Goal: Find specific fact: Find specific fact

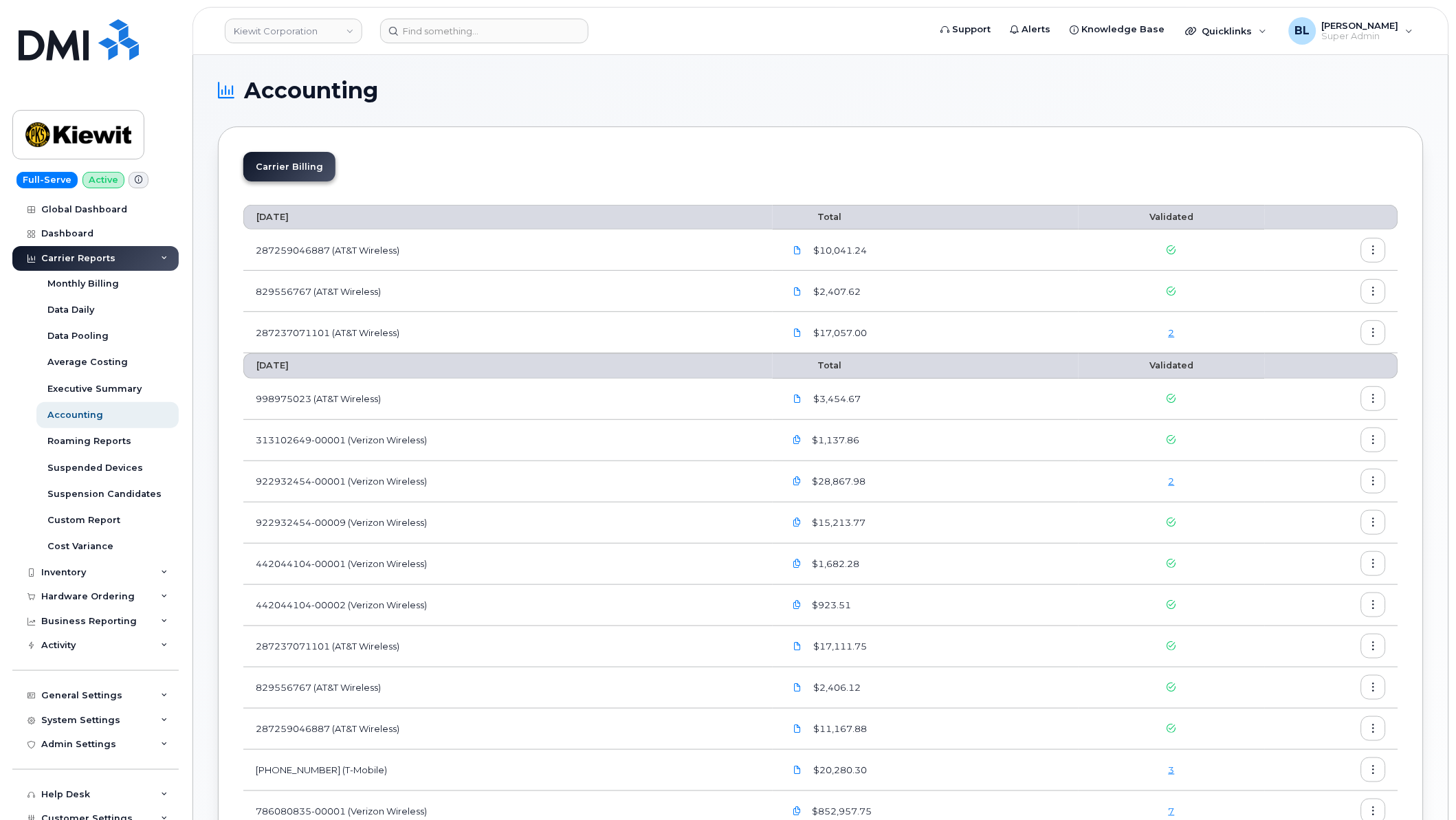
click at [723, 45] on header "Kiewit Corporation Support Alerts Knowledge Base Quicklinks Suspend / Cancel De…" at bounding box center [821, 31] width 1257 height 48
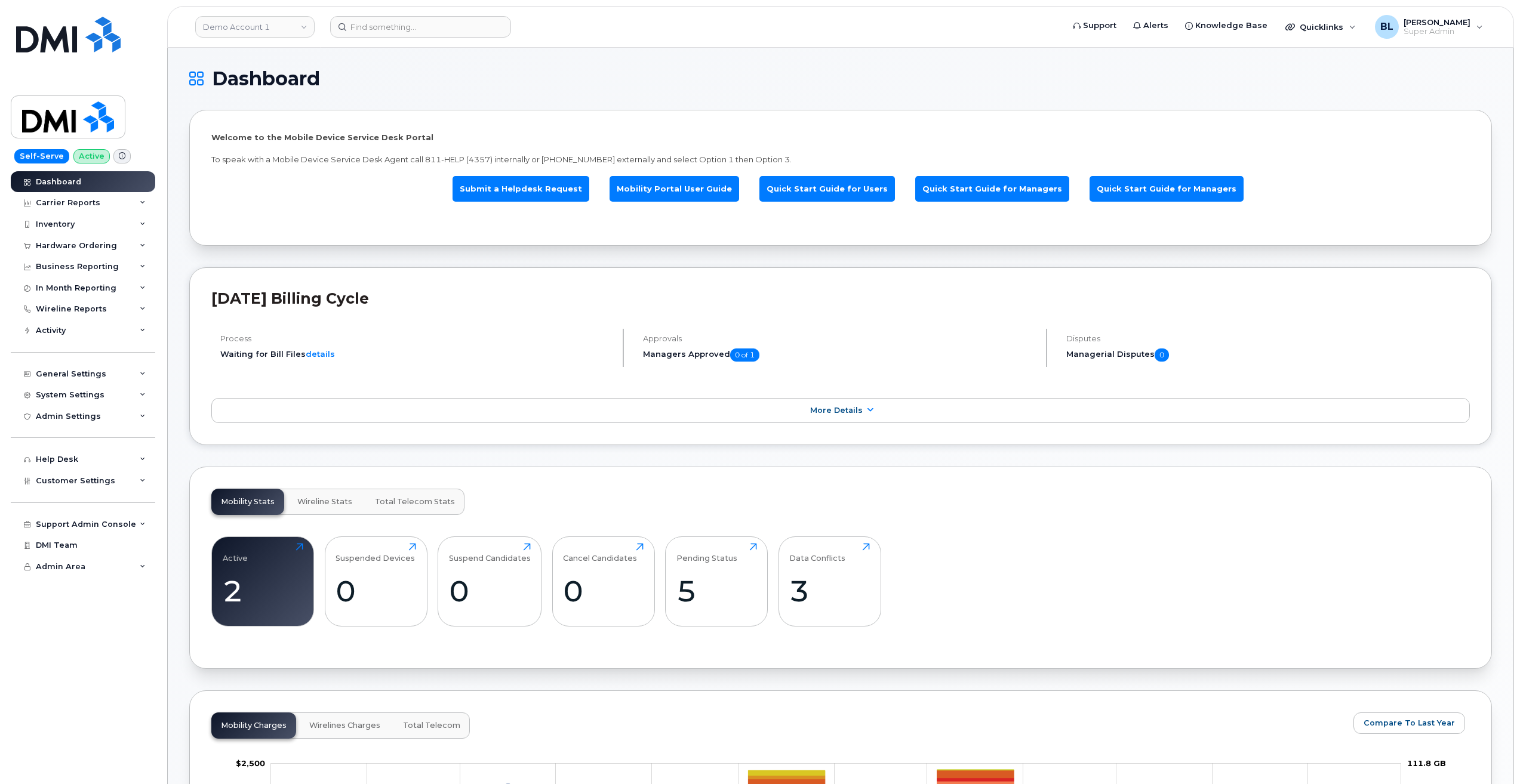
drag, startPoint x: 713, startPoint y: 79, endPoint x: 430, endPoint y: 169, distance: 297.0
click at [713, 79] on h1 "Dashboard" at bounding box center [838, 78] width 1297 height 19
click at [245, 41] on header "Demo Account 1 Support Alerts Knowledge Base Quicklinks Suspend / Cancel Device…" at bounding box center [840, 27] width 1346 height 42
click at [257, 27] on link "Demo Account 1" at bounding box center [255, 27] width 120 height 21
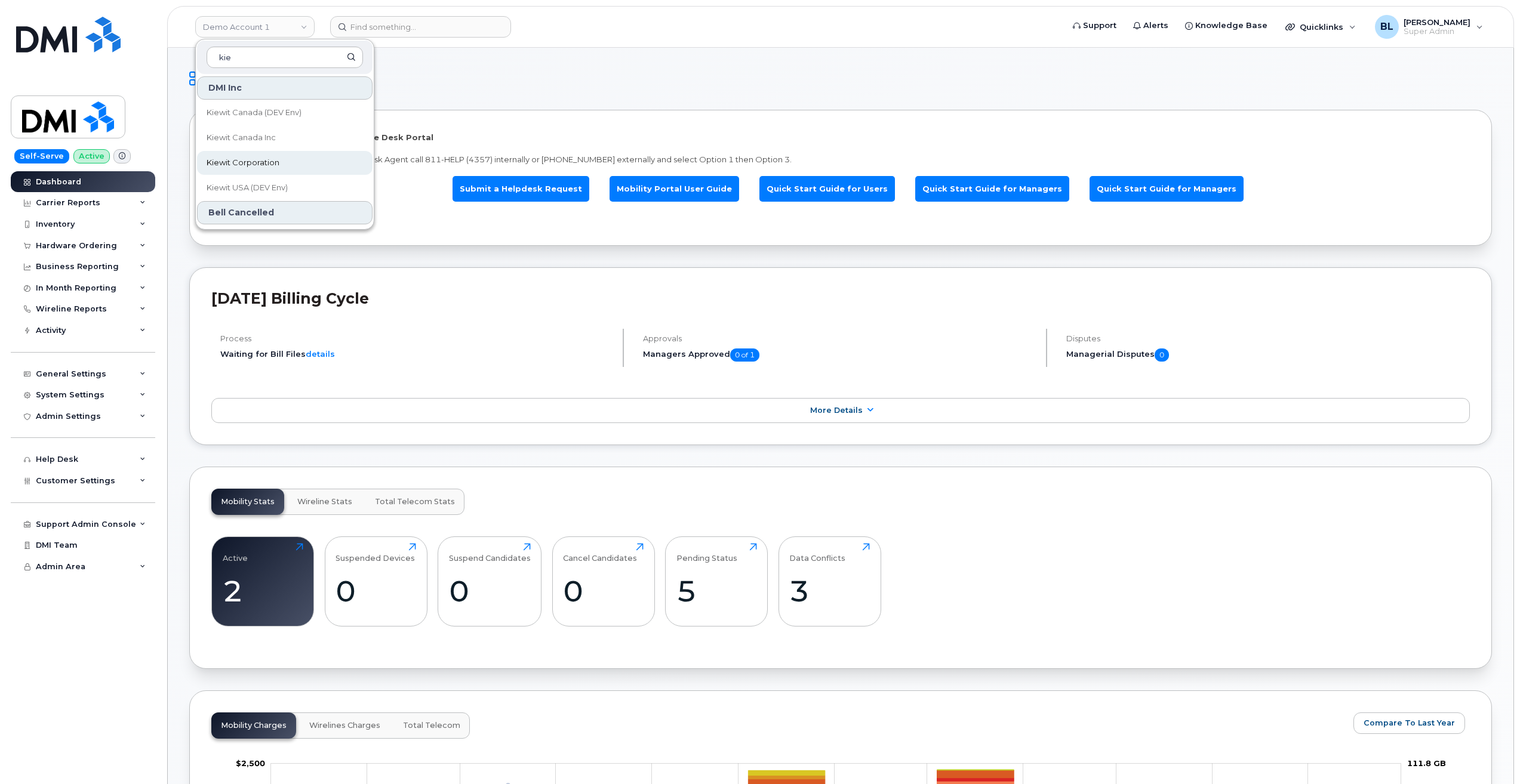
type input "kie"
click at [268, 160] on span "Kiewit Corporation" at bounding box center [243, 163] width 73 height 12
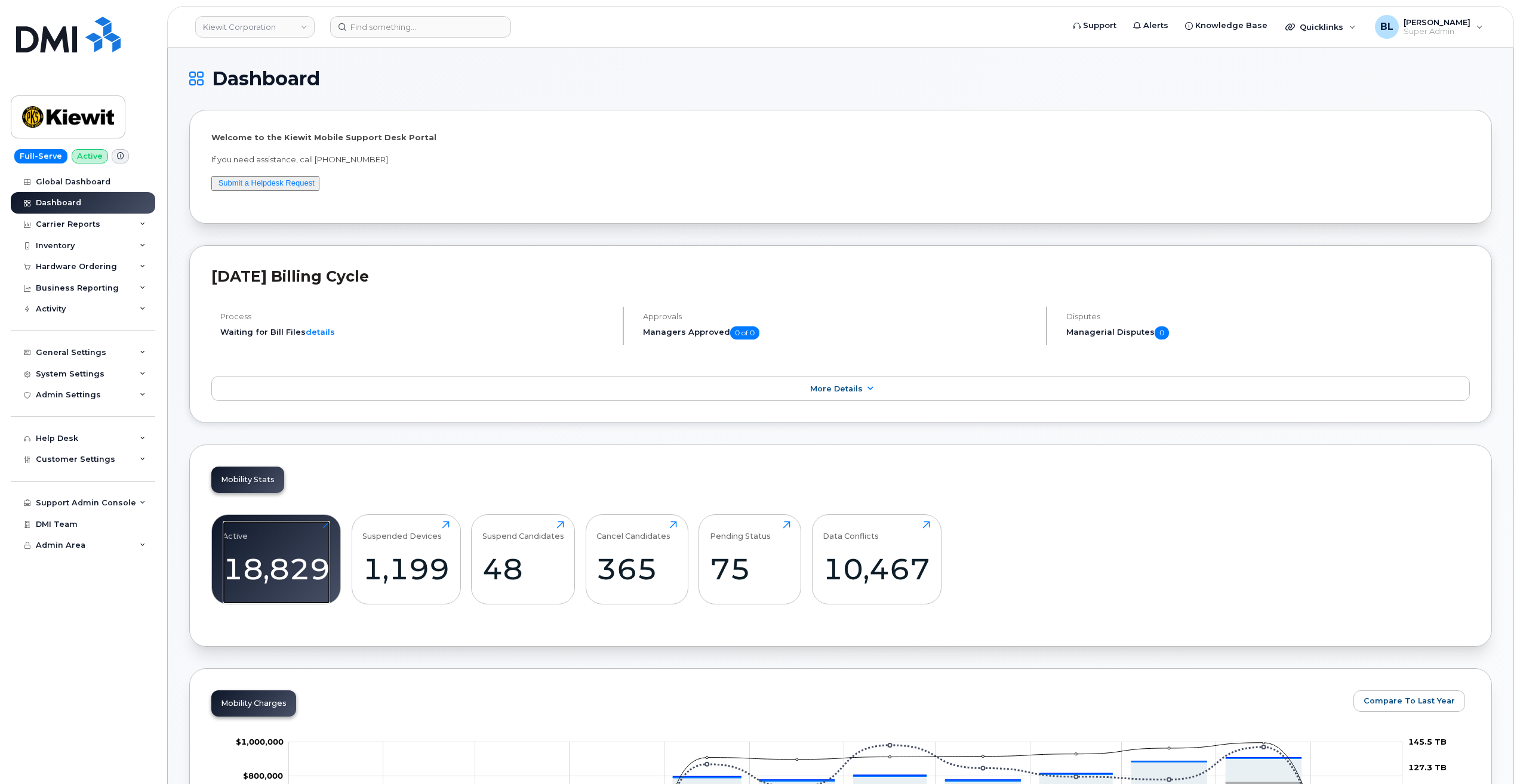
drag, startPoint x: 305, startPoint y: 548, endPoint x: 397, endPoint y: 422, distance: 156.0
click at [305, 548] on div "Active 18,829 Click to view more" at bounding box center [276, 559] width 107 height 76
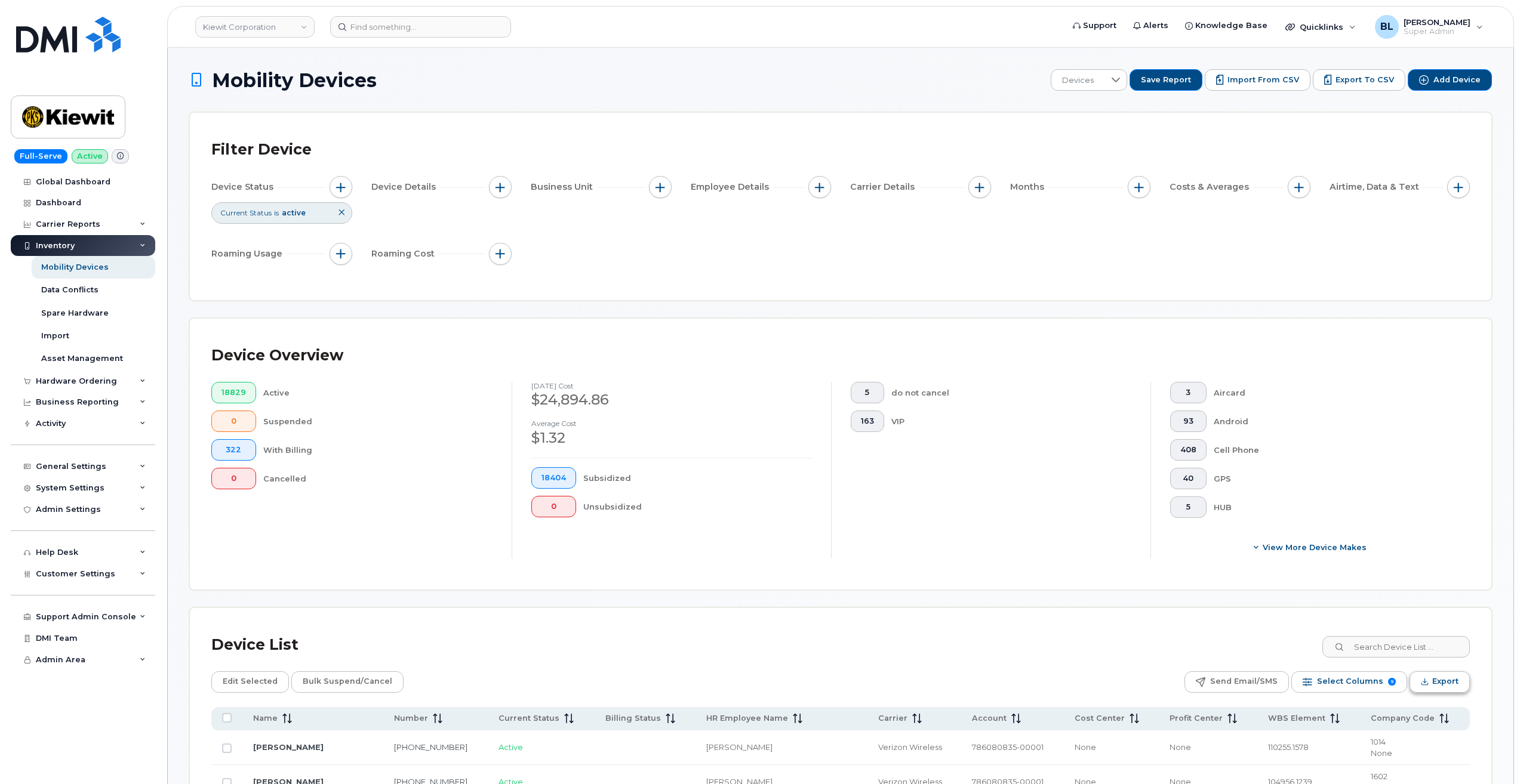
click at [1433, 680] on span "Export" at bounding box center [1445, 681] width 26 height 18
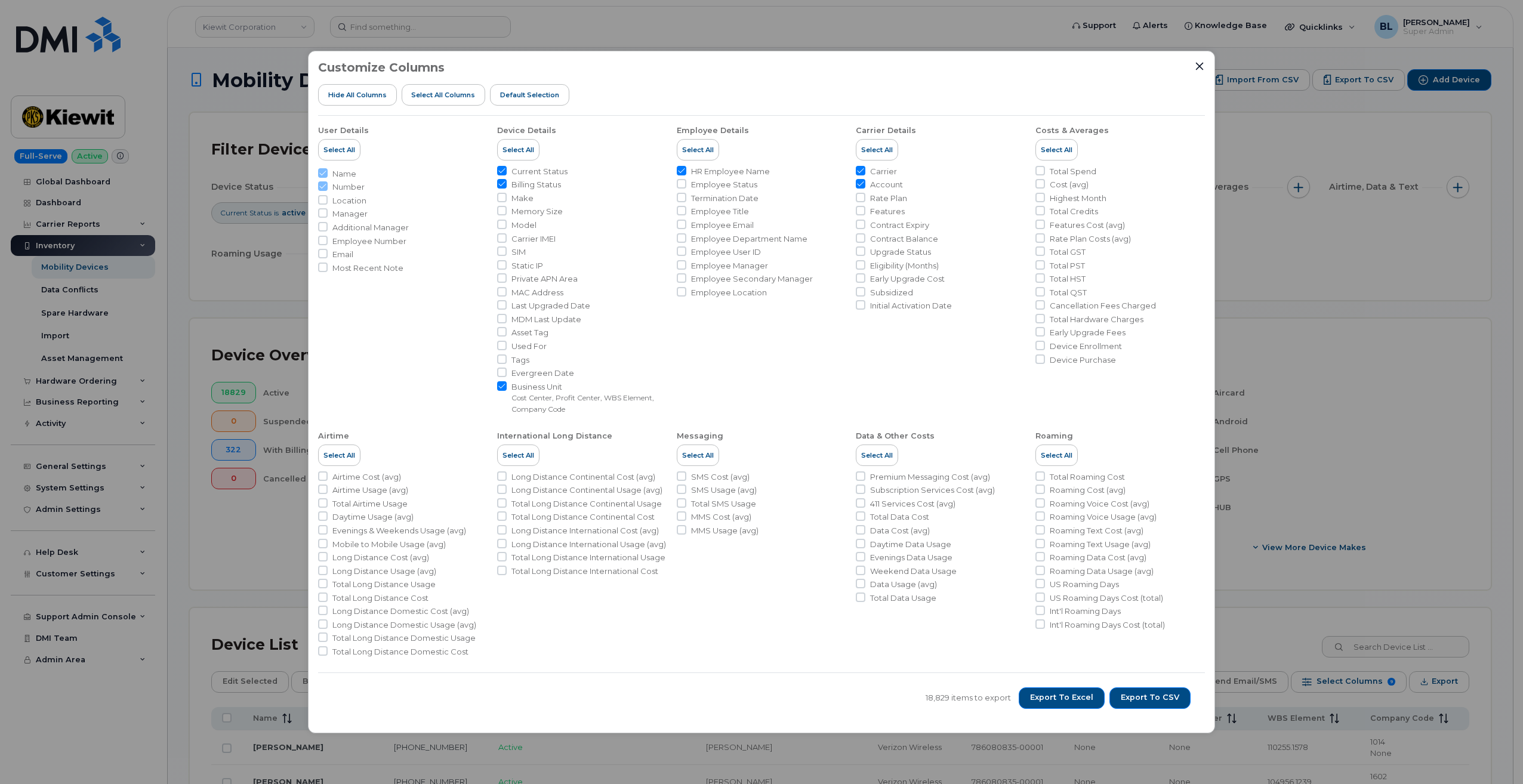
click at [830, 334] on li "Employee Details Select All HR Employee Name Employee Status Termination Date E…" at bounding box center [761, 265] width 169 height 299
click at [575, 319] on span "MDM Last Update" at bounding box center [546, 319] width 70 height 12
click at [507, 319] on input "MDM Last Update" at bounding box center [502, 319] width 10 height 10
checkbox input "true"
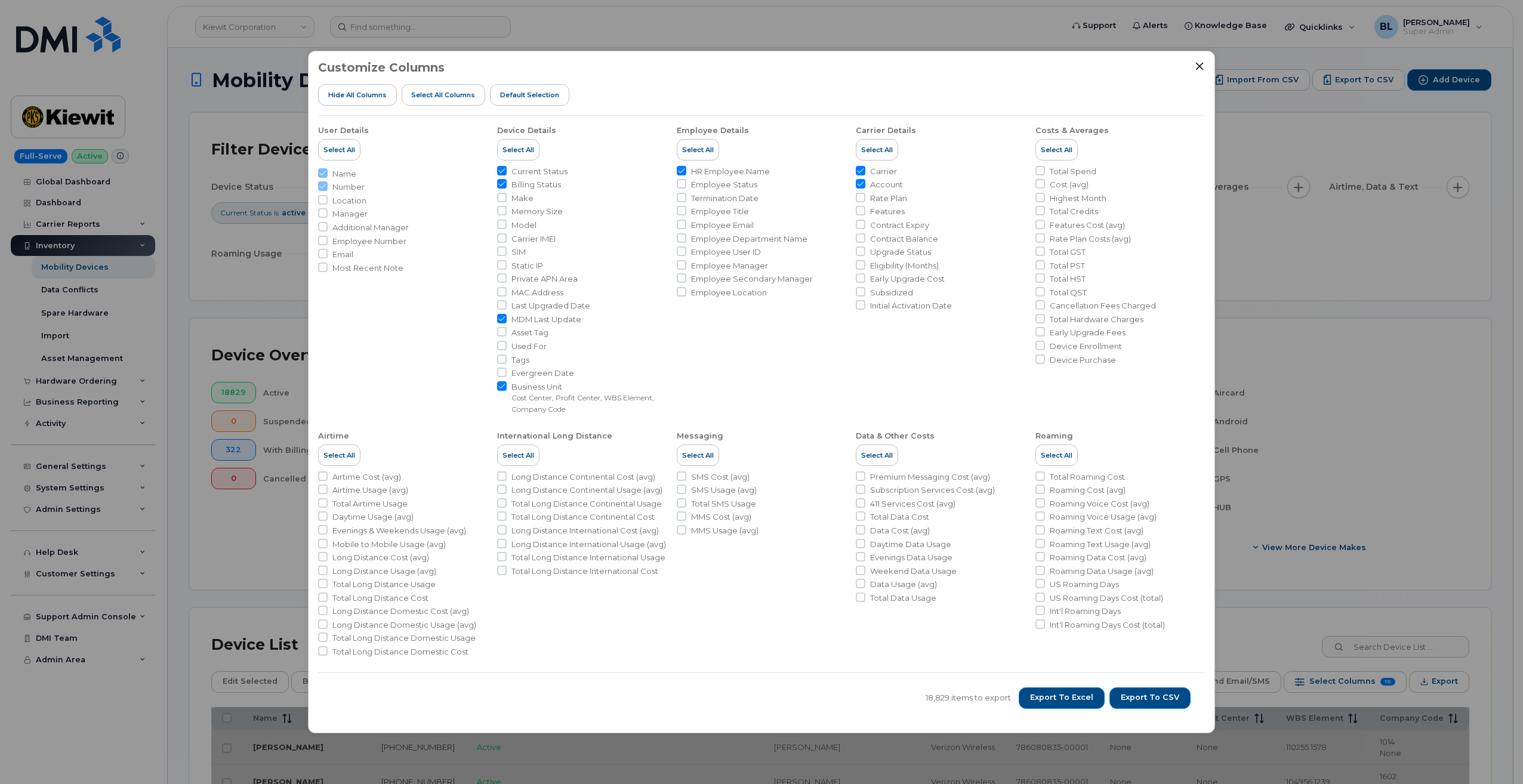
click at [331, 251] on li "Email" at bounding box center [402, 254] width 169 height 12
click at [345, 252] on span "Email" at bounding box center [343, 254] width 21 height 12
click at [328, 252] on input "Email" at bounding box center [323, 254] width 10 height 10
checkbox input "true"
click at [1148, 695] on span "Export to CSV" at bounding box center [1150, 698] width 58 height 11
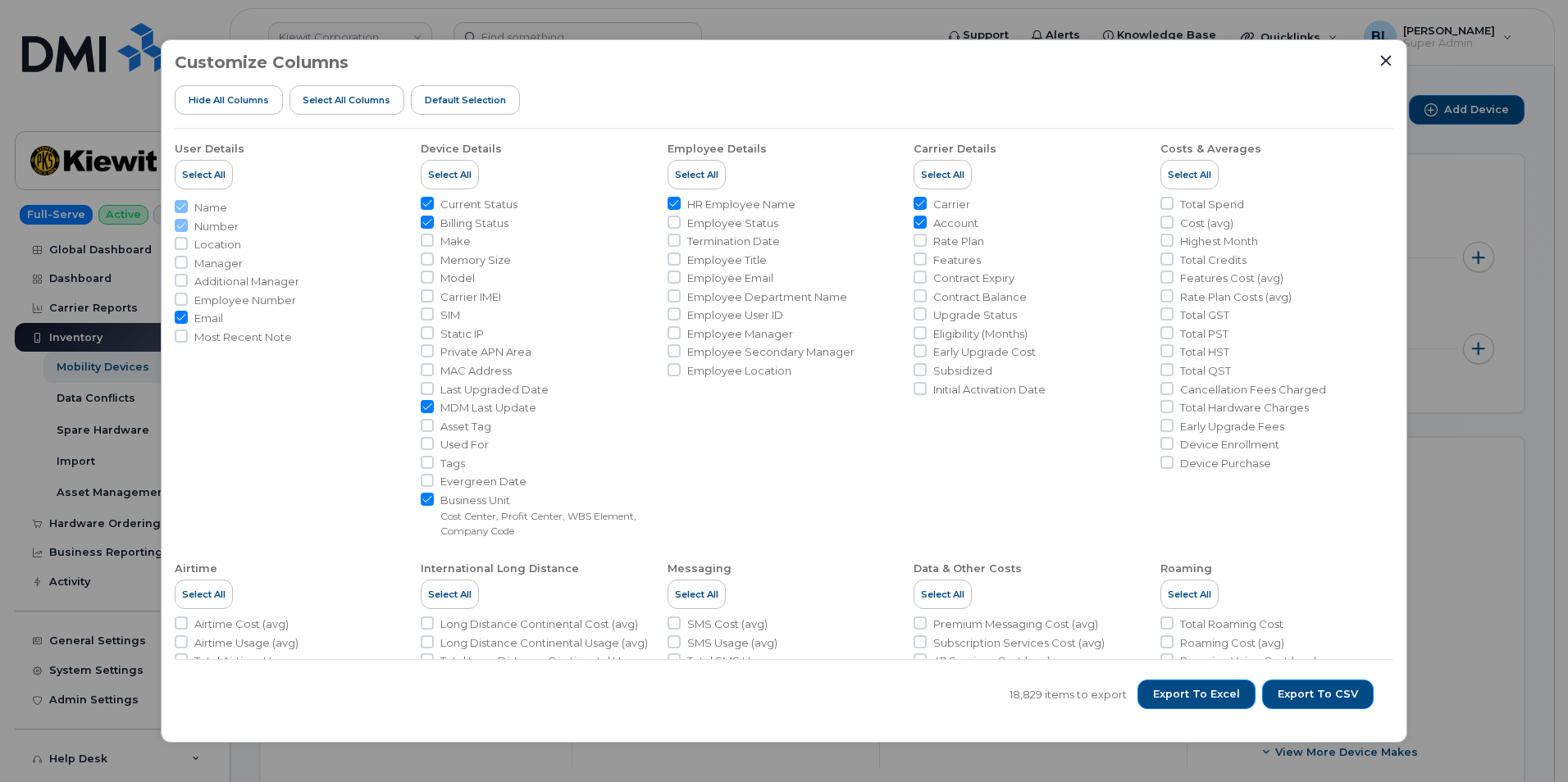
click at [912, 38] on div "Customize Columns Hide All Columns Select all Columns Default Selection User De…" at bounding box center [784, 391] width 1568 height 782
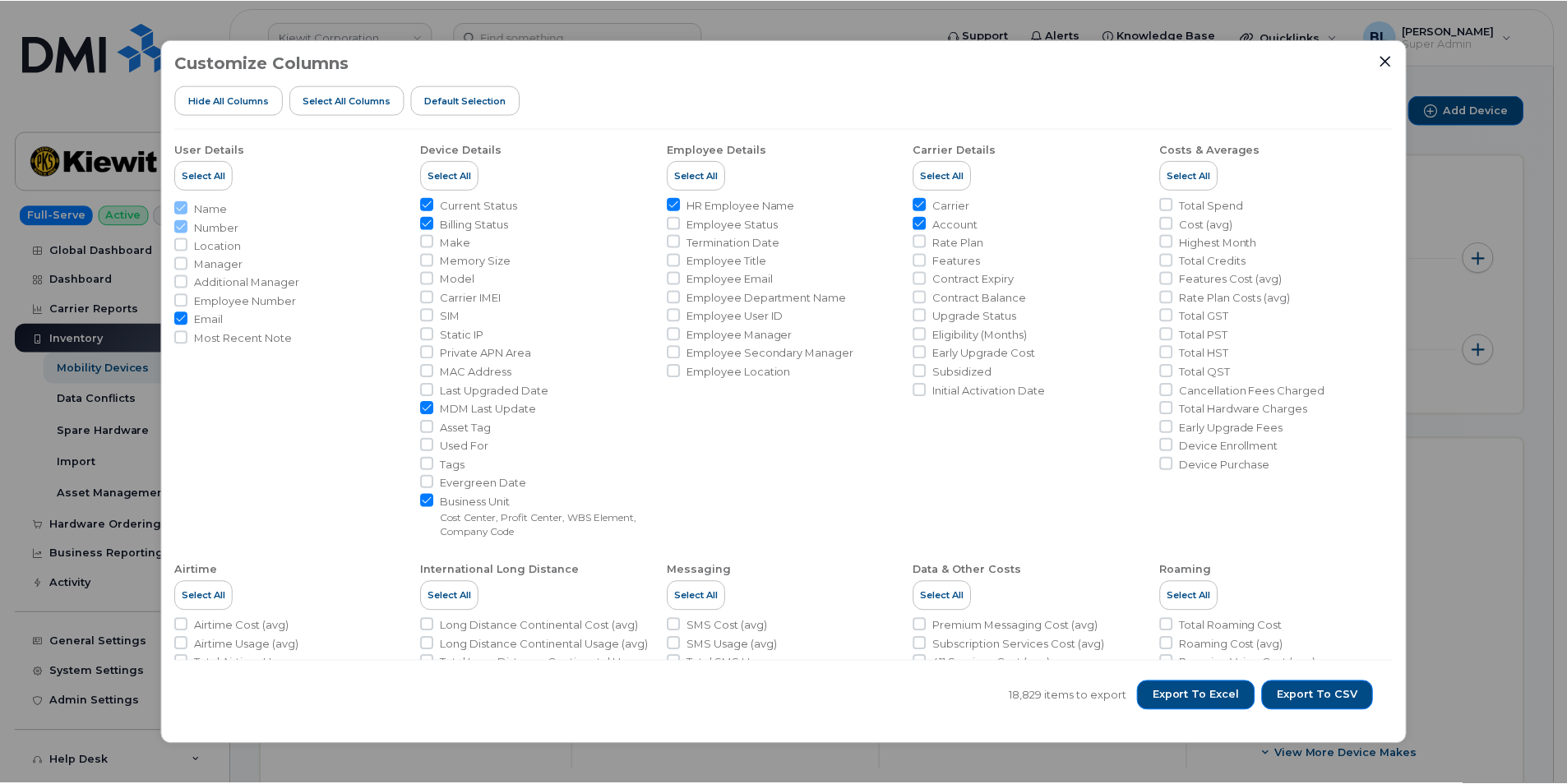
scroll to position [547, 0]
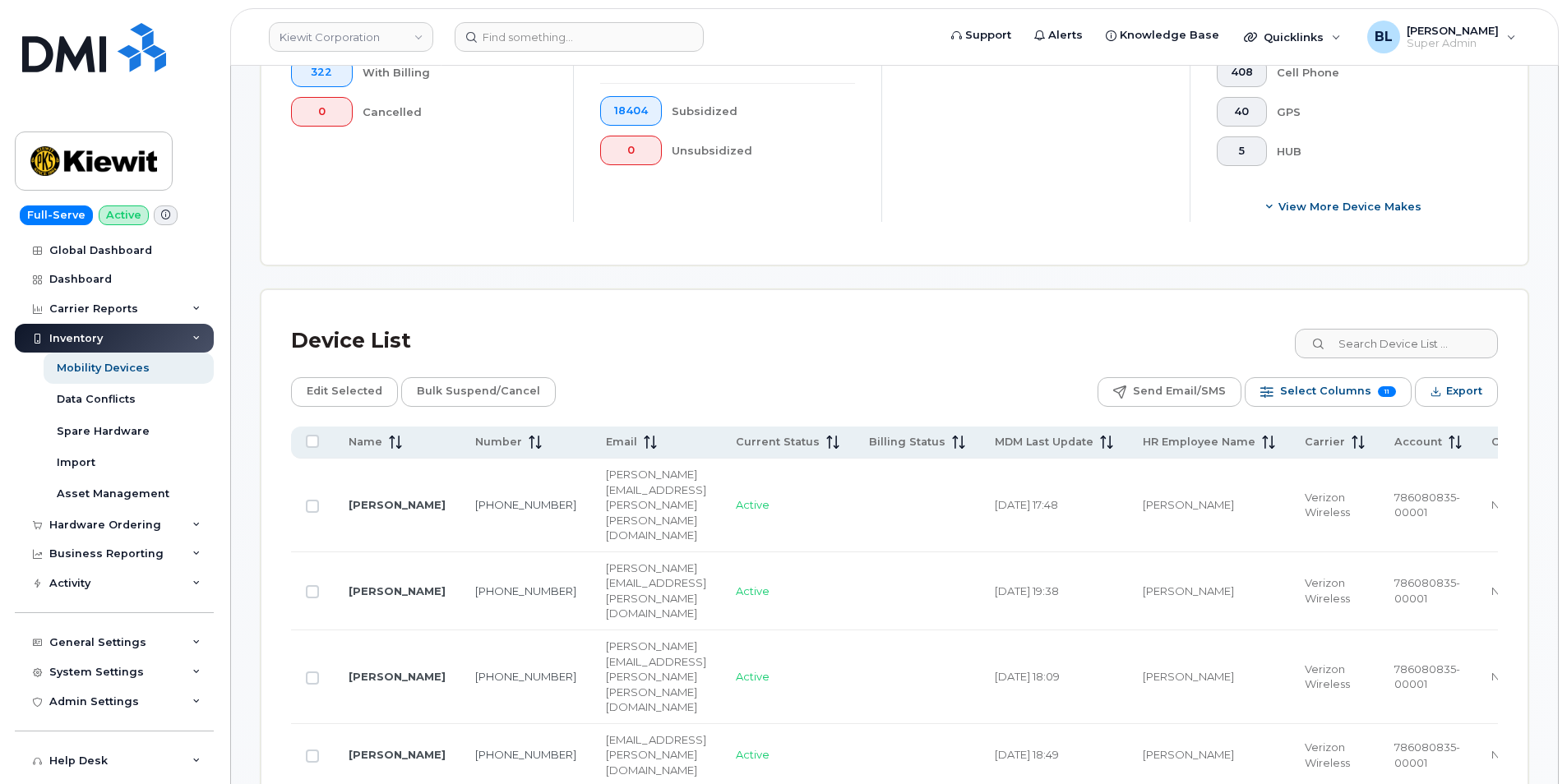
click at [108, 336] on div "Inventory" at bounding box center [115, 338] width 199 height 29
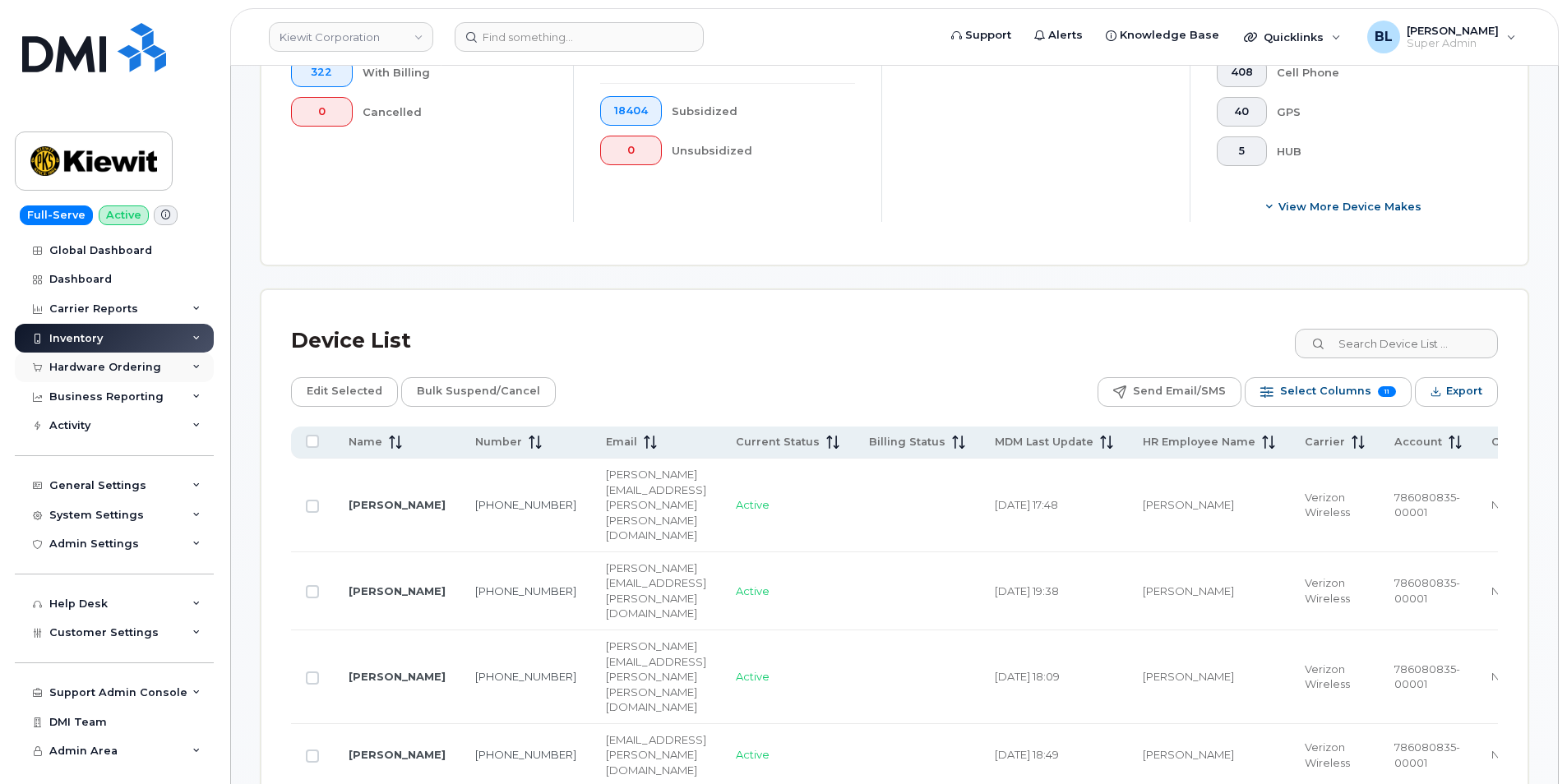
click at [119, 366] on div "Hardware Ordering" at bounding box center [105, 368] width 112 height 13
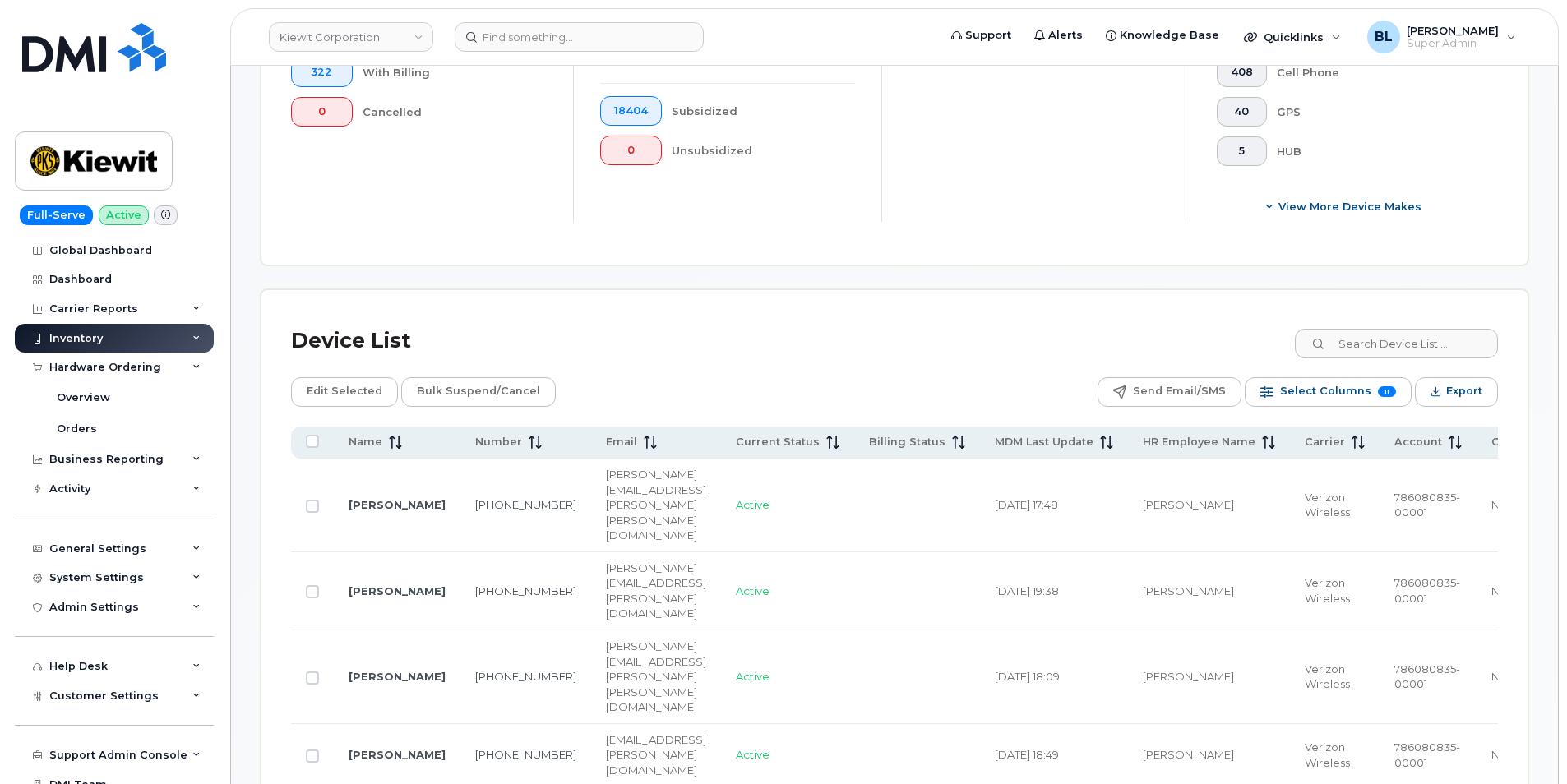
click at [111, 350] on div "Inventory" at bounding box center [115, 338] width 199 height 29
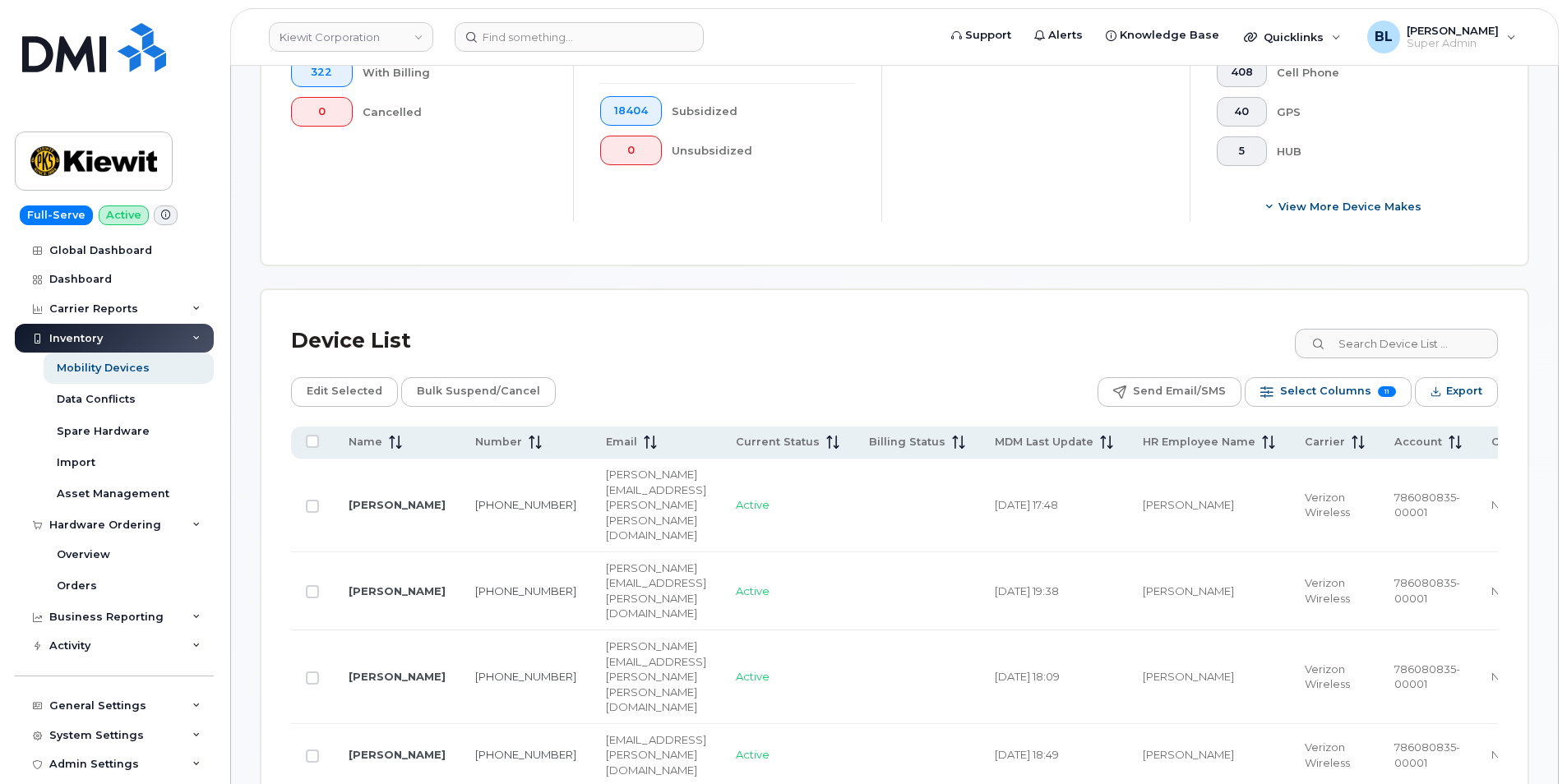
click at [123, 325] on div "Inventory" at bounding box center [115, 338] width 199 height 29
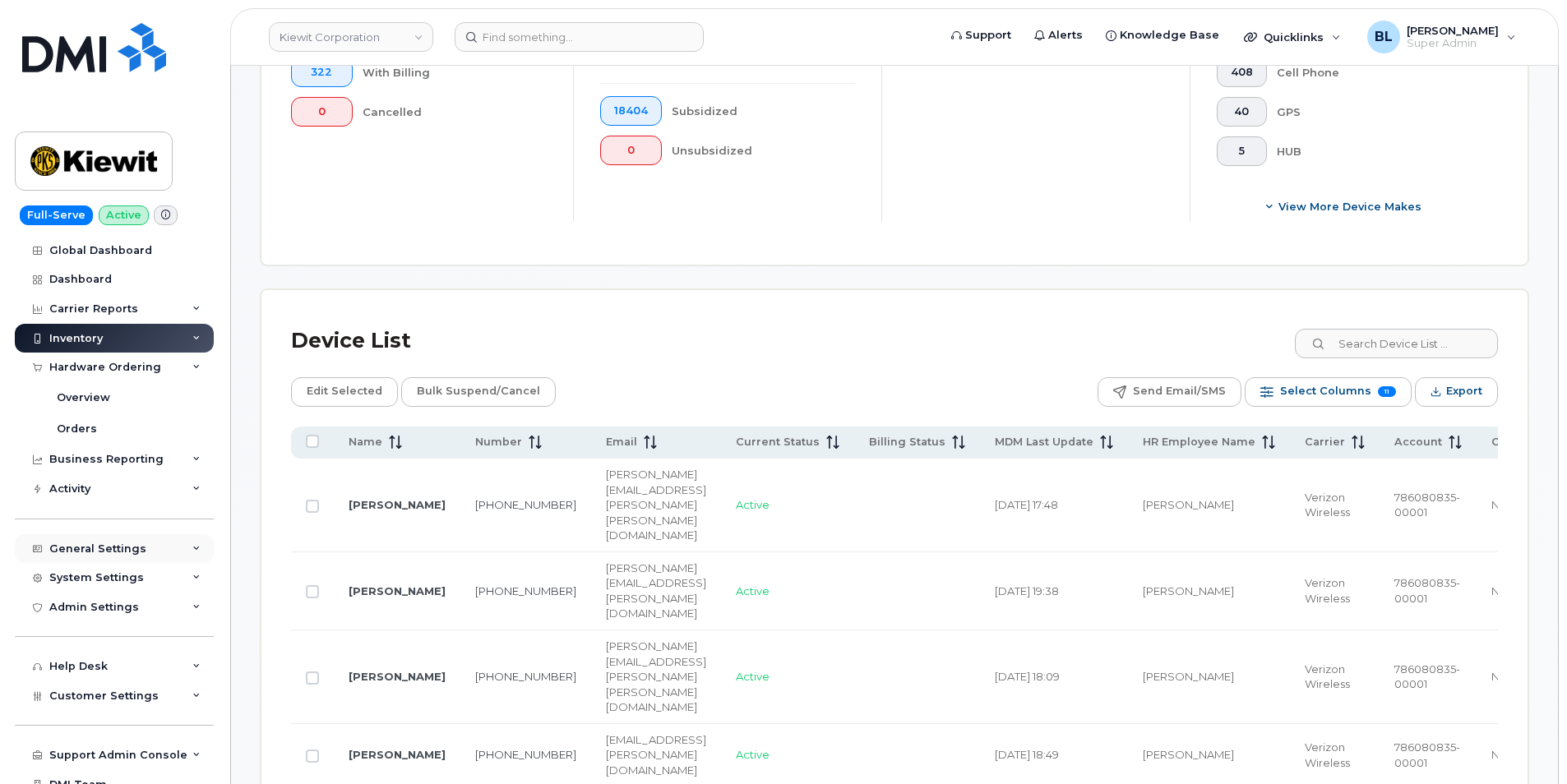
click at [151, 552] on div "General Settings" at bounding box center [115, 548] width 199 height 29
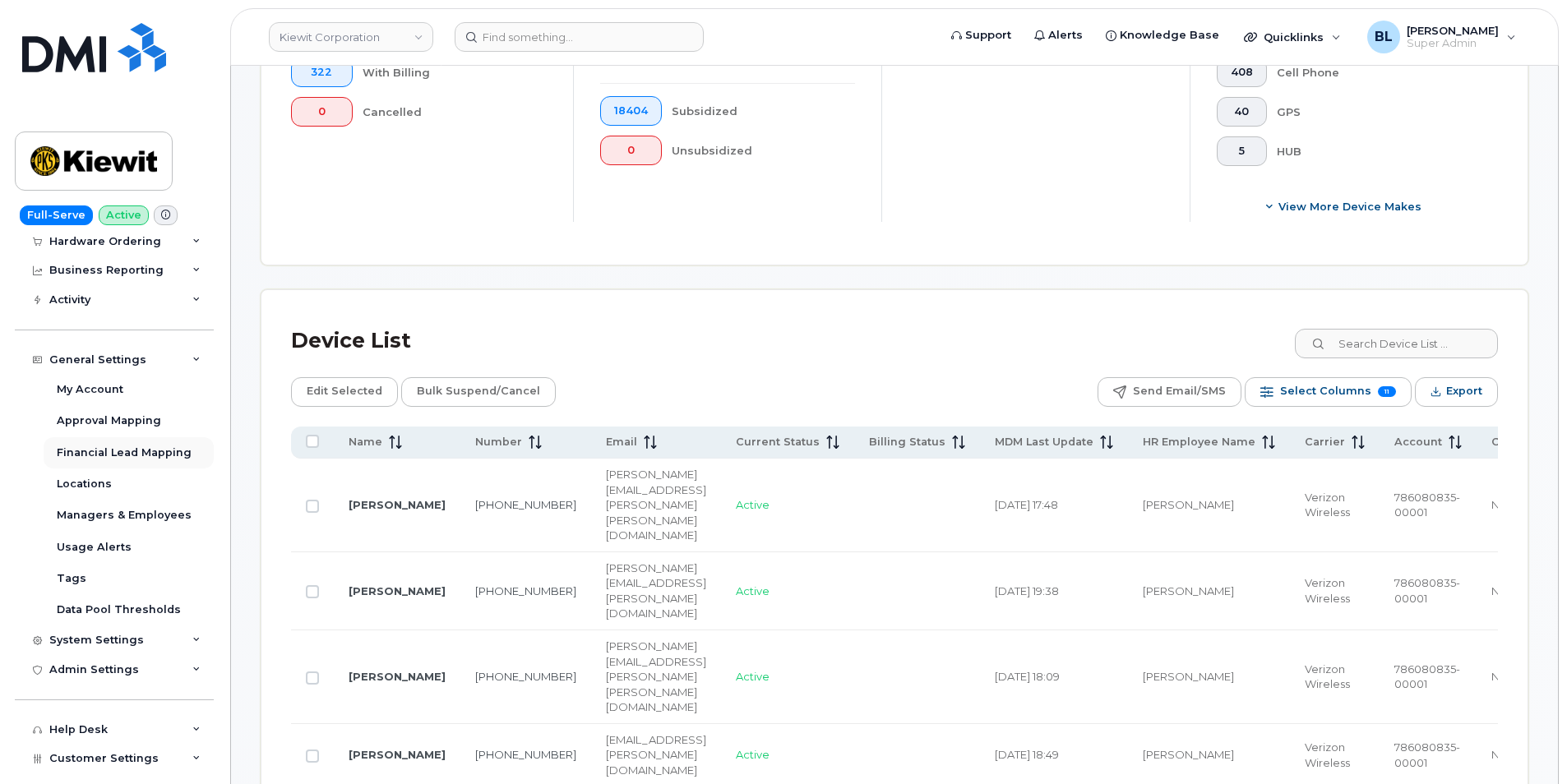
scroll to position [220, 0]
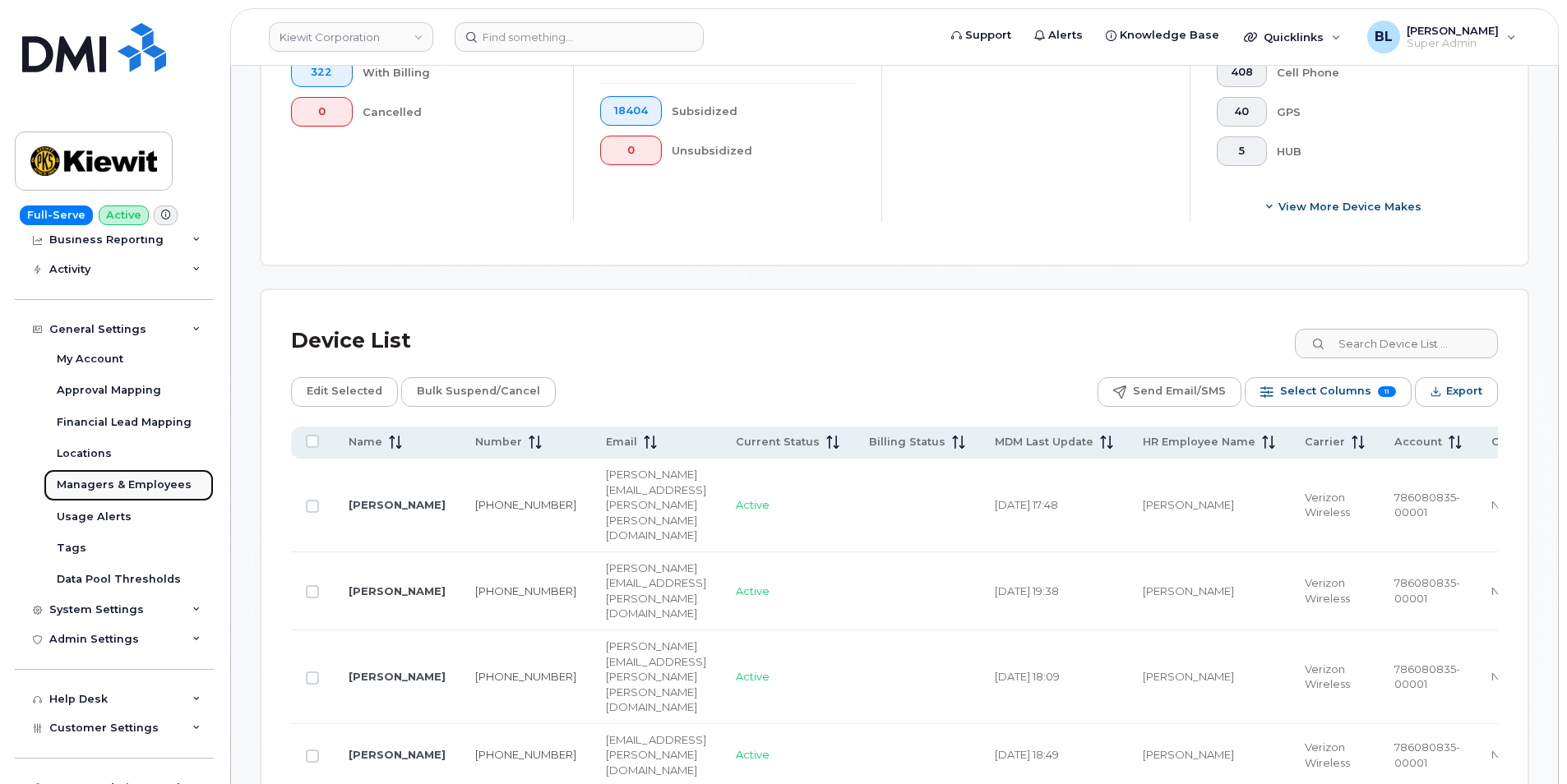
click at [171, 485] on div "Managers & Employees" at bounding box center [124, 485] width 135 height 15
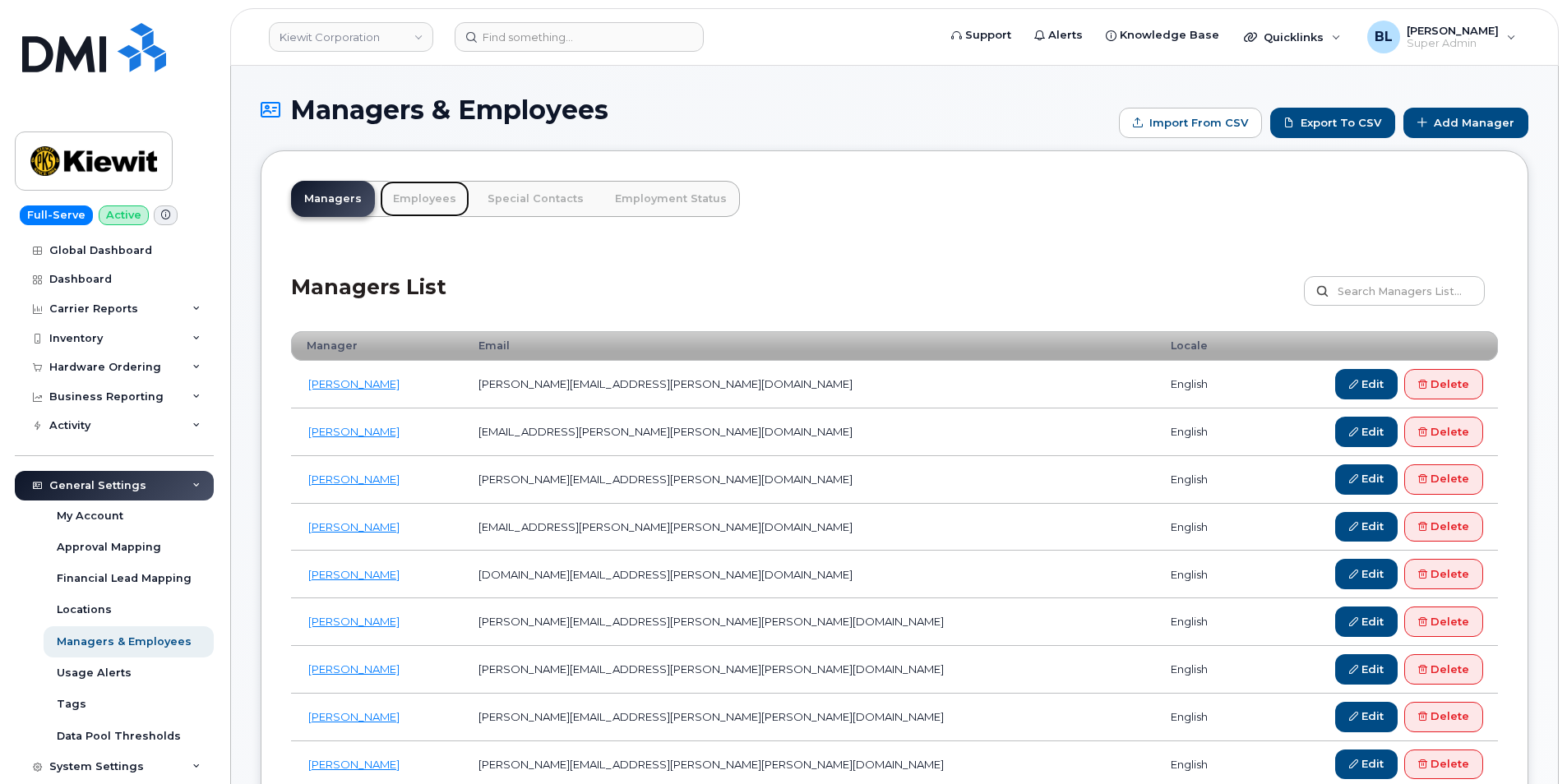
click at [393, 201] on link "Employees" at bounding box center [424, 198] width 89 height 36
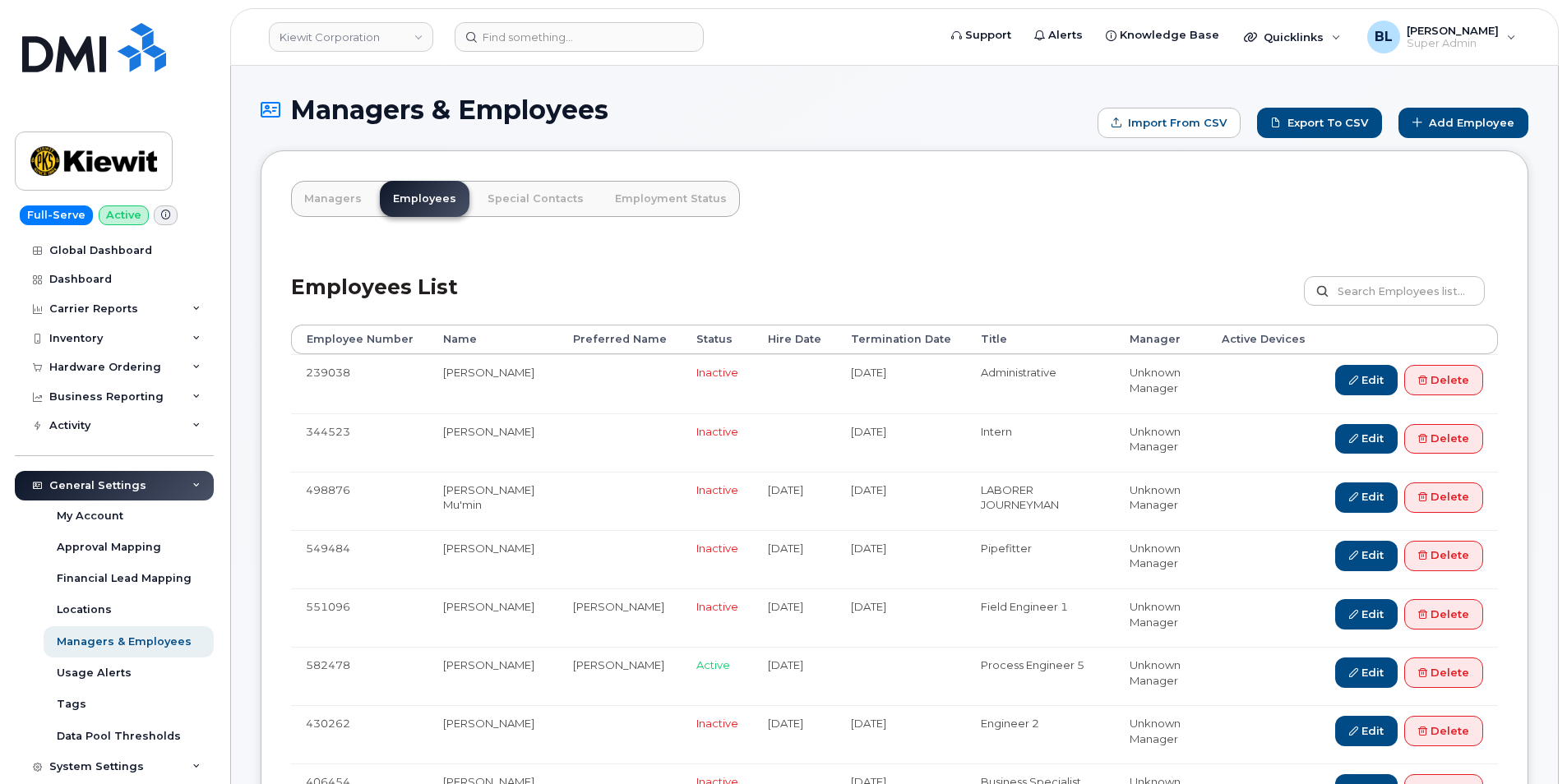
click at [961, 280] on div "Employees List Customize Filter Refresh Export" at bounding box center [895, 285] width 1207 height 78
click at [834, 257] on div "Employees List Customize Filter Refresh Export" at bounding box center [895, 285] width 1207 height 78
click at [1339, 126] on link "Export to CSV" at bounding box center [1319, 123] width 125 height 30
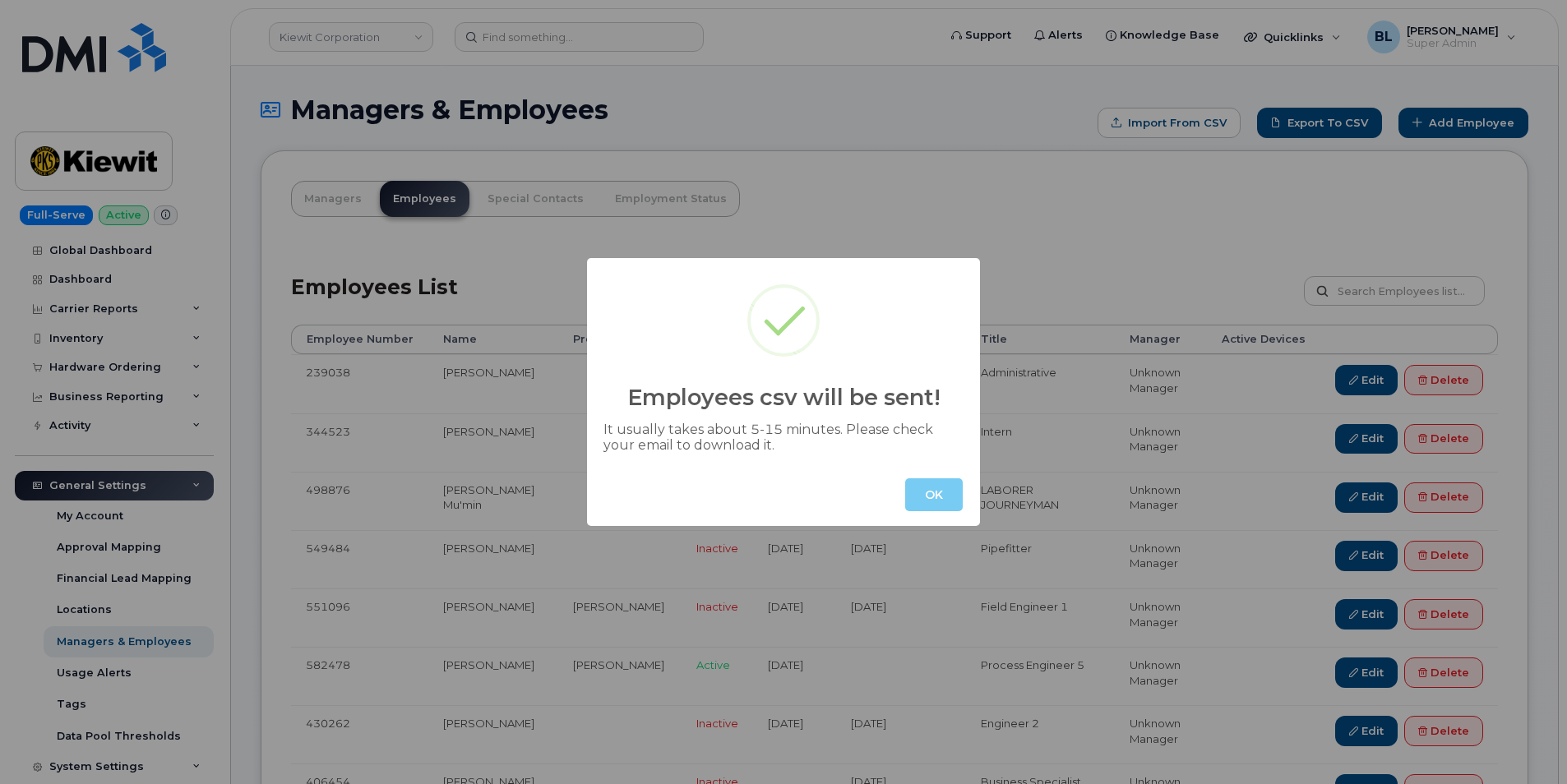
click at [922, 511] on button "OK" at bounding box center [934, 494] width 58 height 33
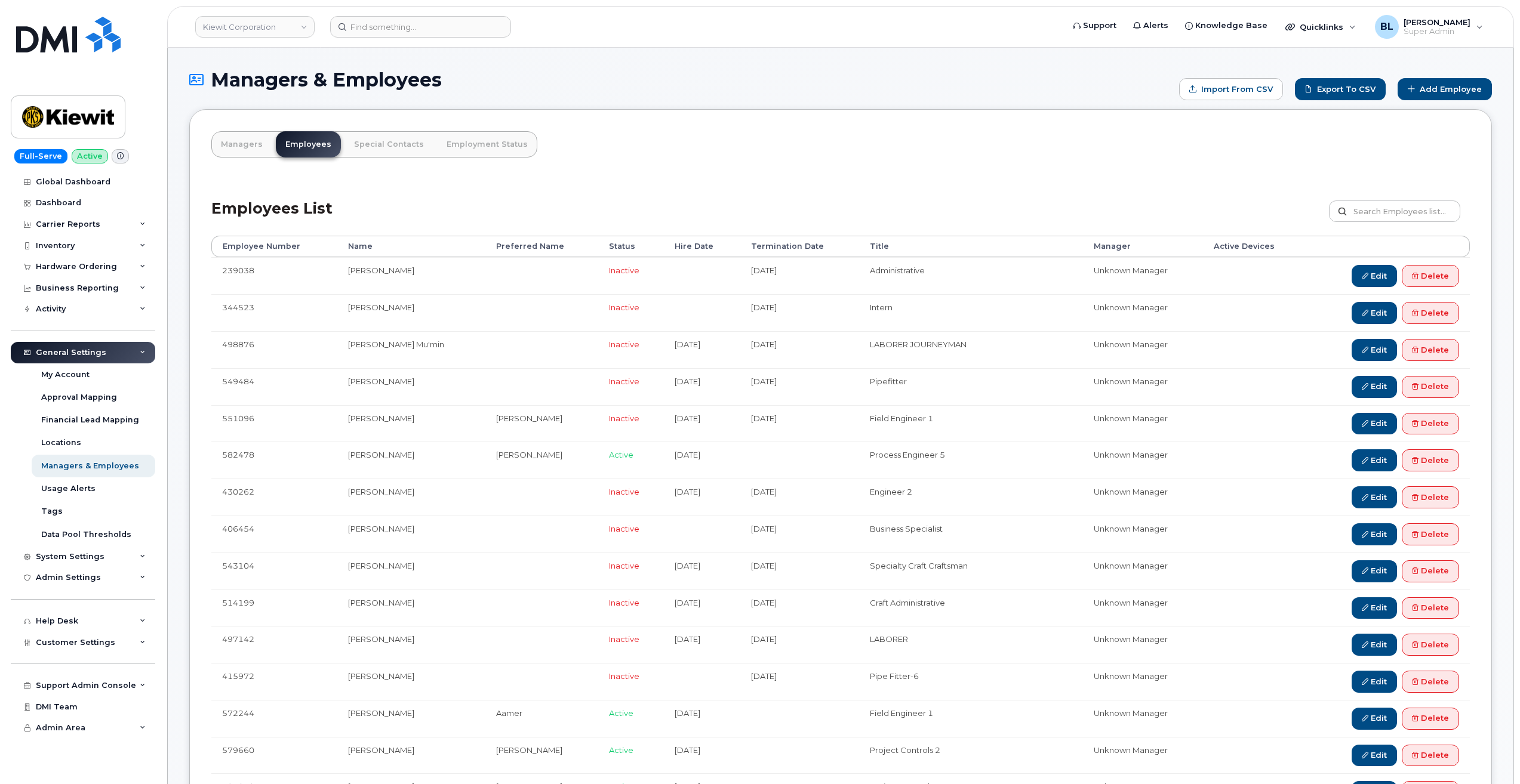
click at [1137, 191] on div "Employees List Customize Filter Refresh Export" at bounding box center [840, 207] width 1258 height 56
click at [1137, 87] on link "Export to CSV" at bounding box center [1340, 89] width 90 height 22
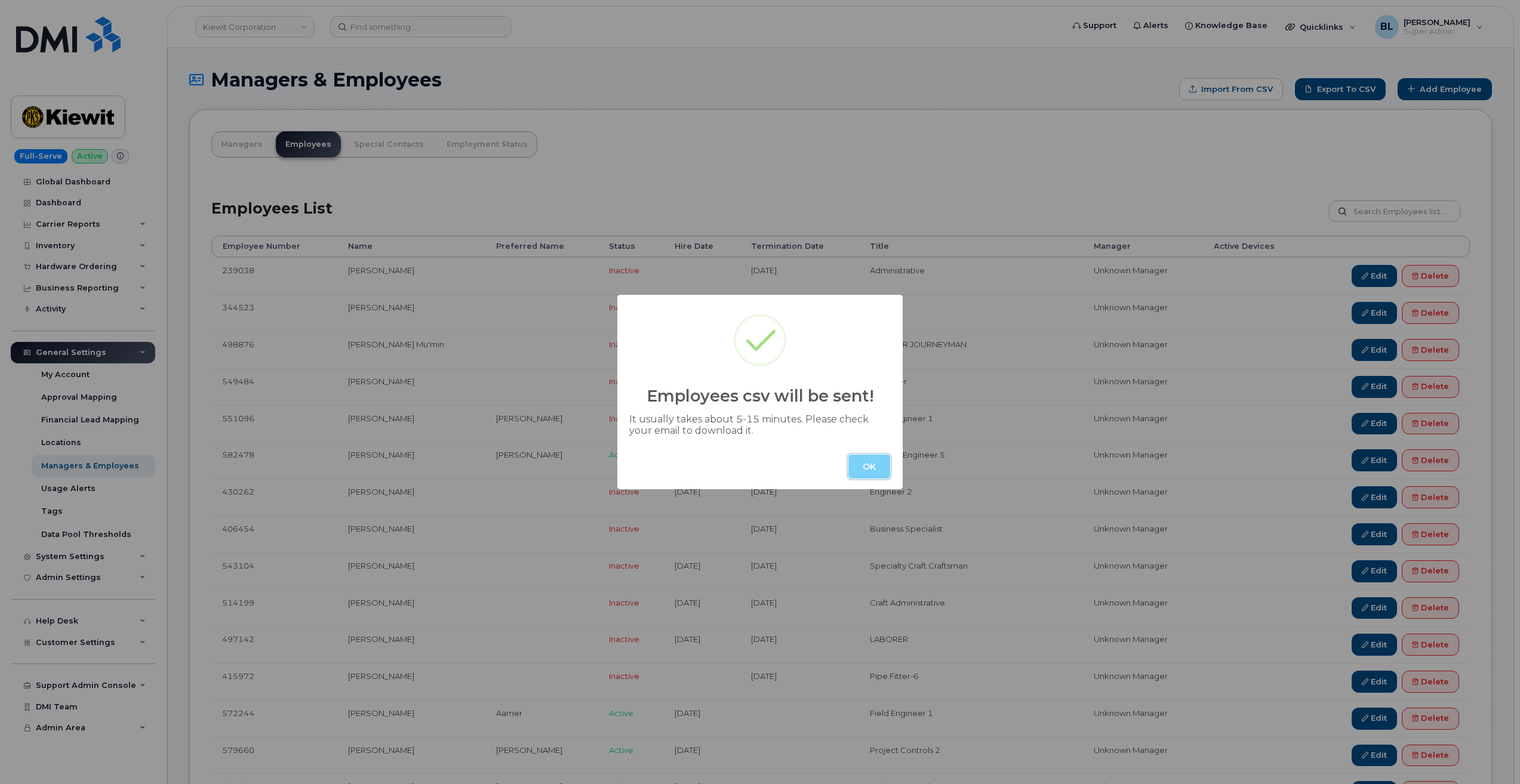
click at [872, 477] on button "OK" at bounding box center [869, 466] width 42 height 24
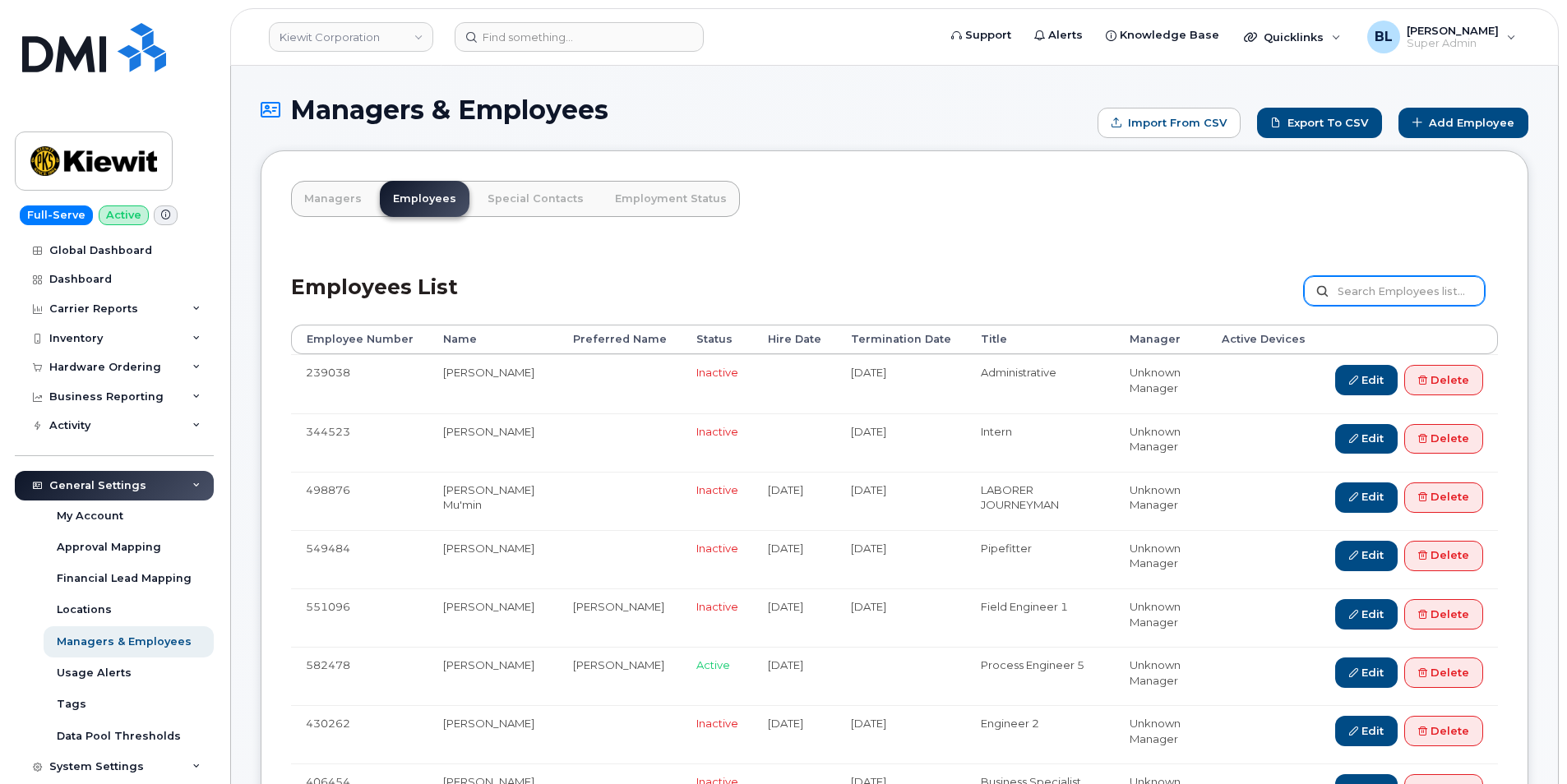
click at [1401, 290] on input "text" at bounding box center [1395, 290] width 181 height 29
paste input "[PERSON_NAME]"
type input "[PERSON_NAME]"
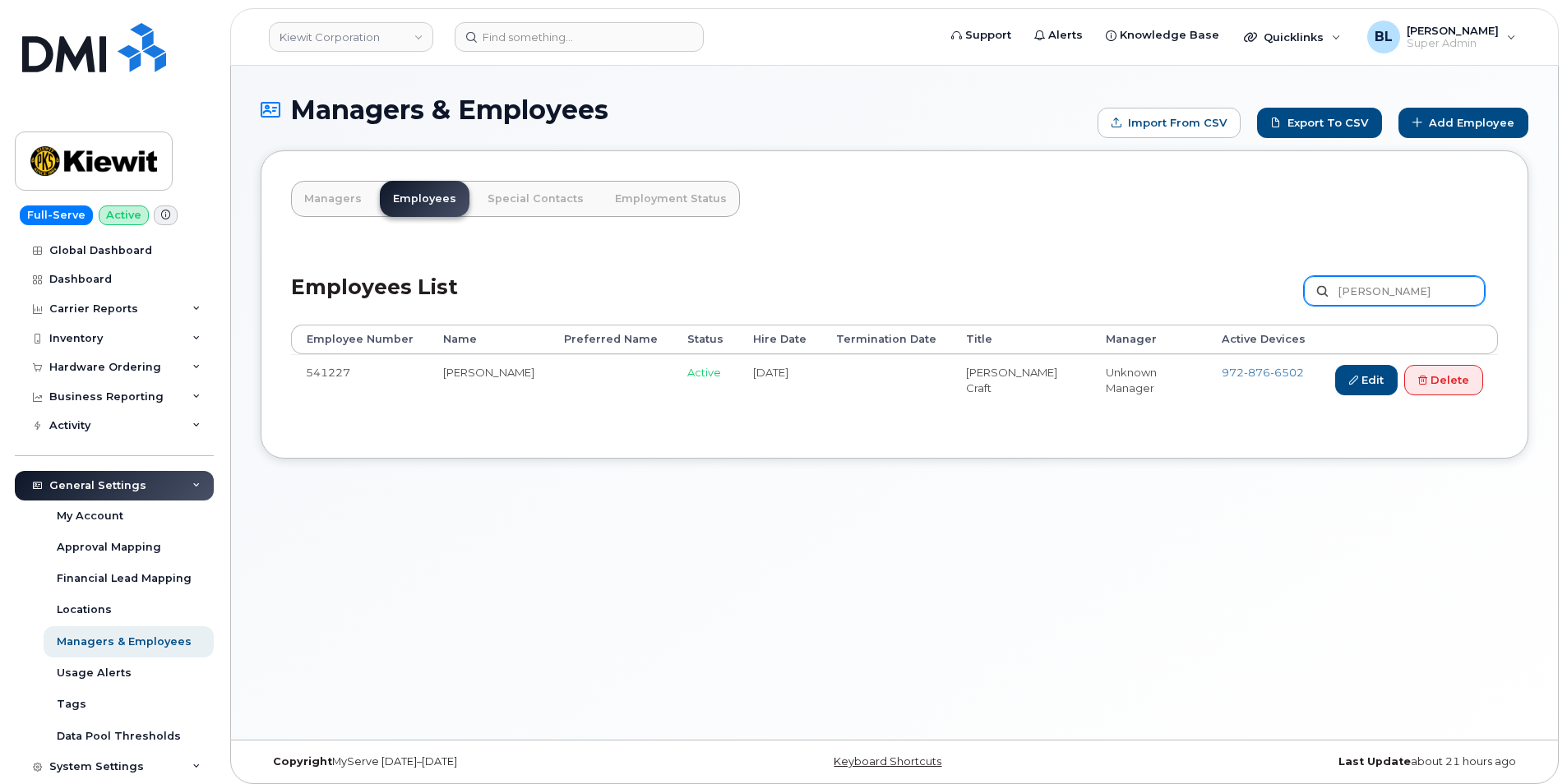
click at [1359, 289] on input "[PERSON_NAME]" at bounding box center [1395, 290] width 181 height 29
click at [1362, 289] on input "[PERSON_NAME]" at bounding box center [1395, 290] width 181 height 29
paste input "[PERSON_NAME]"
click at [1382, 288] on input "[PERSON_NAME] [PERSON_NAME]" at bounding box center [1395, 290] width 181 height 29
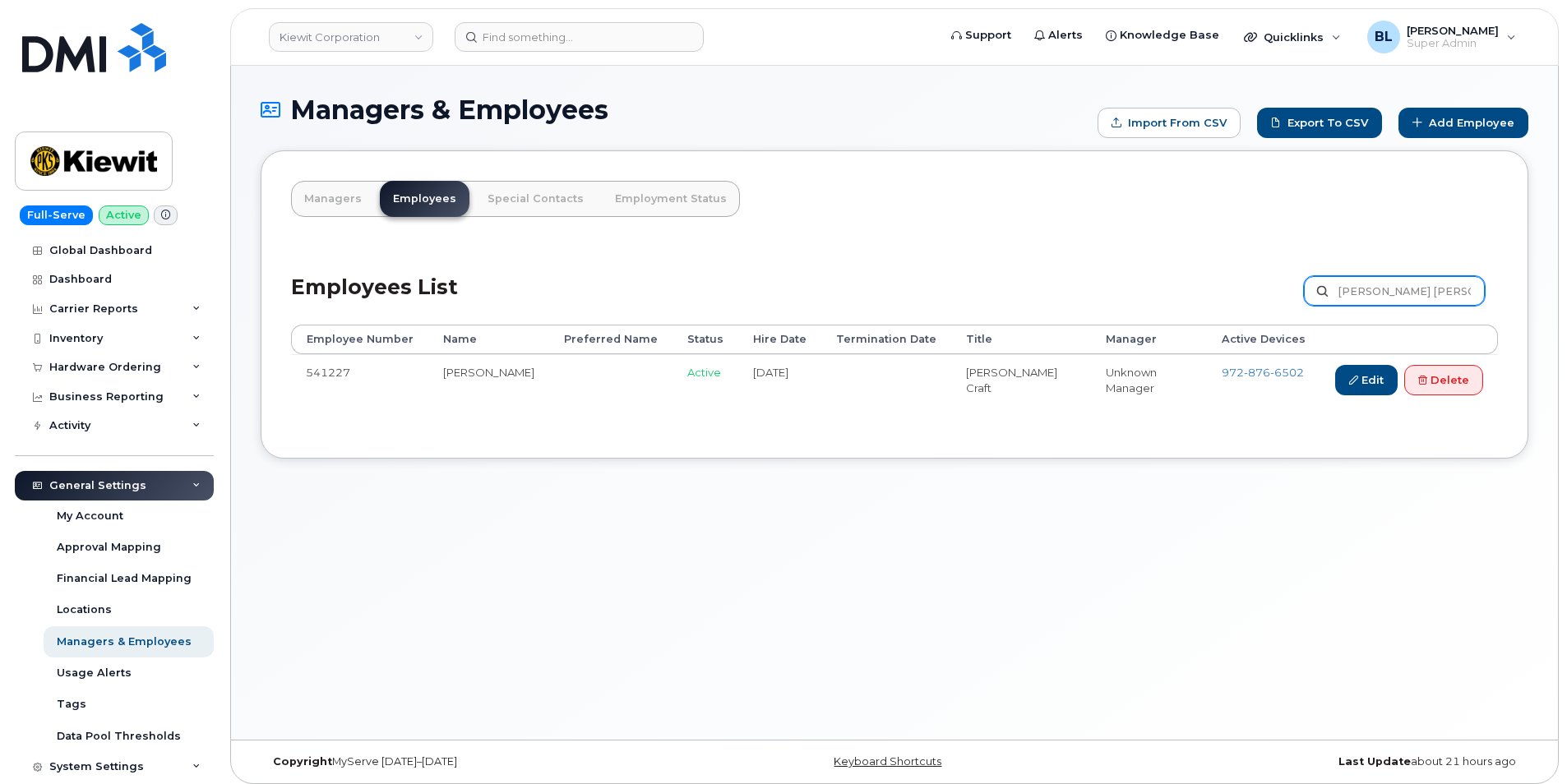
click at [1382, 288] on input "[PERSON_NAME] [PERSON_NAME]" at bounding box center [1395, 290] width 181 height 29
paste input "text"
type input "[PERSON_NAME]"
click at [1429, 291] on input "Carroll Sherman Jr." at bounding box center [1395, 290] width 181 height 29
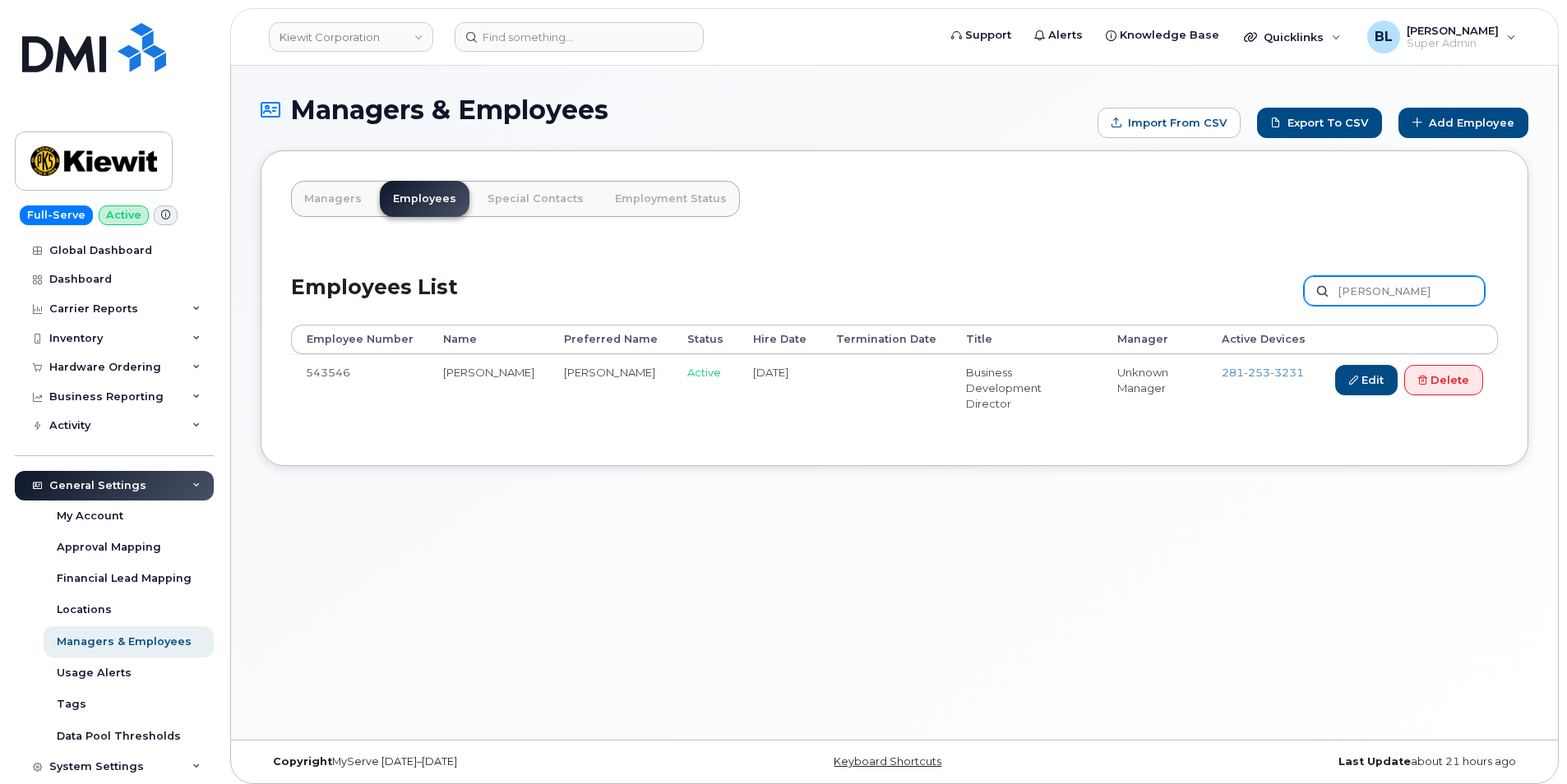
click at [1429, 291] on input "Carroll Sherman Jr." at bounding box center [1395, 290] width 181 height 29
paste input "leb Barnhart"
type input "Caleb Barnhart"
click at [1372, 287] on input "[PERSON_NAME]" at bounding box center [1395, 290] width 181 height 29
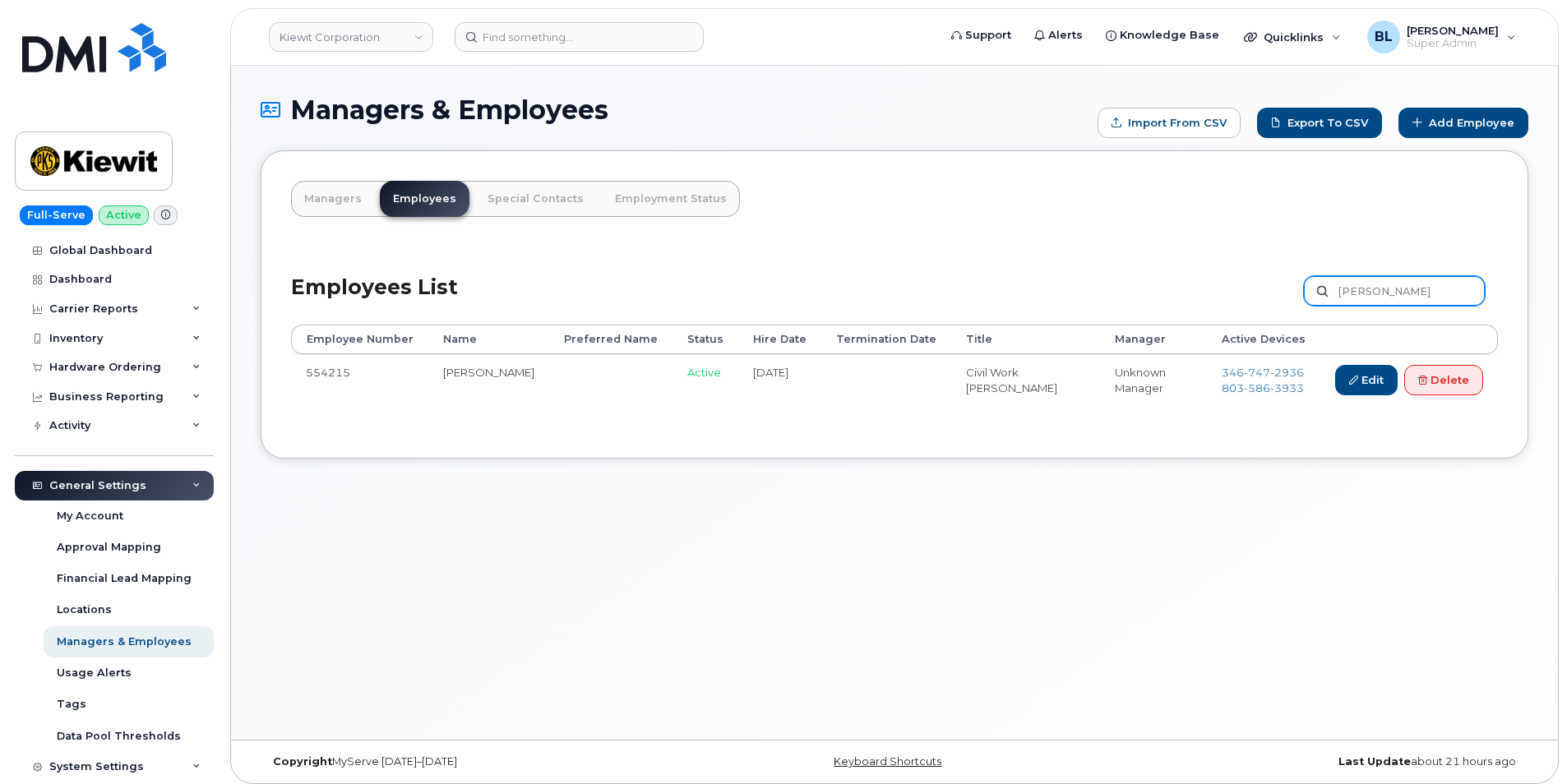
click at [1373, 287] on input "[PERSON_NAME]" at bounding box center [1395, 290] width 181 height 29
paste input "[PERSON_NAME]"
type input "[PERSON_NAME]"
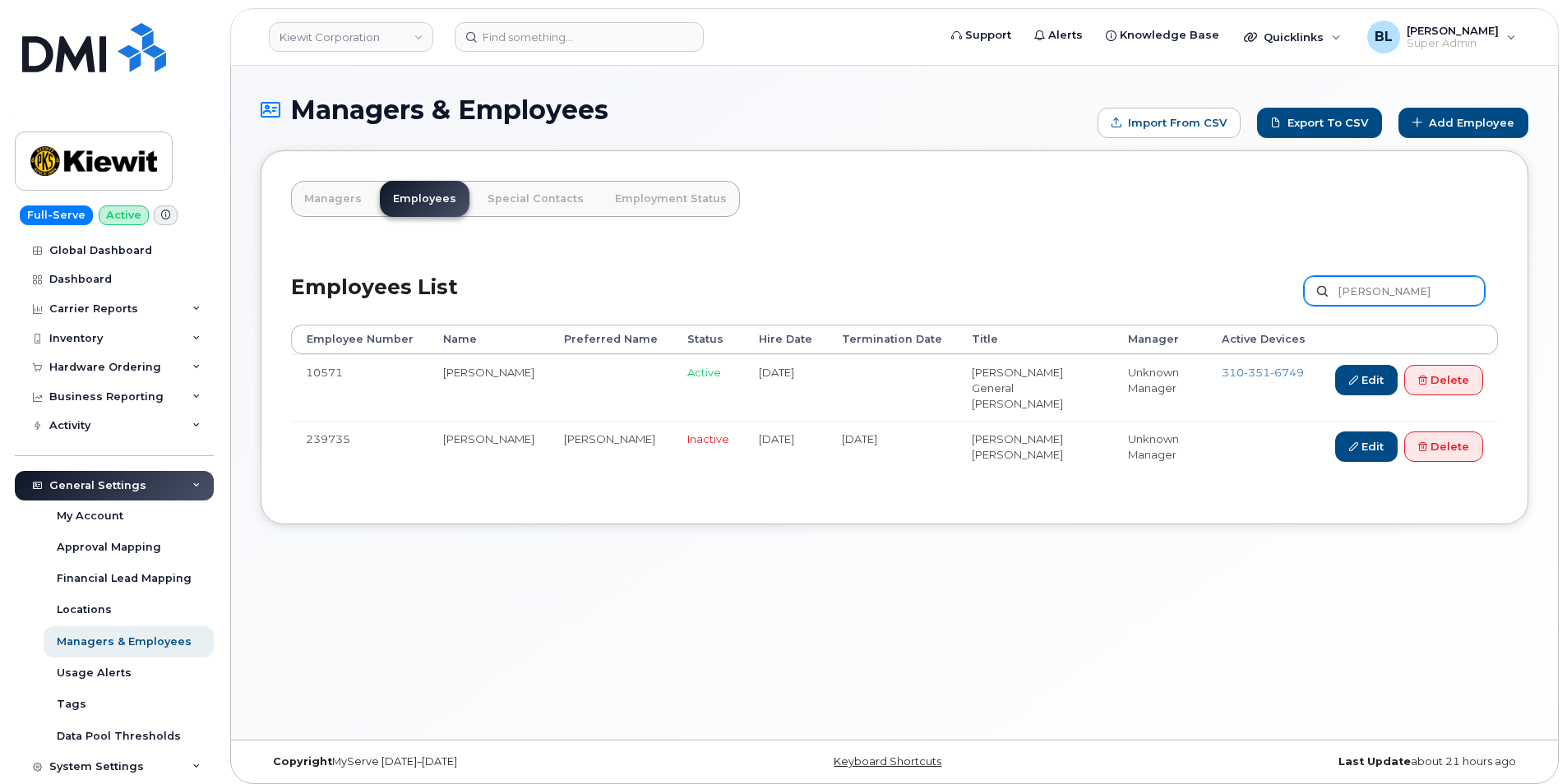
click at [1410, 303] on input "[PERSON_NAME]" at bounding box center [1395, 290] width 181 height 29
paste input "[PERSON_NAME]"
type input "[PERSON_NAME]"
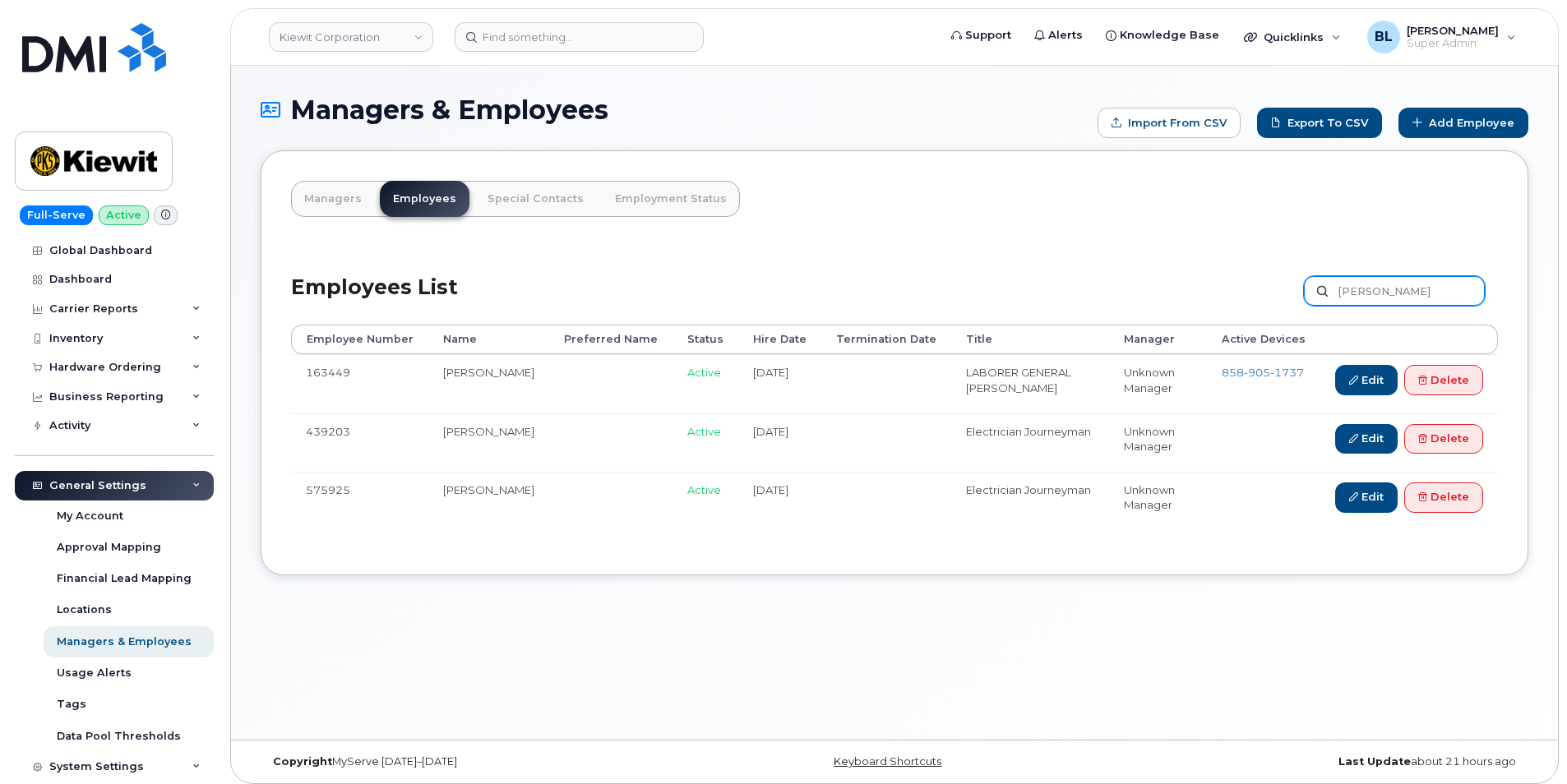
click at [1381, 287] on input "Jose Covarrubias" at bounding box center [1395, 290] width 181 height 29
paste input "[PERSON_NAME]"
type input "Jose"
paste input "[PERSON_NAME]"
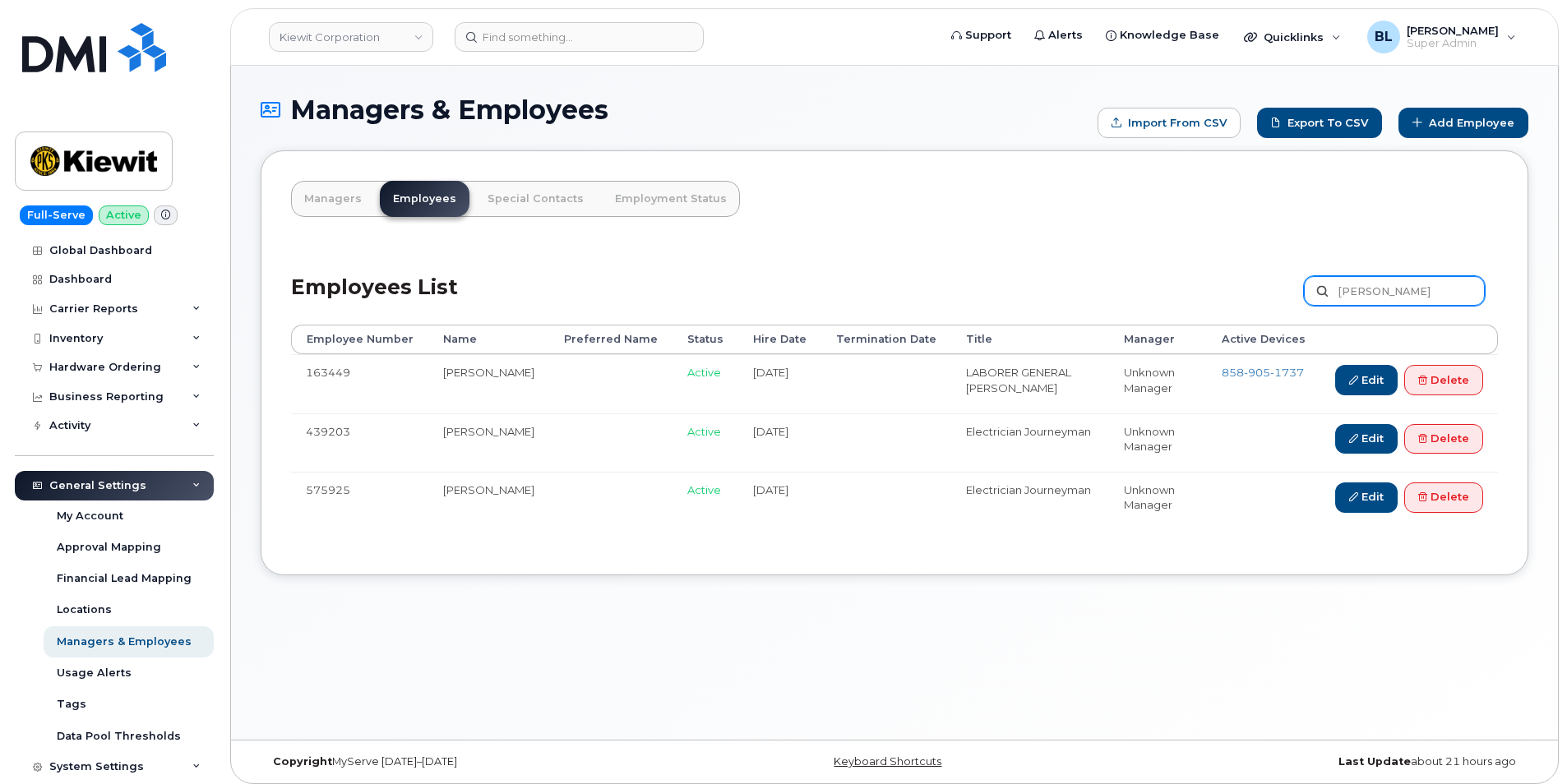
type input "[PERSON_NAME]"
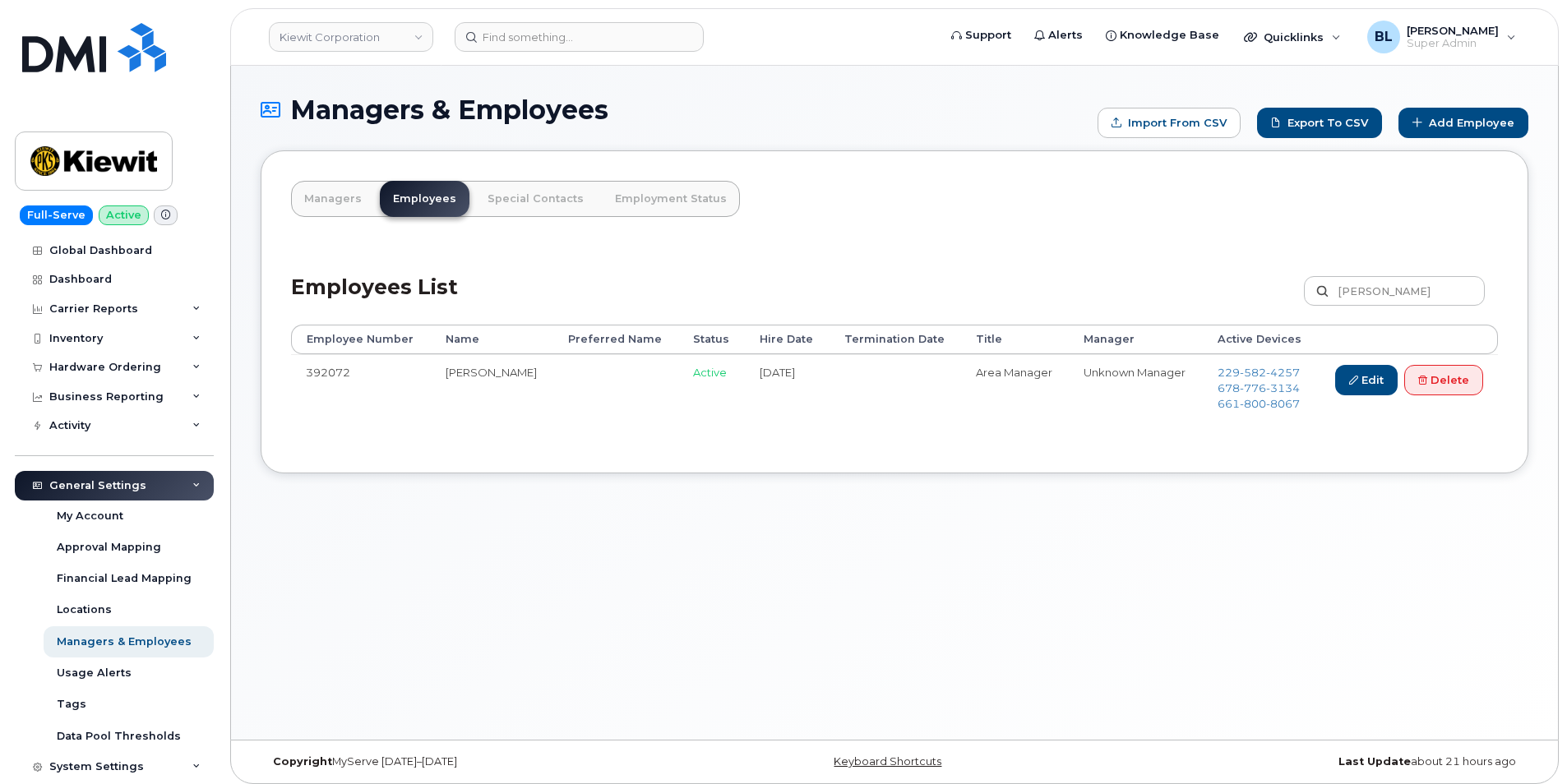
click at [601, 15] on header "[PERSON_NAME] Corporation Support Alerts Knowledge Base Quicklinks Suspend / Ca…" at bounding box center [894, 37] width 1329 height 58
click at [610, 24] on input at bounding box center [579, 37] width 249 height 29
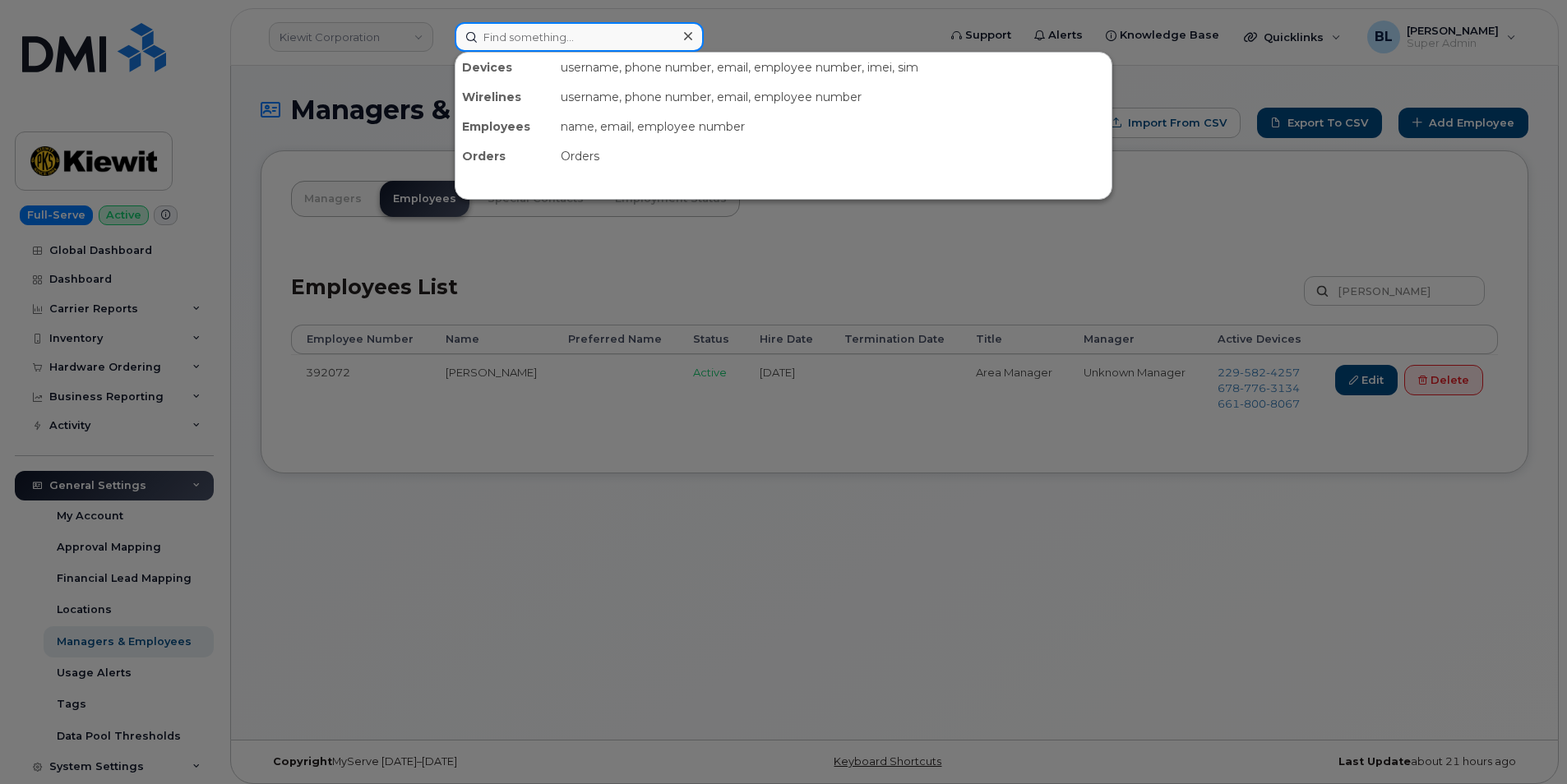
paste input "3613856150"
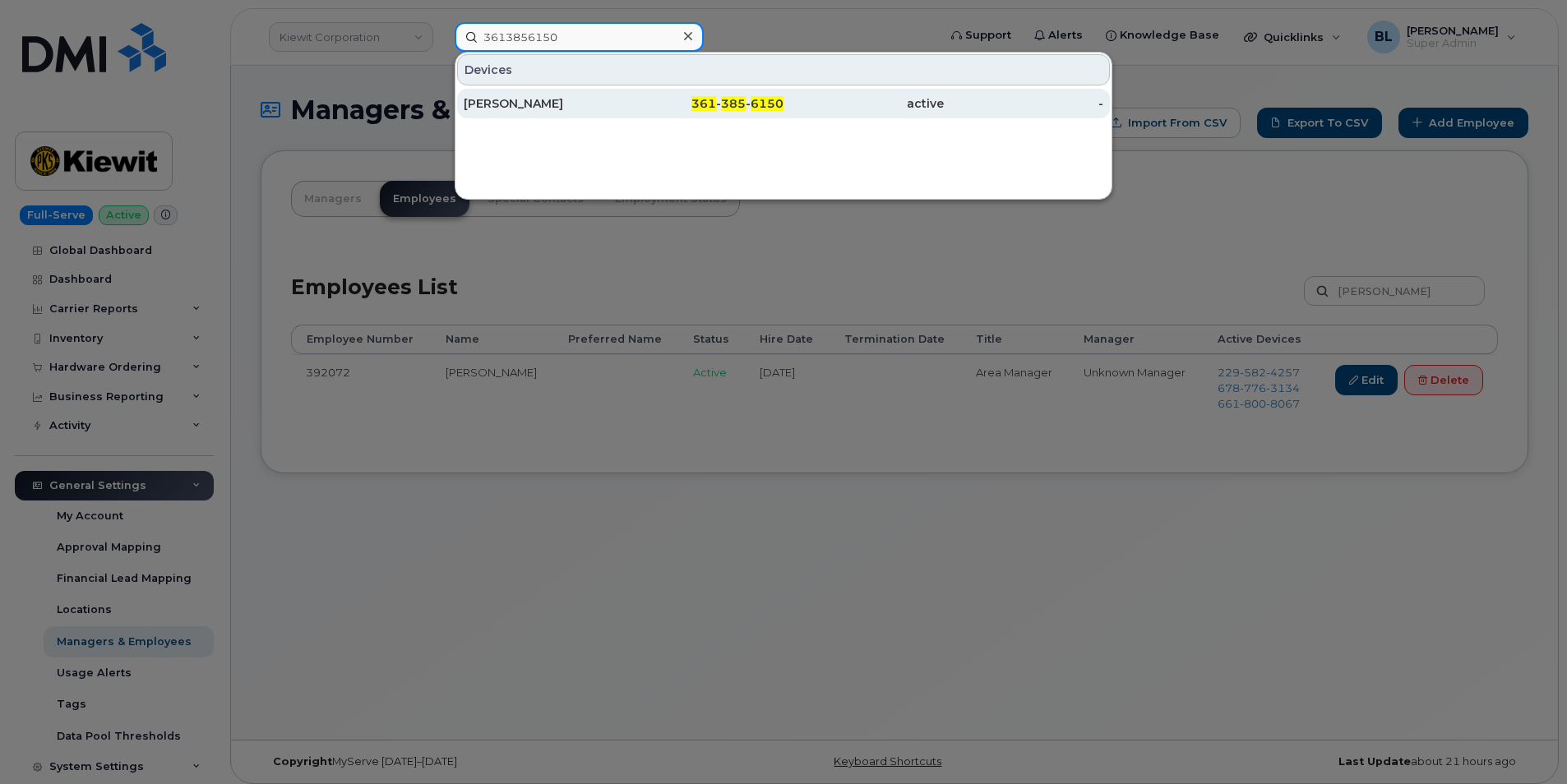
type input "3613856150"
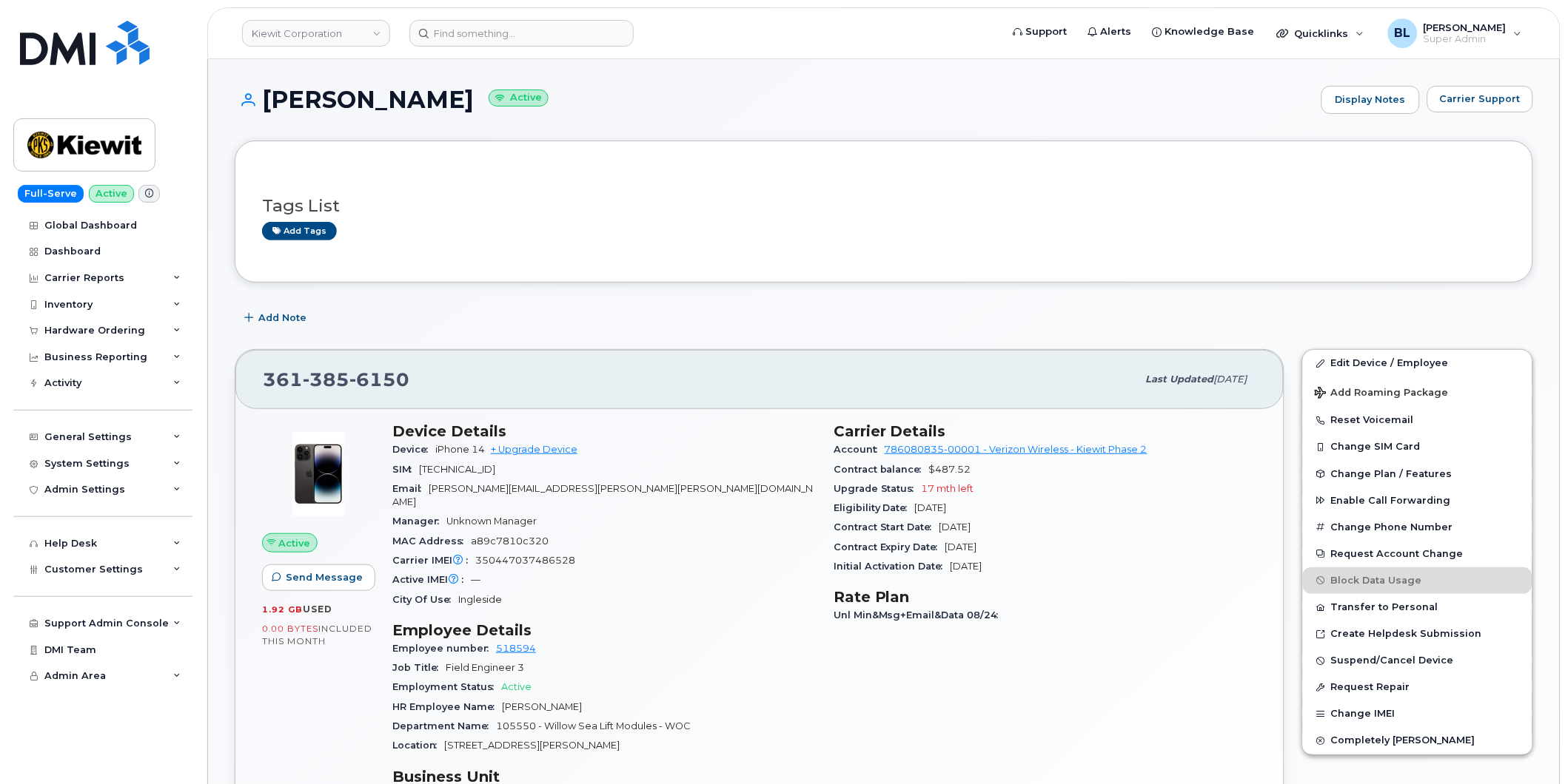
click at [655, 308] on div "Add Note" at bounding box center [884, 318] width 1299 height 26
click at [335, 381] on span "385" at bounding box center [326, 379] width 47 height 22
click at [339, 381] on span "385" at bounding box center [326, 379] width 47 height 22
drag, startPoint x: 1134, startPoint y: 193, endPoint x: 1140, endPoint y: 180, distance: 14.3
click at [1136, 190] on div "Tags List Add tags" at bounding box center [884, 212] width 1244 height 57
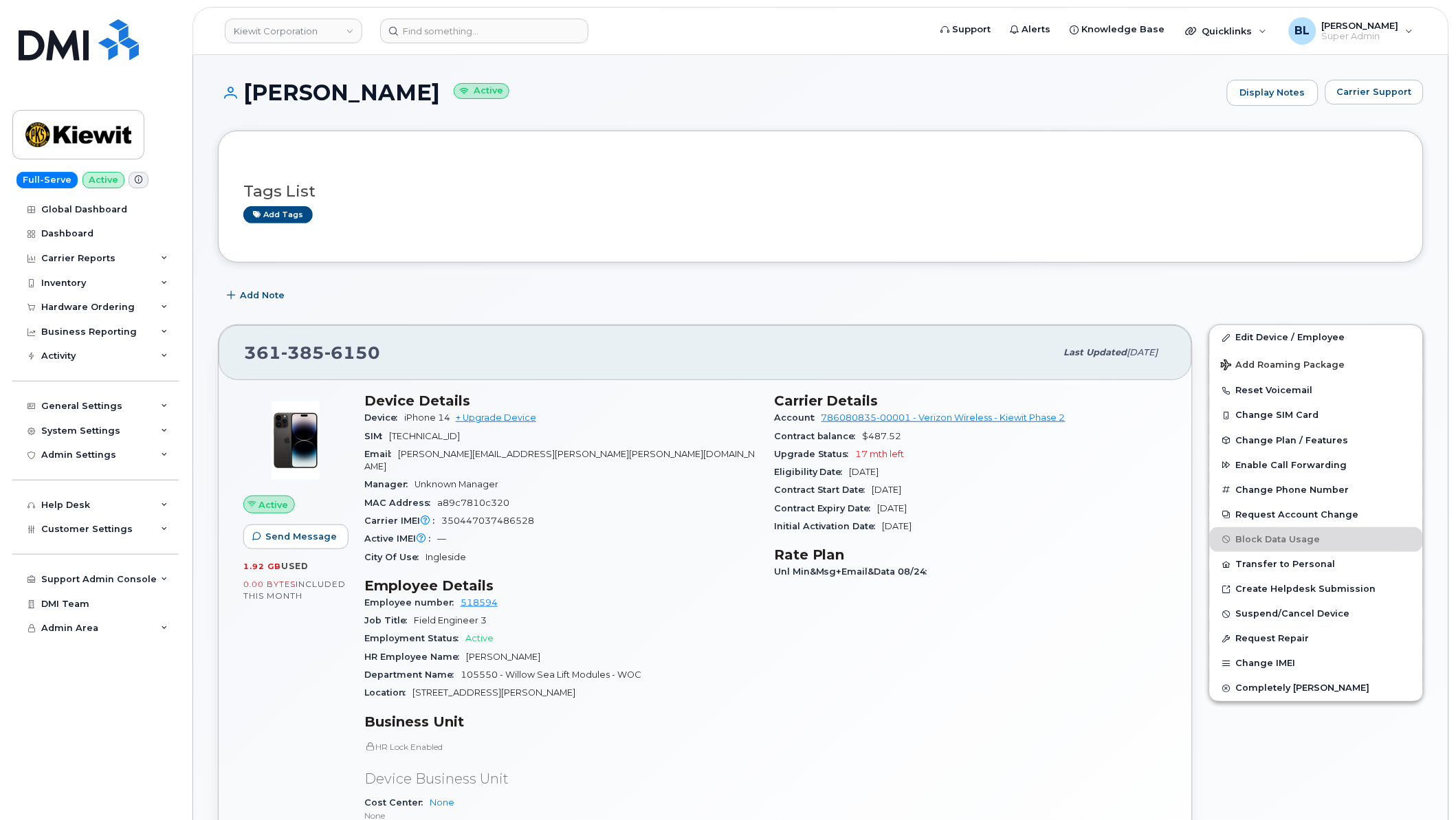
click at [1382, 92] on span "Carrier Support" at bounding box center [1374, 92] width 75 height 13
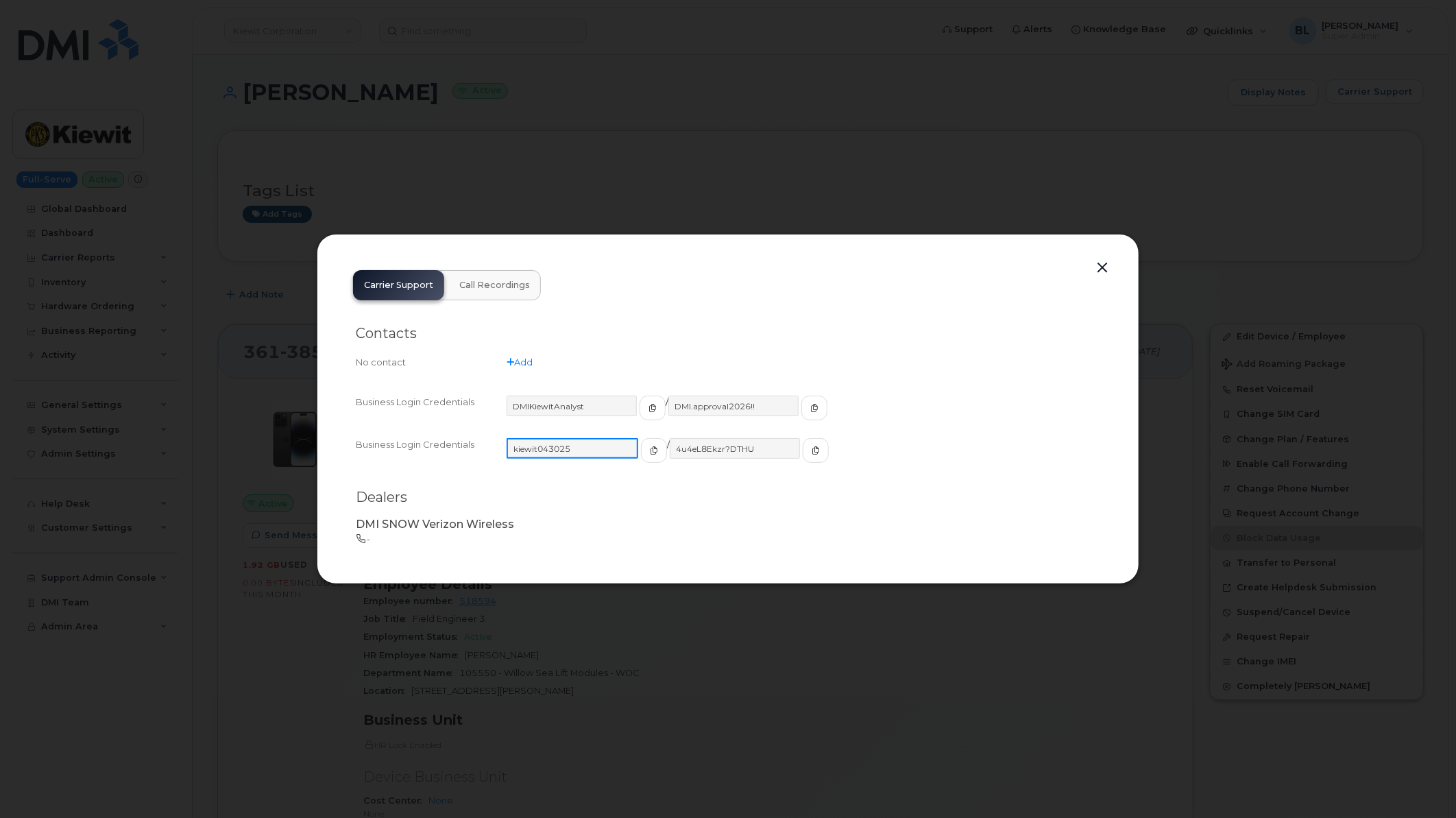
drag, startPoint x: 583, startPoint y: 444, endPoint x: 438, endPoint y: 468, distance: 147.0
click at [438, 468] on div "Business Login Credentials [SECURITY_DATA] / 4u4eL8Ekzr?DTHU" at bounding box center [728, 456] width 744 height 43
drag, startPoint x: 765, startPoint y: 447, endPoint x: 626, endPoint y: 439, distance: 139.2
click at [626, 439] on div "kiewit043025 / 4u4eL8Ekzr?DTHU" at bounding box center [804, 456] width 594 height 37
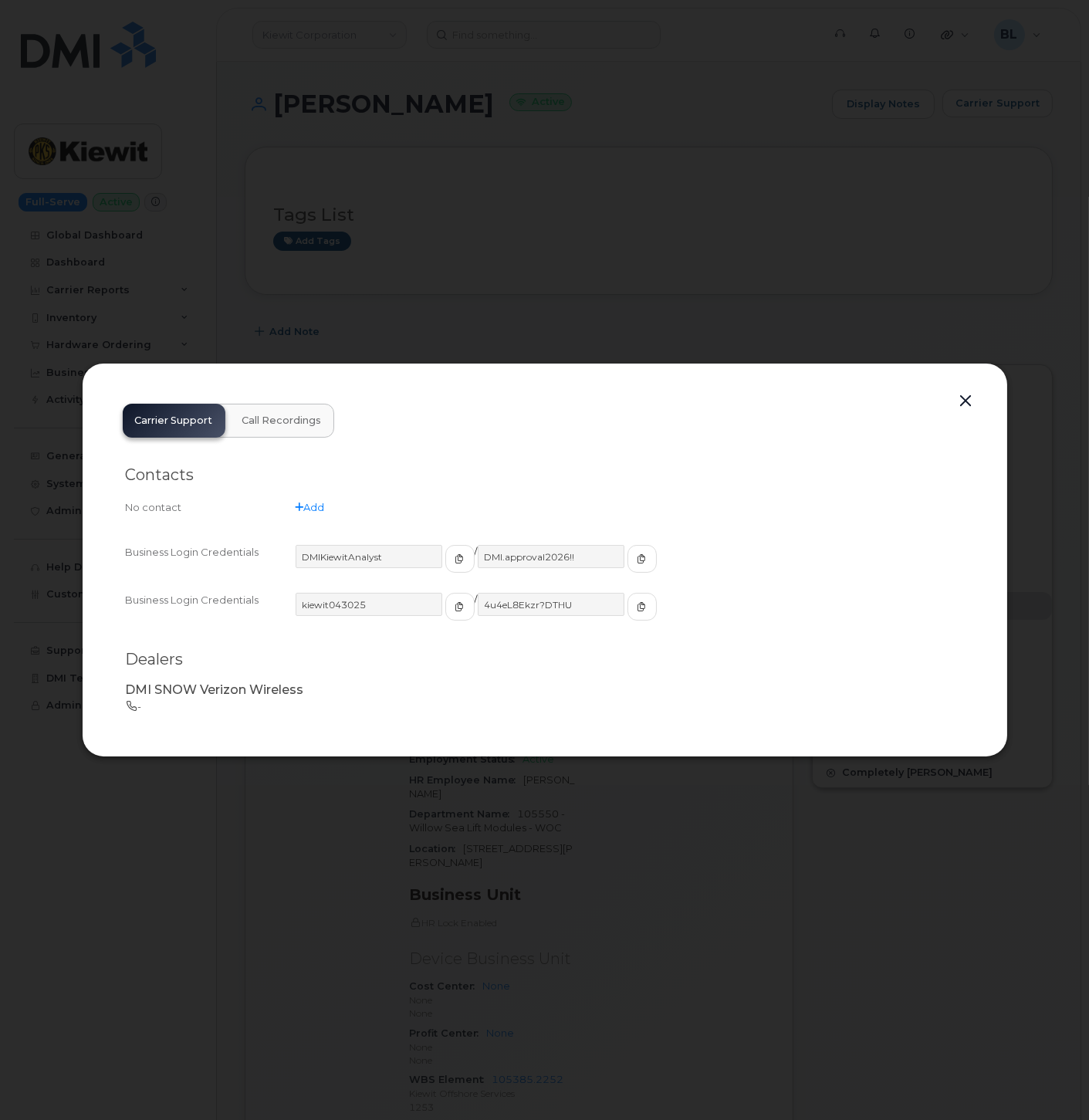
click at [789, 213] on div at bounding box center [544, 560] width 1089 height 1120
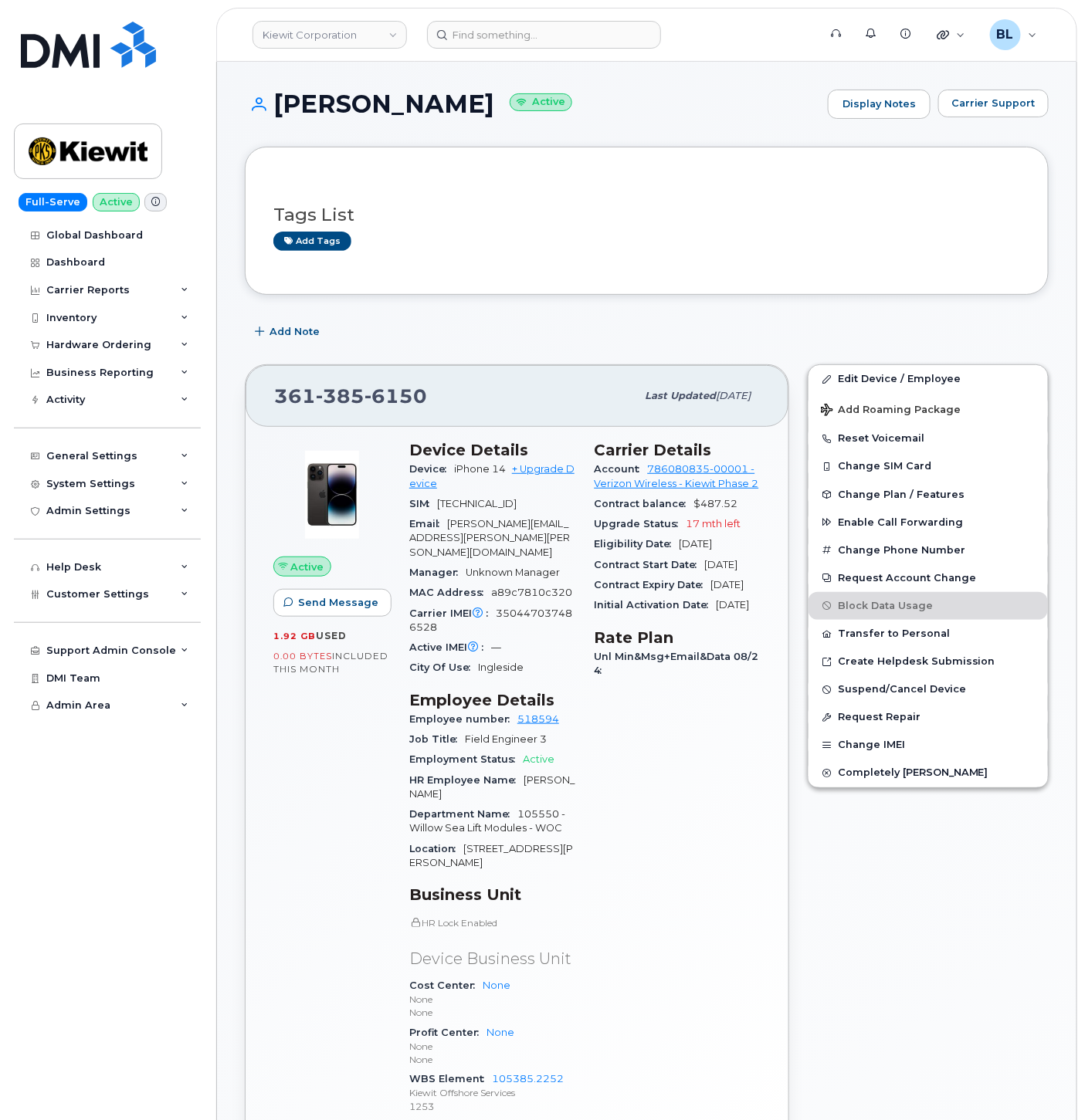
click at [564, 359] on div "[PHONE_NUMBER] Last updated [DATE] Active Send Message 1.92 GB  used 0.00 Bytes…" at bounding box center [517, 782] width 563 height 854
click at [107, 612] on div "Support Admin Console Add New Customer Customer Prospects Emails Sms Messages D…" at bounding box center [109, 637] width 191 height 57
click at [123, 606] on div "Customer Settings" at bounding box center [108, 593] width 187 height 27
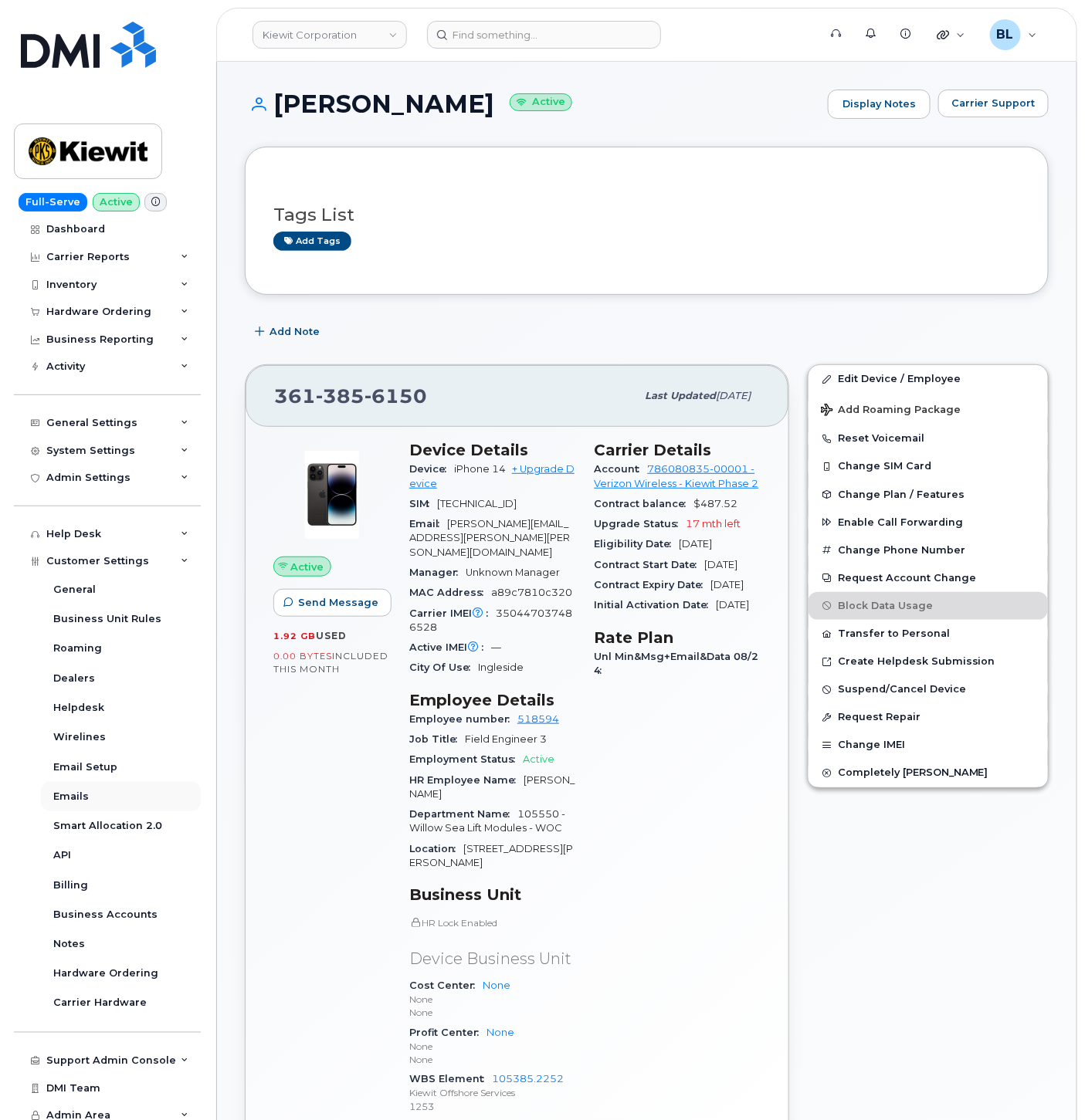
scroll to position [42, 0]
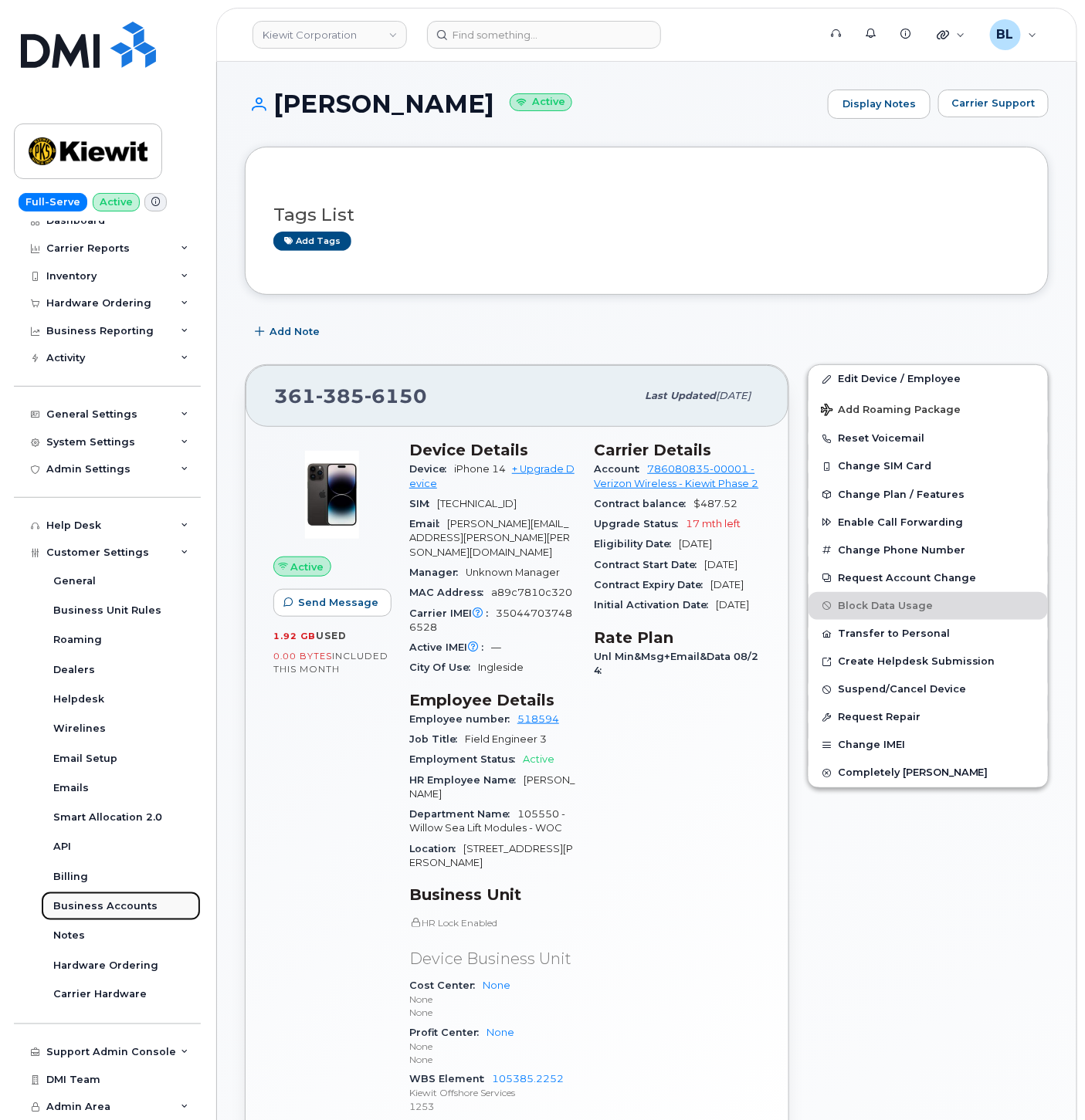
click at [153, 817] on link "Business Accounts" at bounding box center [121, 906] width 160 height 29
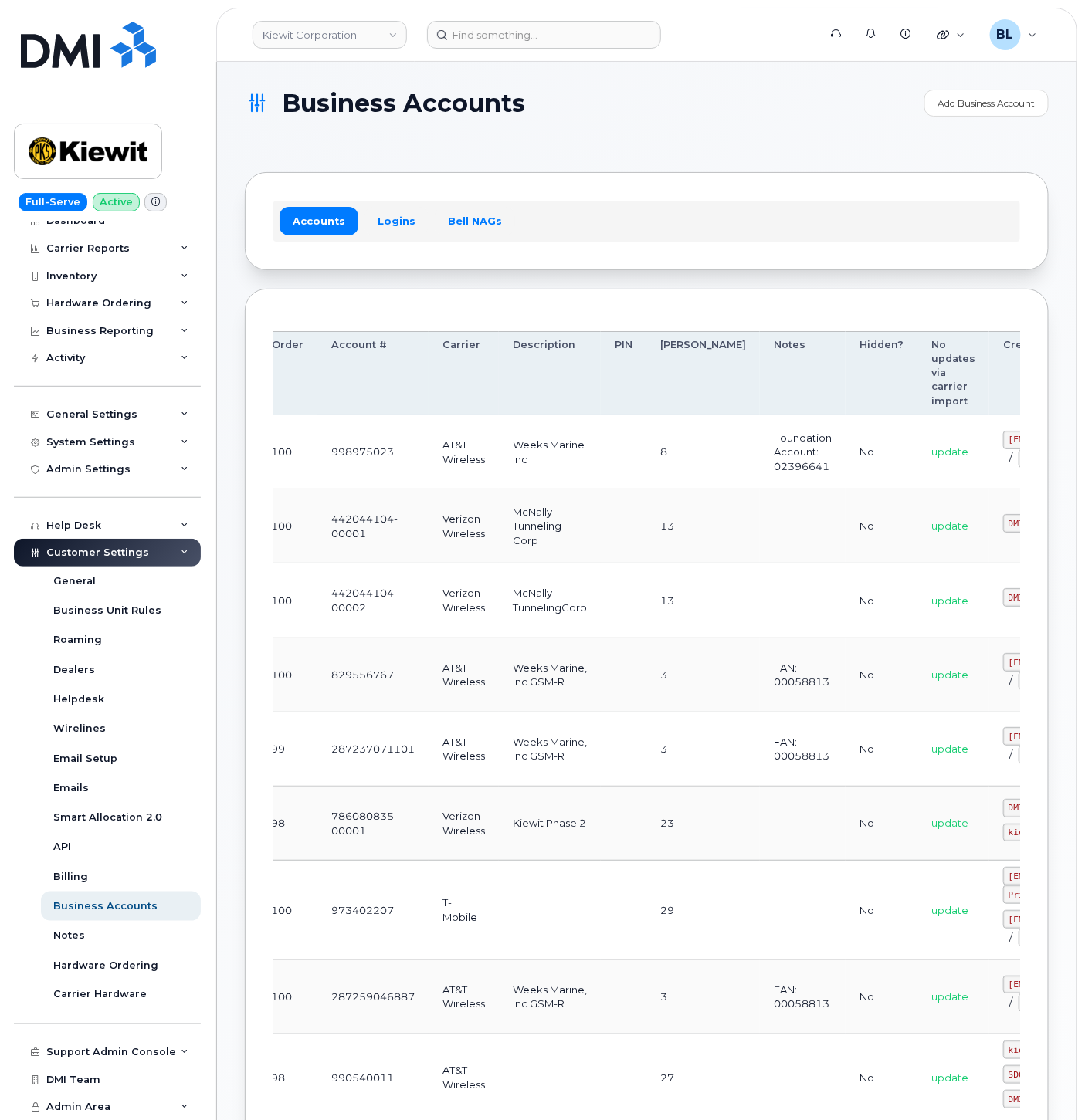
scroll to position [0, 187]
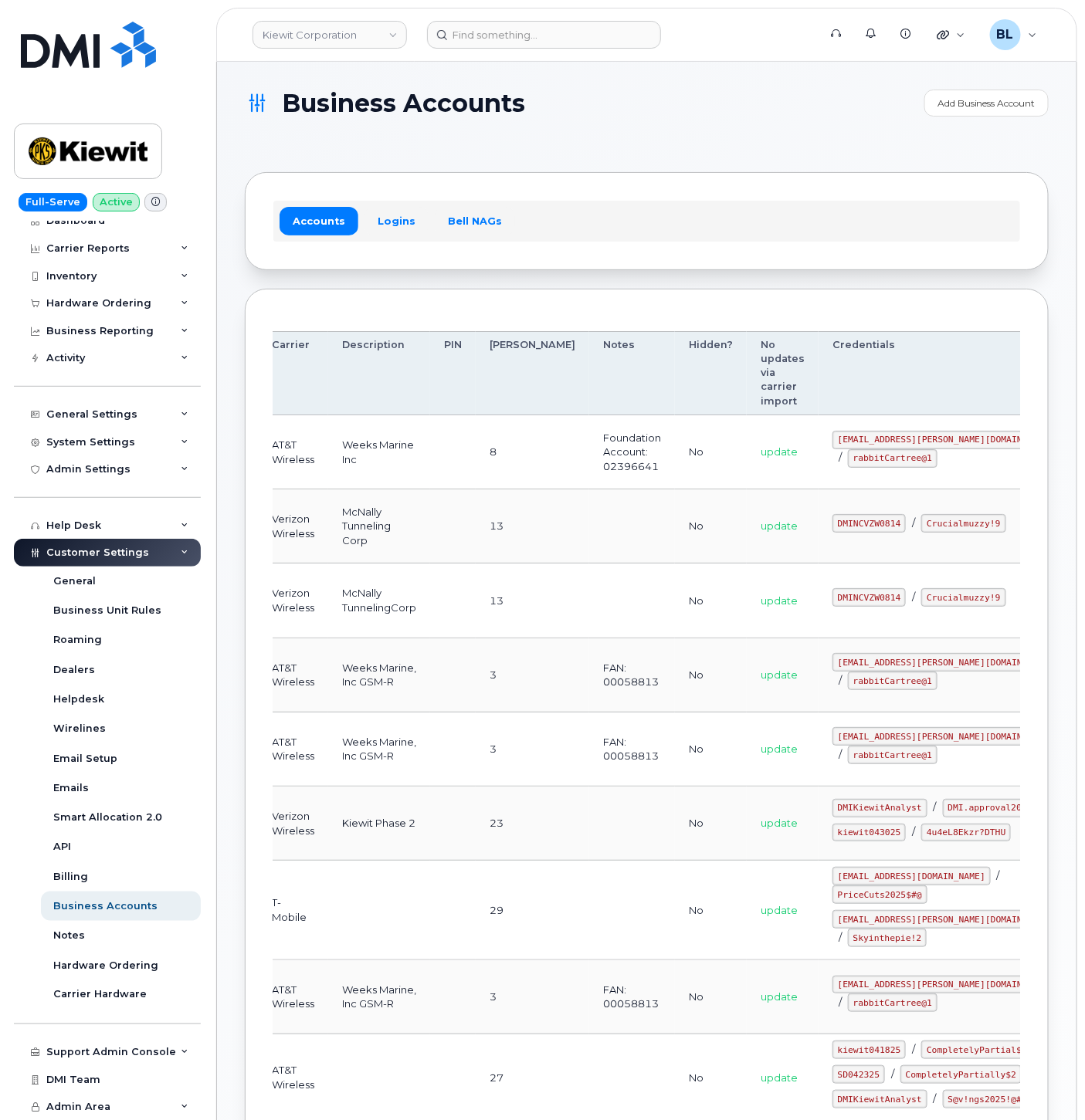
drag, startPoint x: 762, startPoint y: 536, endPoint x: 842, endPoint y: 533, distance: 80.1
drag, startPoint x: 762, startPoint y: 513, endPoint x: 826, endPoint y: 517, distance: 64.1
click at [826, 517] on td "DMINCVZW0814 / Crucialmuzzy!9" at bounding box center [945, 526] width 254 height 74
copy code "DMINCVZW0814"
drag, startPoint x: 787, startPoint y: 556, endPoint x: 772, endPoint y: 545, distance: 18.6
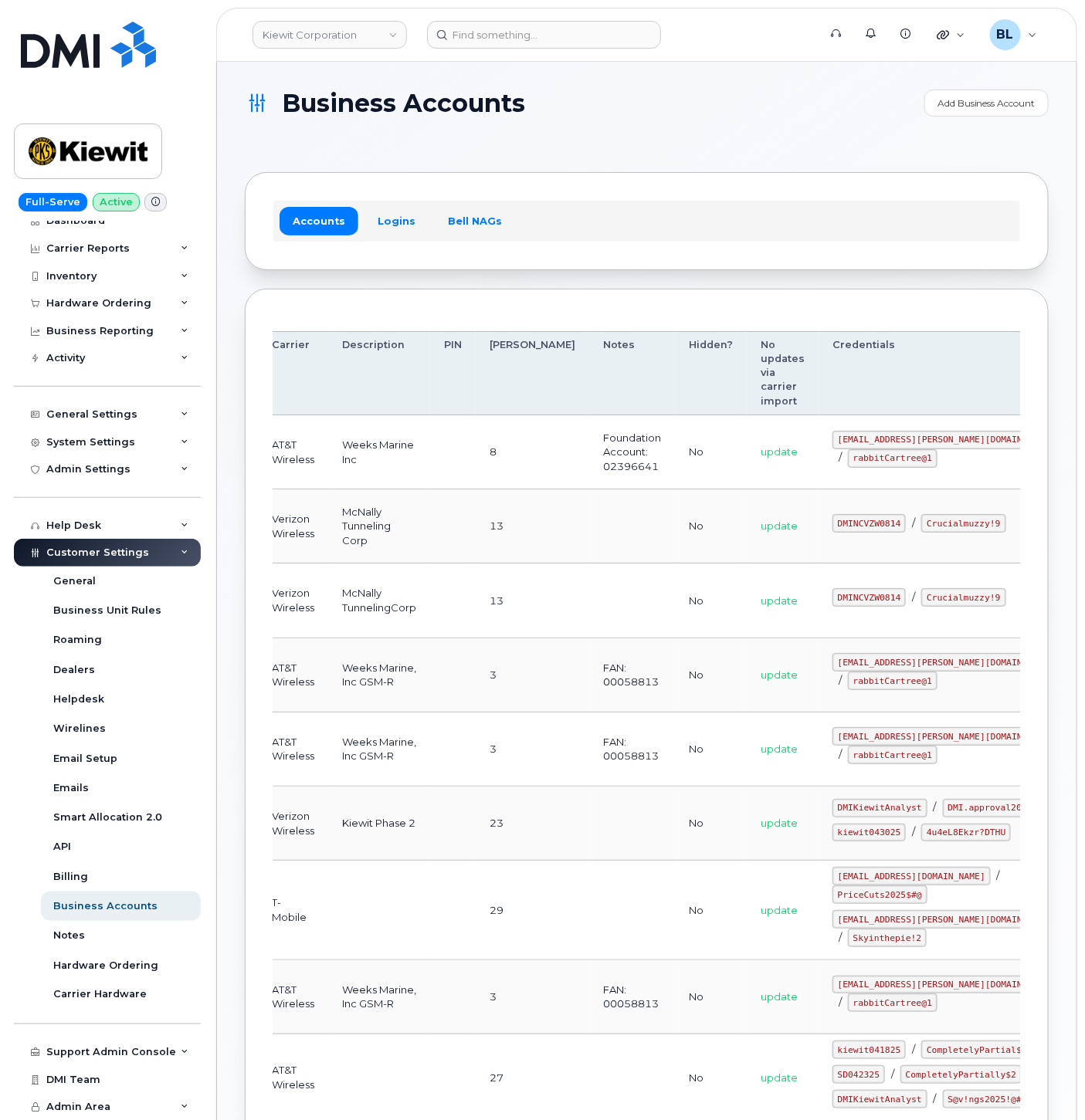
click at [818, 556] on td "DMINCVZW0814 / Crucialmuzzy!9" at bounding box center [945, 526] width 254 height 74
drag, startPoint x: 763, startPoint y: 530, endPoint x: 839, endPoint y: 534, distance: 76.1
click at [921, 532] on code "Crucialmuzzy!9" at bounding box center [963, 524] width 84 height 19
copy code "Crucialmuzzy!9"
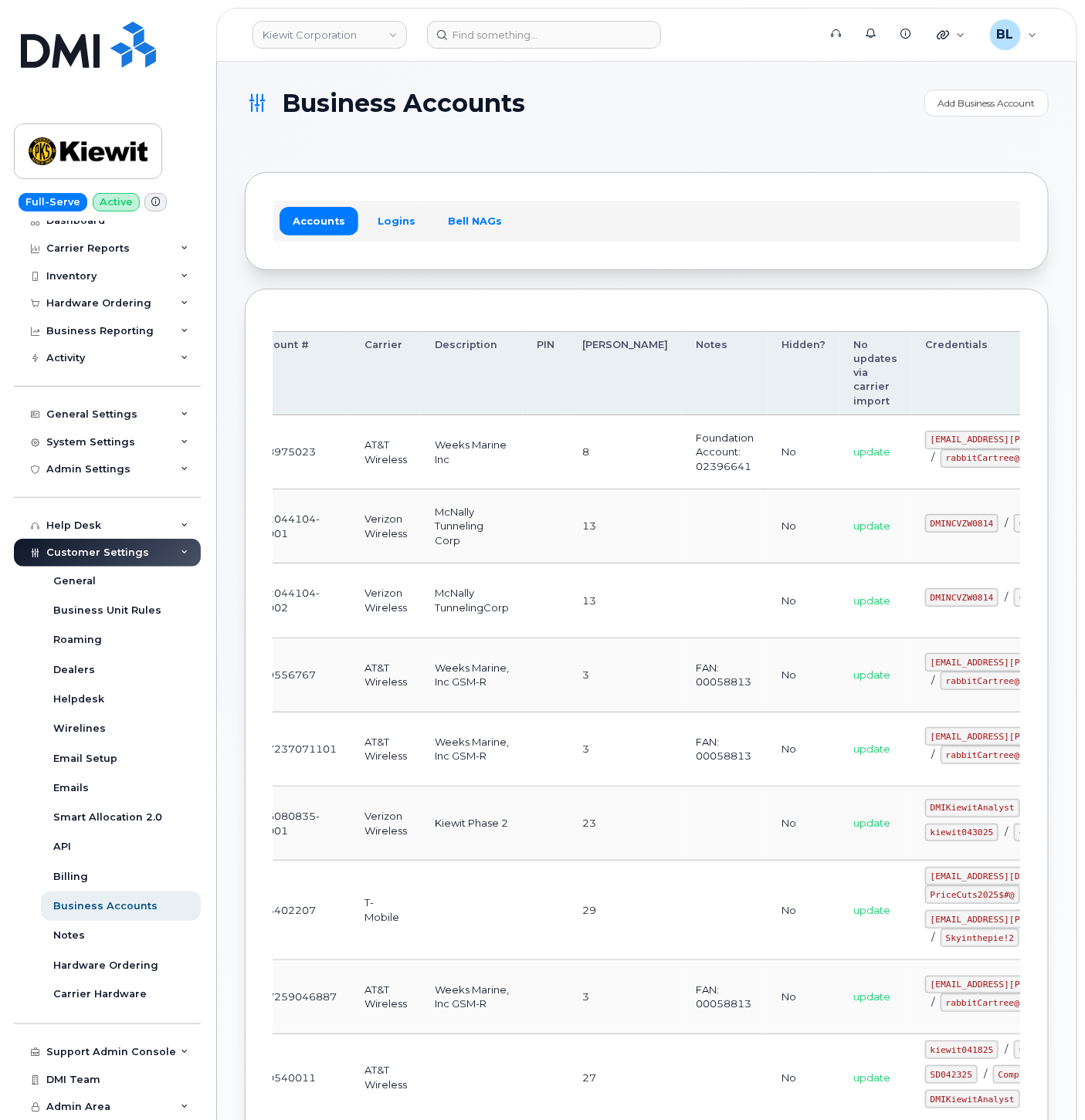
scroll to position [0, 0]
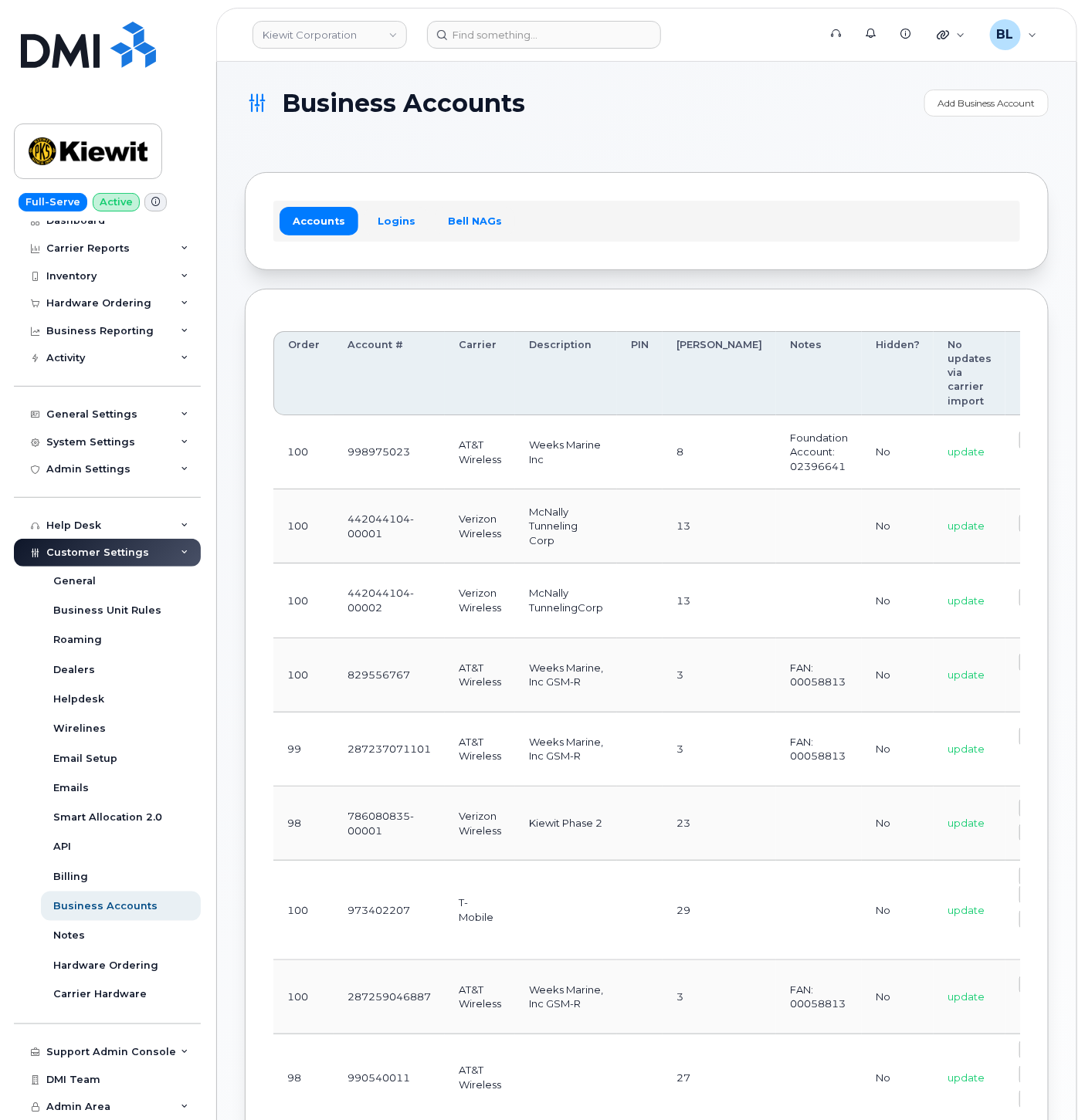
drag, startPoint x: 514, startPoint y: 560, endPoint x: 382, endPoint y: 560, distance: 132.0
drag, startPoint x: 445, startPoint y: 596, endPoint x: 411, endPoint y: 585, distance: 35.7
click at [445, 596] on td "Verizon Wireless" at bounding box center [479, 600] width 70 height 74
click at [542, 693] on td "Weeks Marine, Inc GSM-R" at bounding box center [566, 675] width 102 height 74
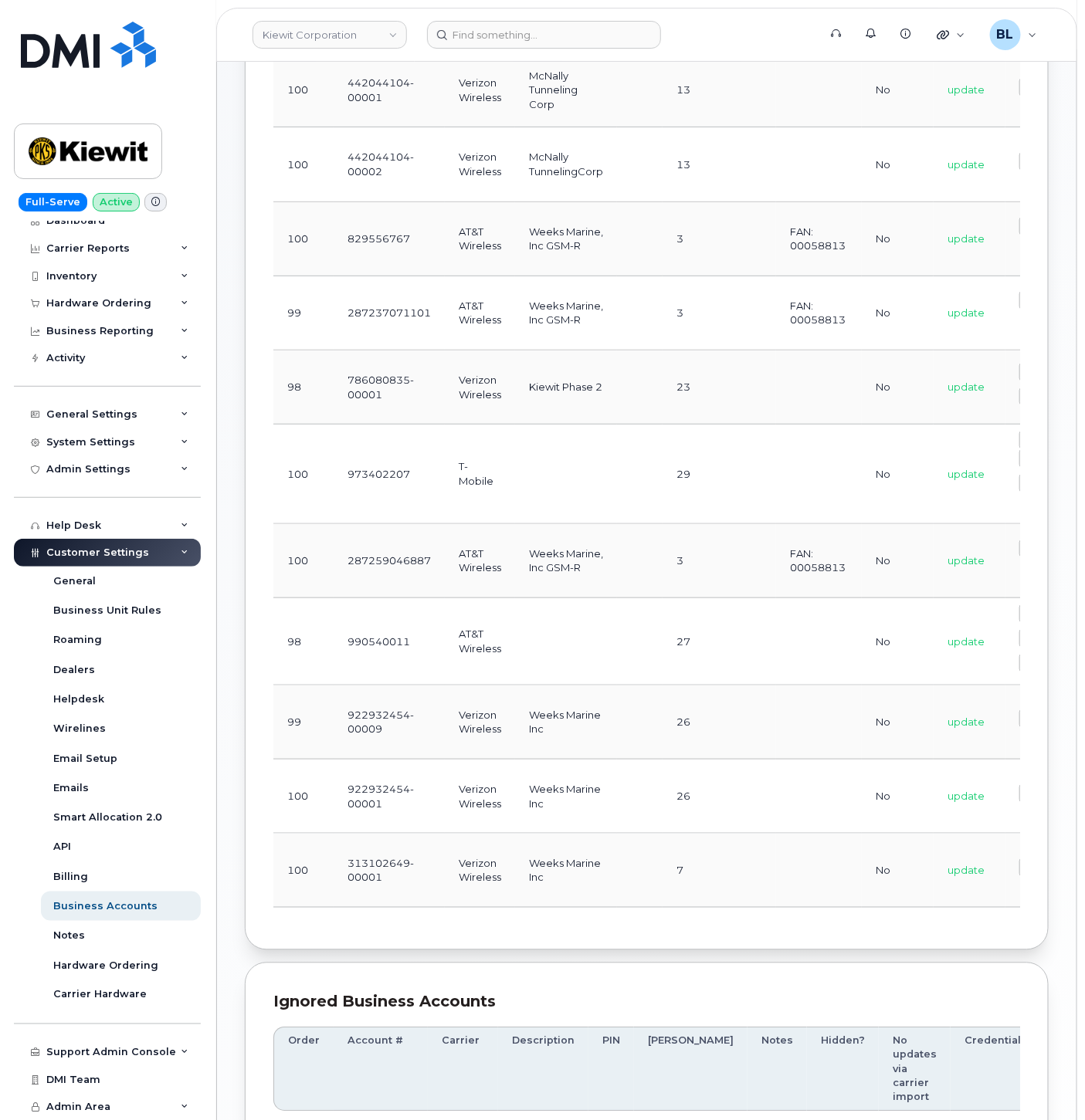
scroll to position [457, 0]
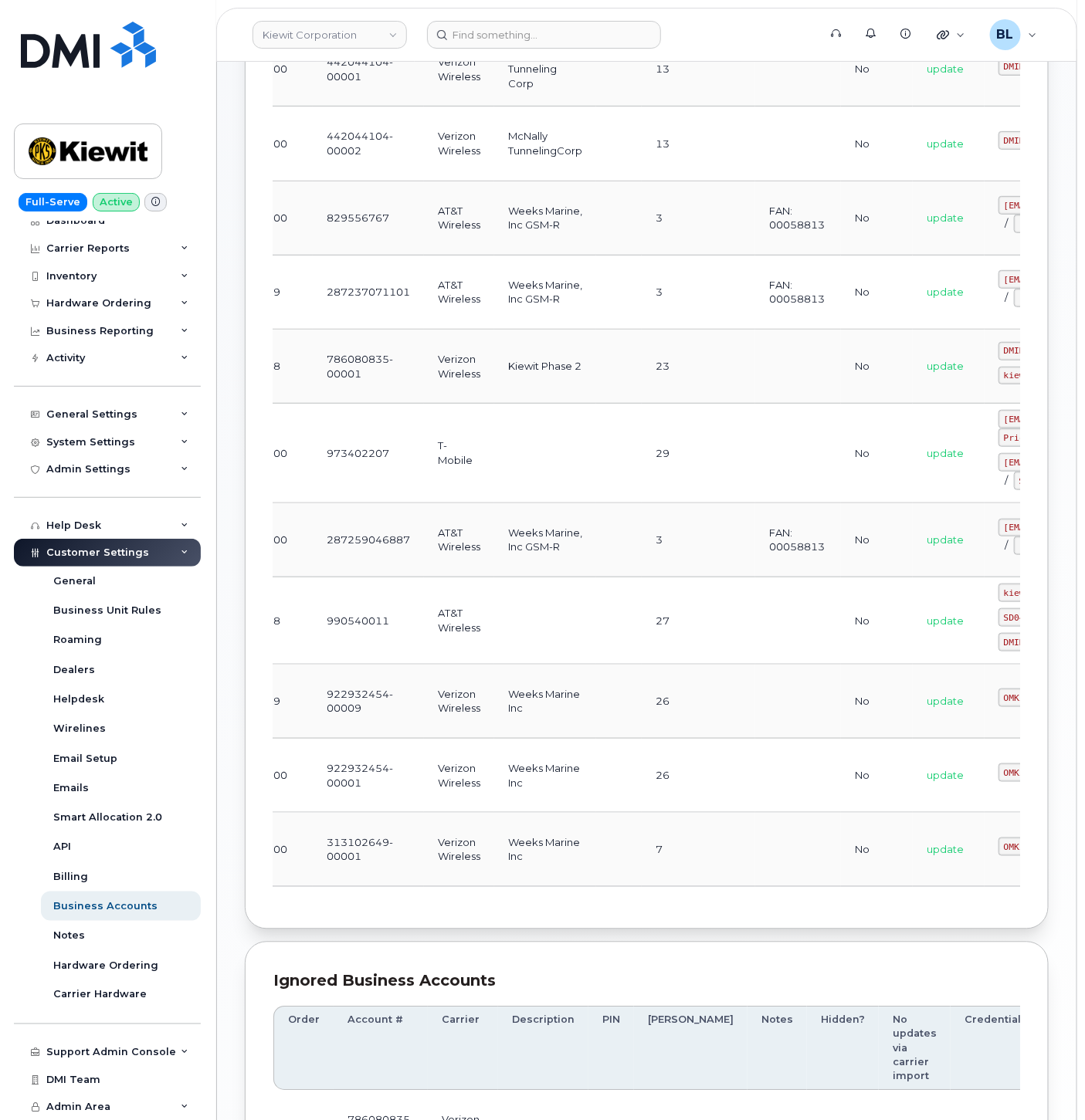
drag, startPoint x: 495, startPoint y: 856, endPoint x: 514, endPoint y: 856, distance: 19.0
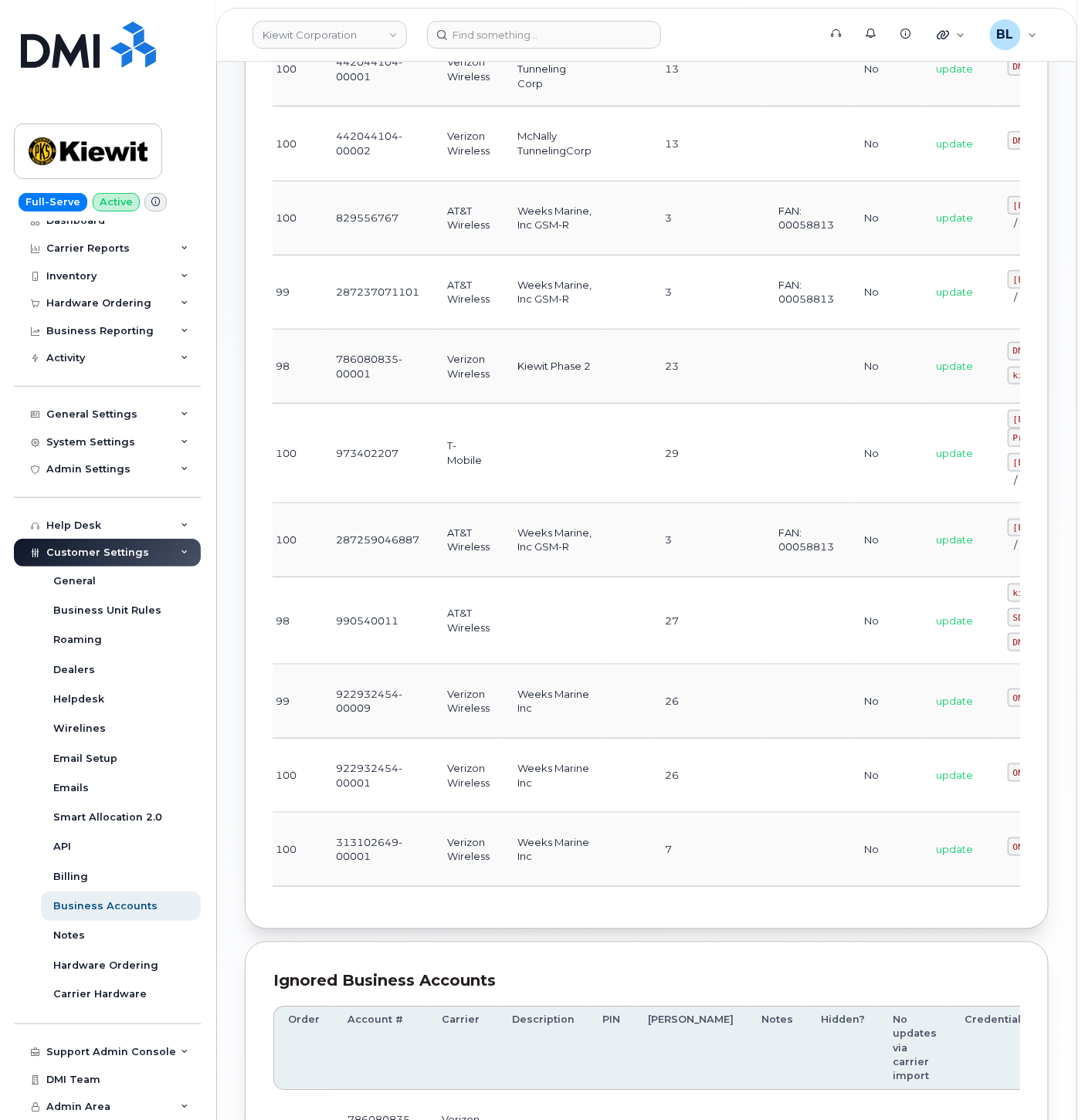
scroll to position [0, 0]
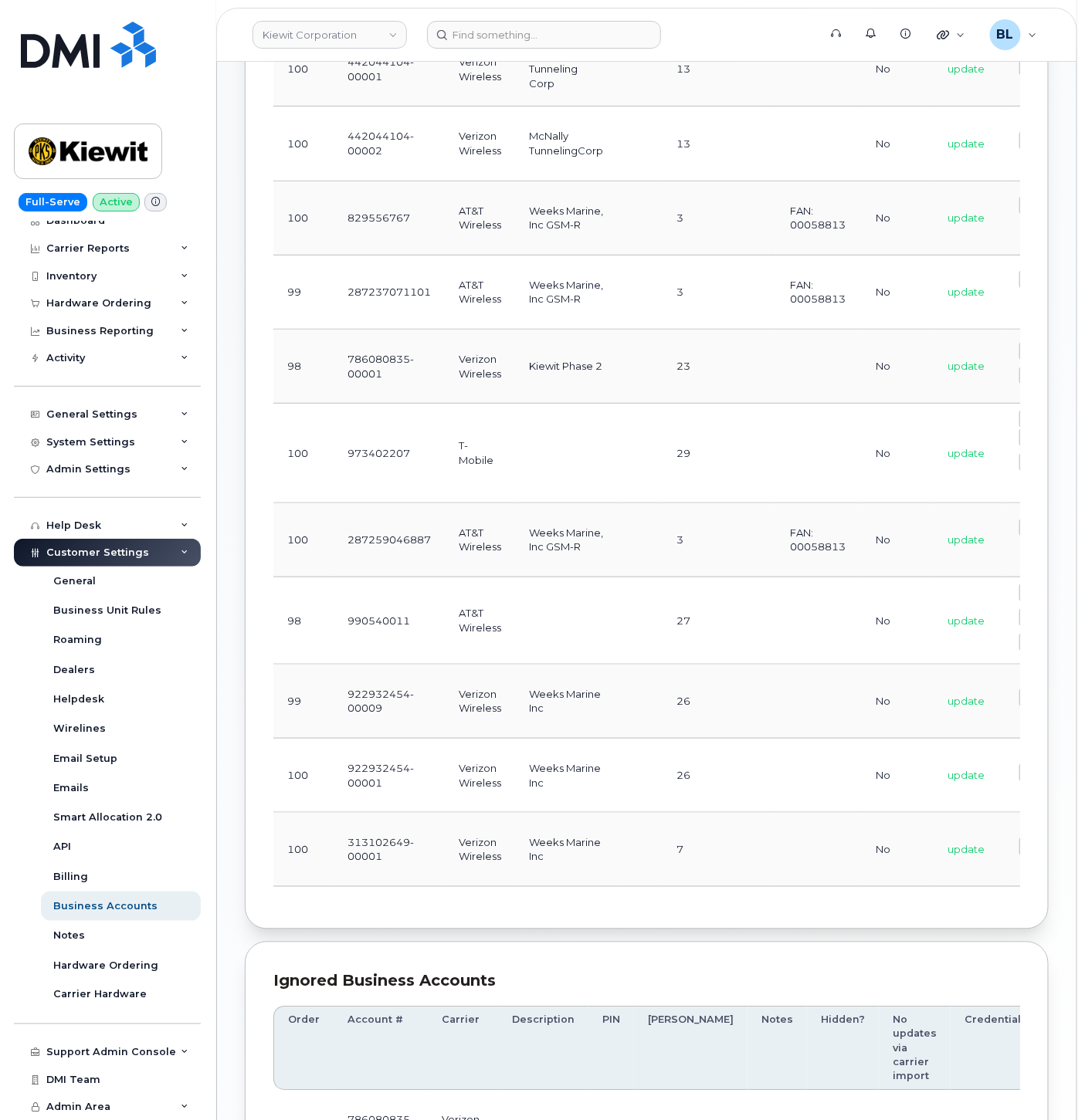
drag, startPoint x: 513, startPoint y: 856, endPoint x: 483, endPoint y: 857, distance: 30.0
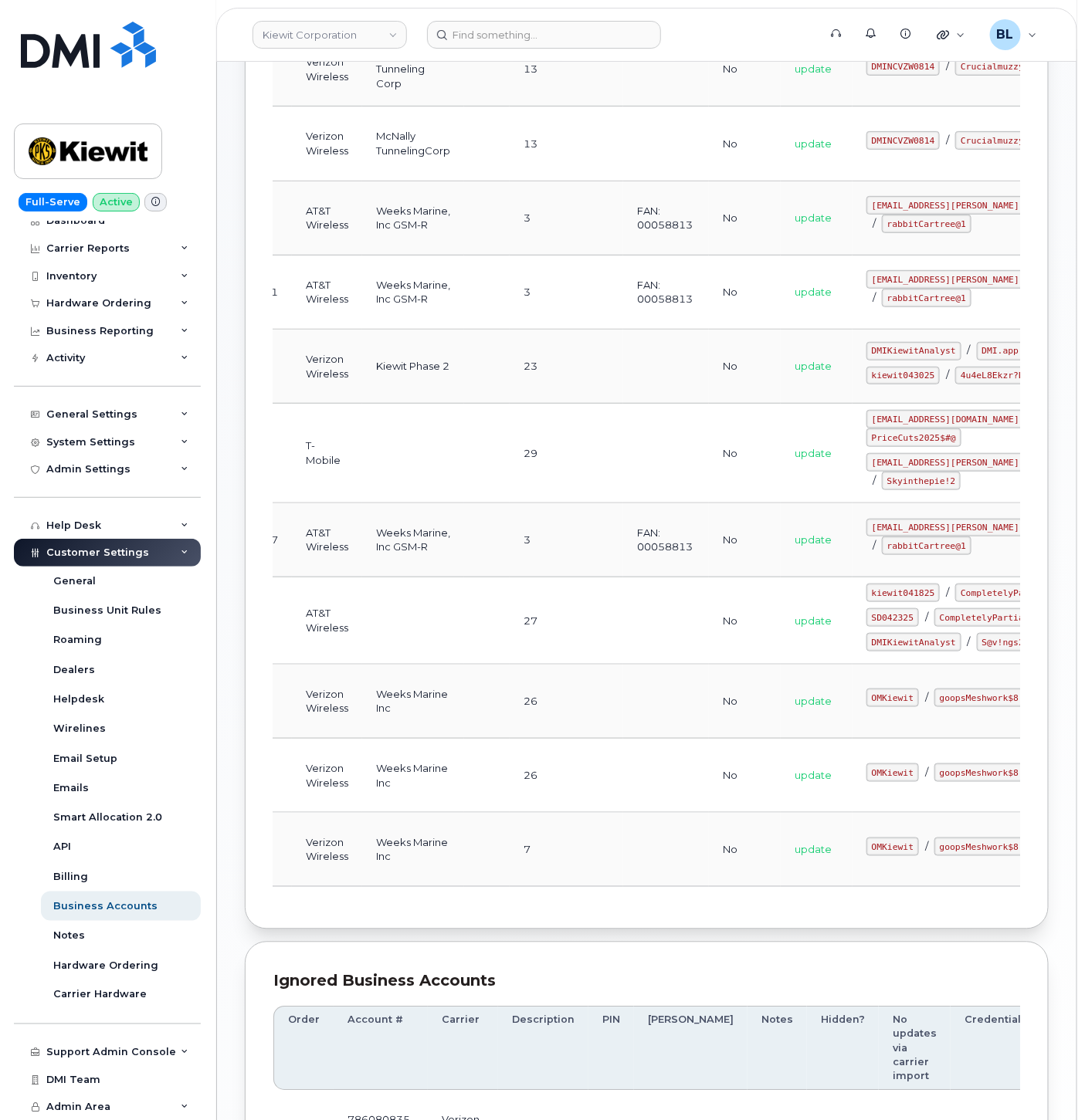
drag, startPoint x: 482, startPoint y: 857, endPoint x: 546, endPoint y: 866, distance: 64.6
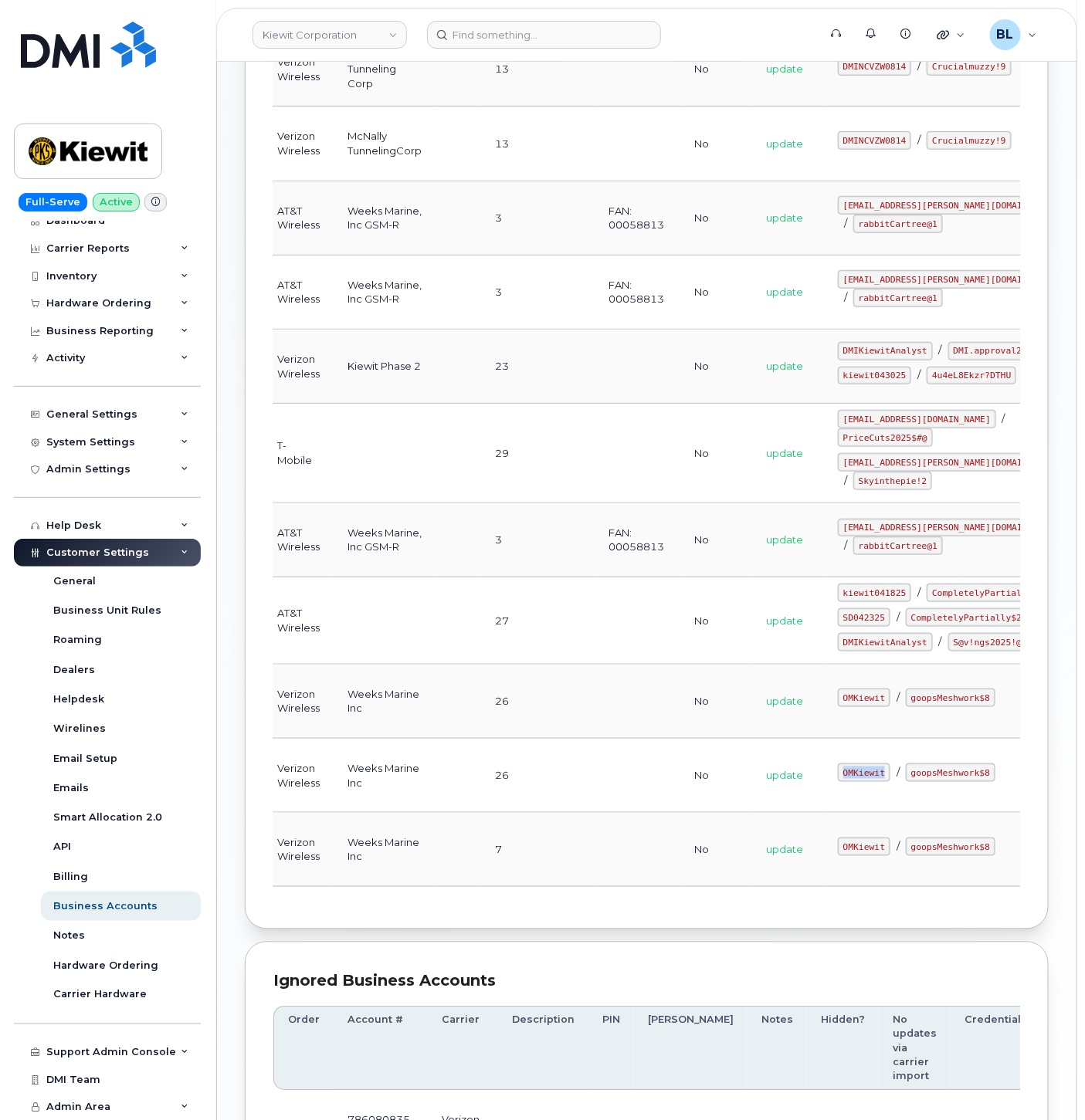
drag, startPoint x: 778, startPoint y: 858, endPoint x: 819, endPoint y: 860, distance: 41.0
click at [838, 782] on div "OMKiewit / goopsMeshwork$8" at bounding box center [951, 773] width 227 height 19
copy code "OMKiewit"
drag, startPoint x: 835, startPoint y: 856, endPoint x: 913, endPoint y: 860, distance: 78.1
click at [914, 782] on code "goopsMeshwork$8" at bounding box center [950, 773] width 90 height 19
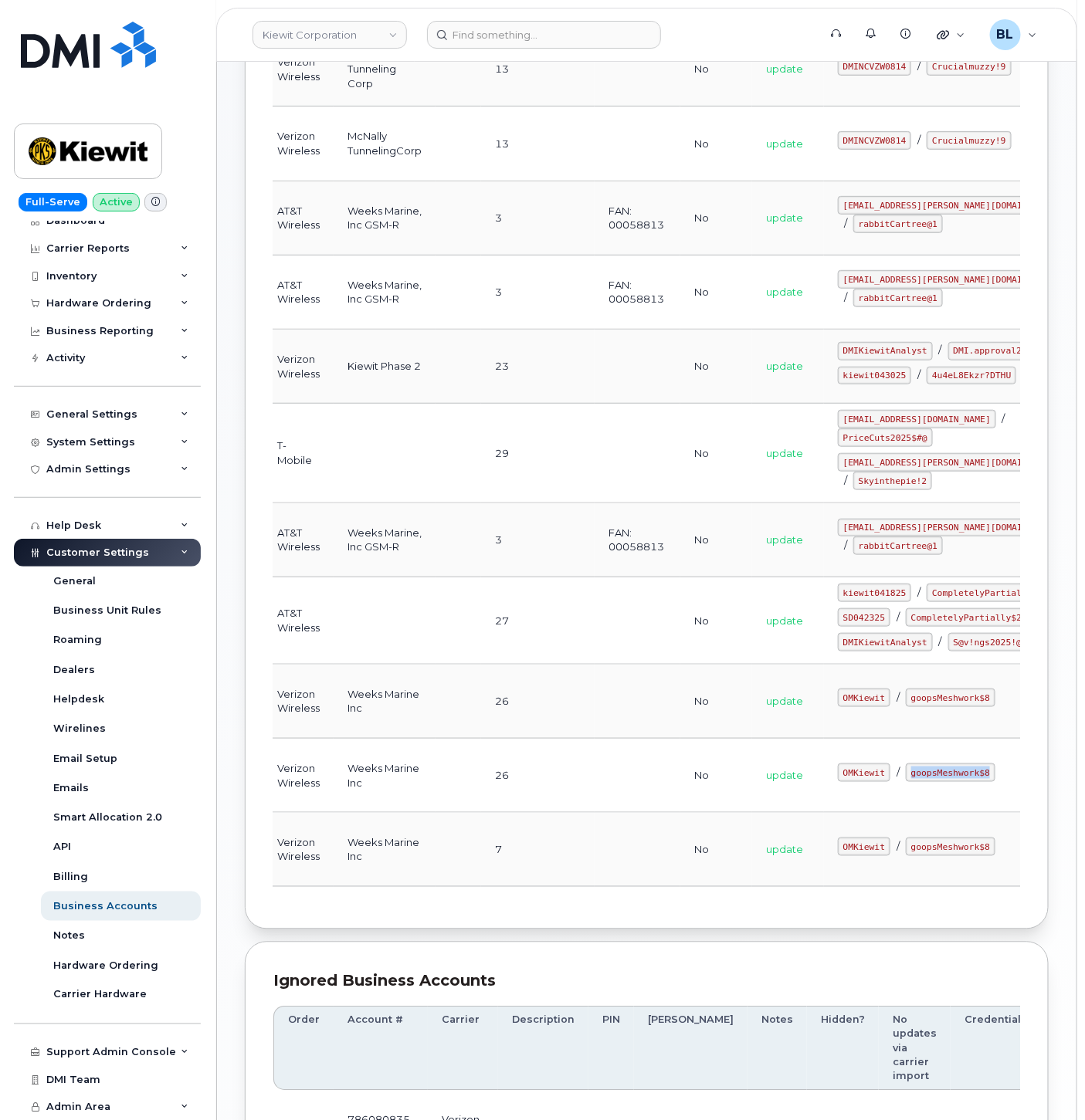
copy code "goopsMeshwork$8"
click at [594, 812] on td at bounding box center [637, 775] width 86 height 74
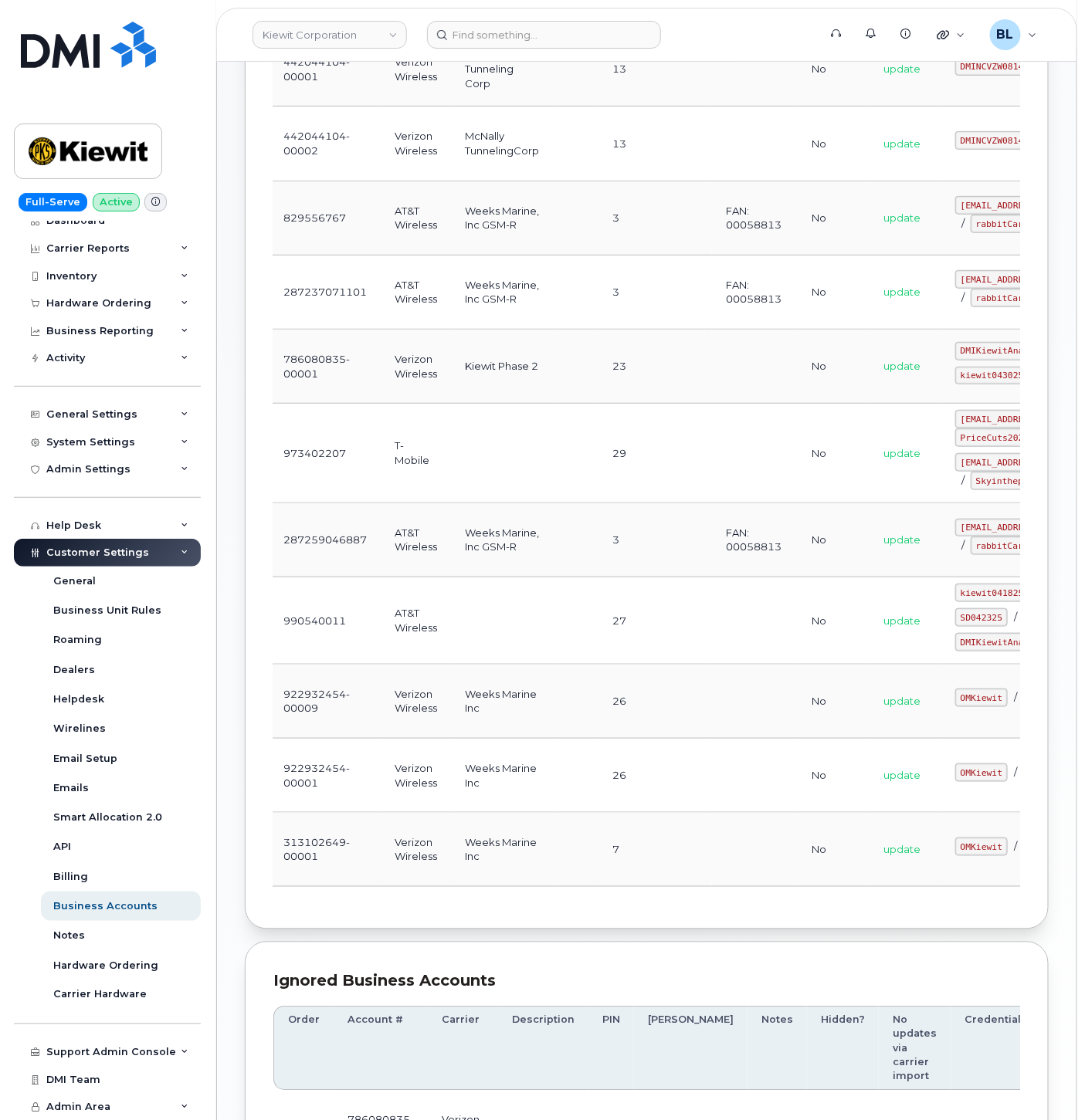
scroll to position [0, 0]
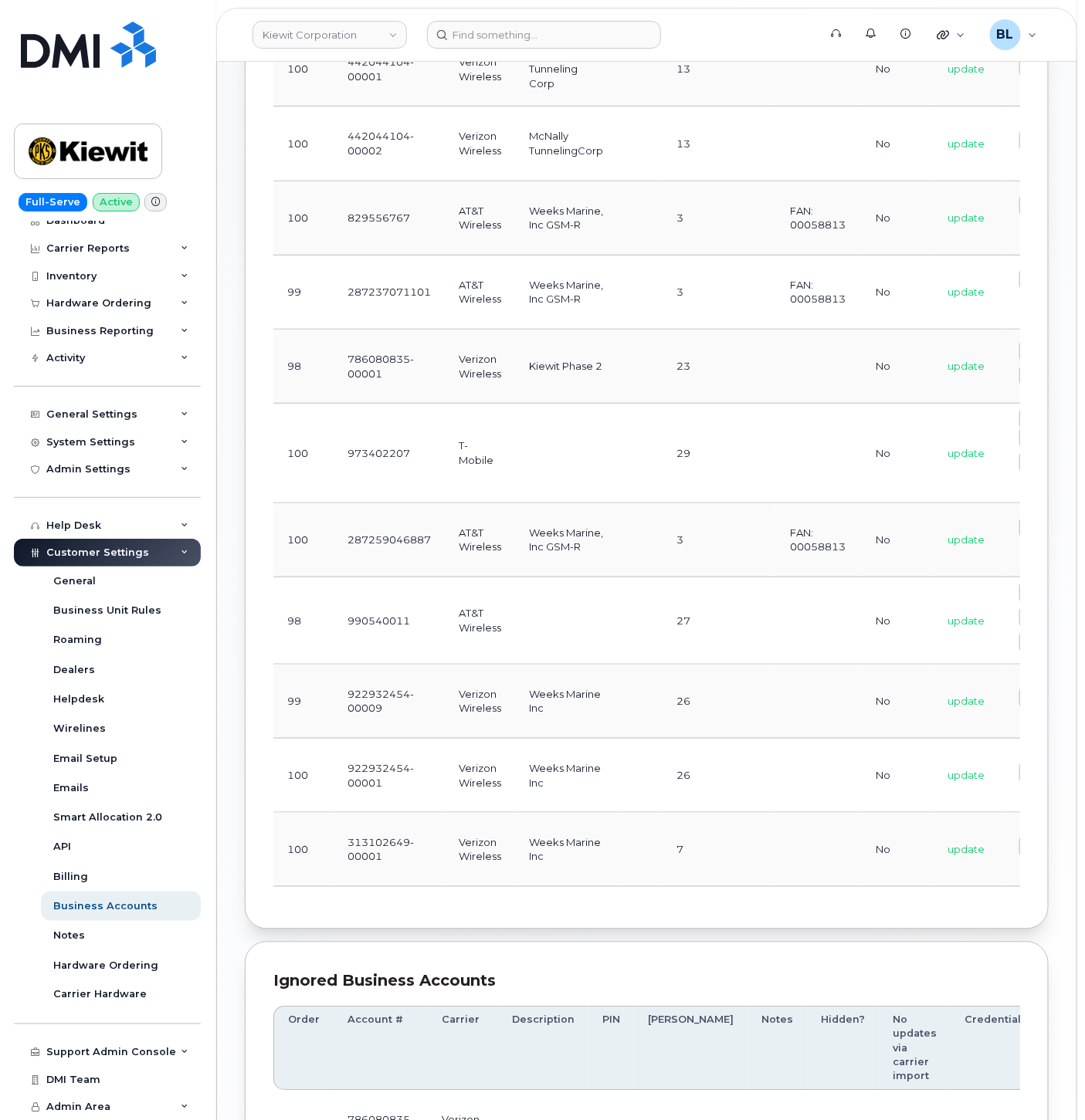
drag, startPoint x: 535, startPoint y: 867, endPoint x: 219, endPoint y: 873, distance: 316.1
click at [582, 812] on td "Weeks Marine Inc" at bounding box center [566, 775] width 102 height 74
drag, startPoint x: 584, startPoint y: 922, endPoint x: 816, endPoint y: 932, distance: 232.2
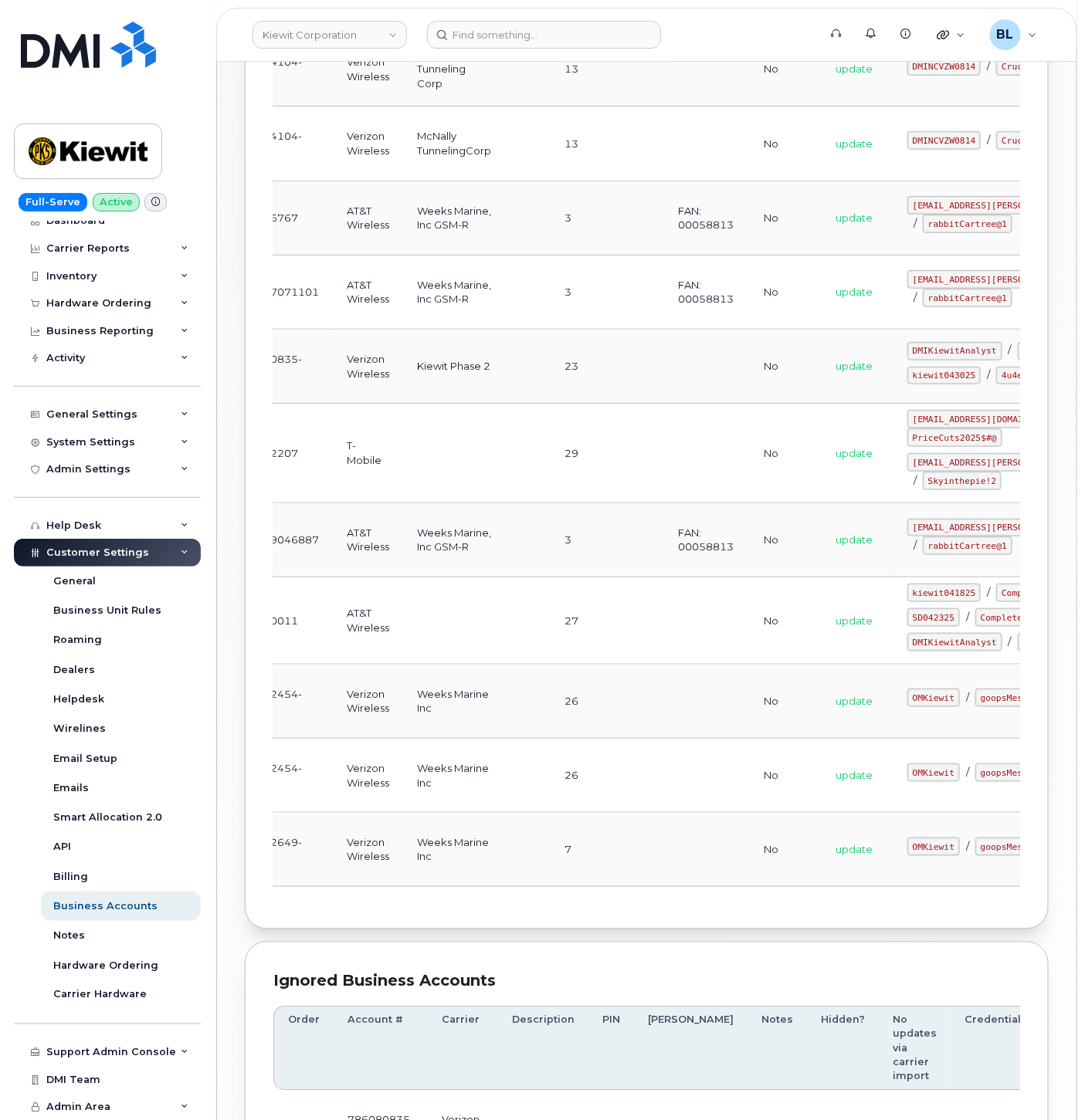
scroll to position [0, 132]
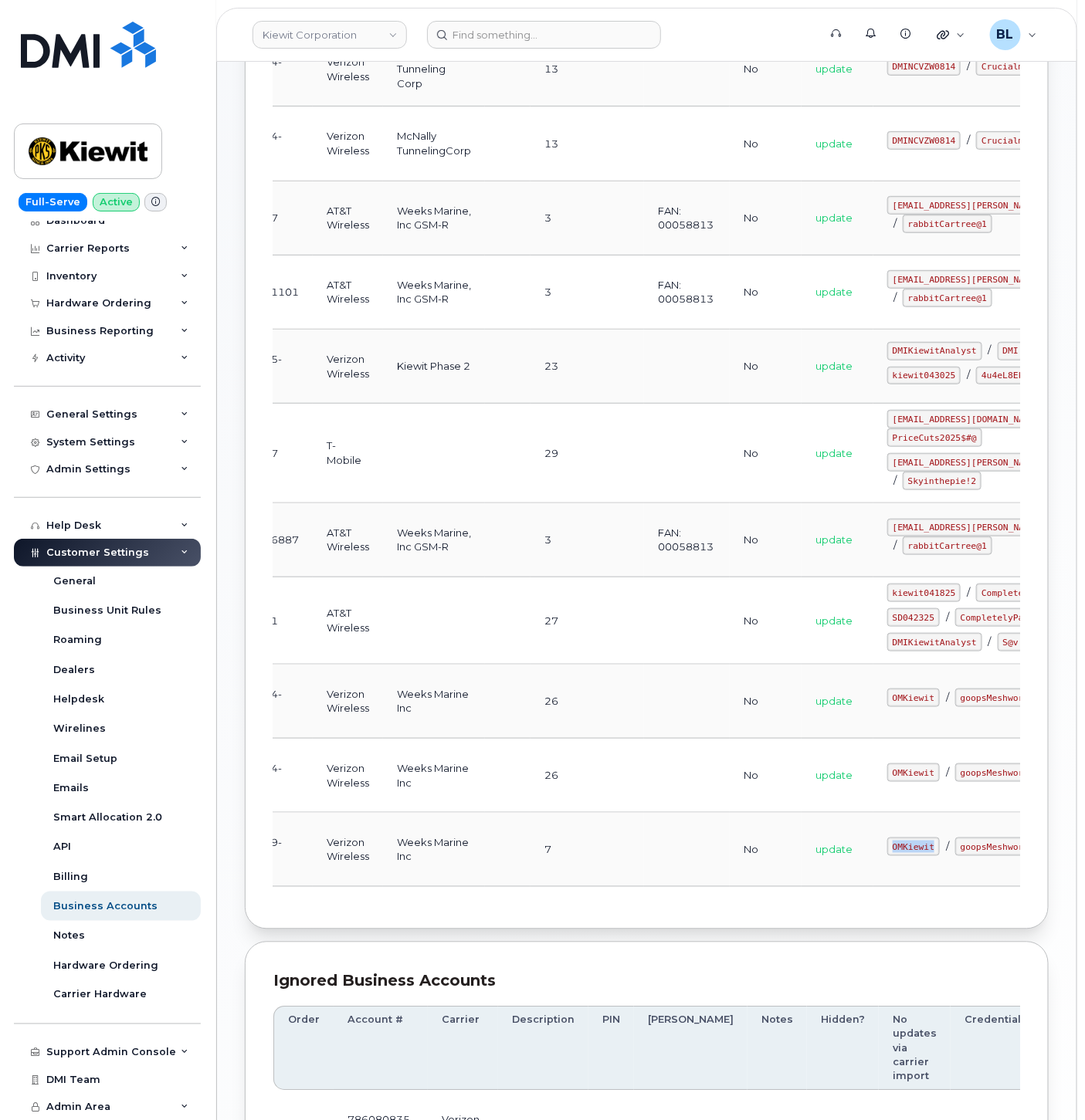
drag, startPoint x: 808, startPoint y: 926, endPoint x: 863, endPoint y: 932, distance: 55.3
click at [873, 817] on td "OMKiewit / goopsMeshwork$8" at bounding box center [1000, 849] width 254 height 74
copy code "OMKiewit"
drag, startPoint x: 468, startPoint y: 959, endPoint x: 469, endPoint y: 970, distance: 11.0
click at [468, 817] on td "Weeks Marine Inc" at bounding box center [434, 849] width 102 height 74
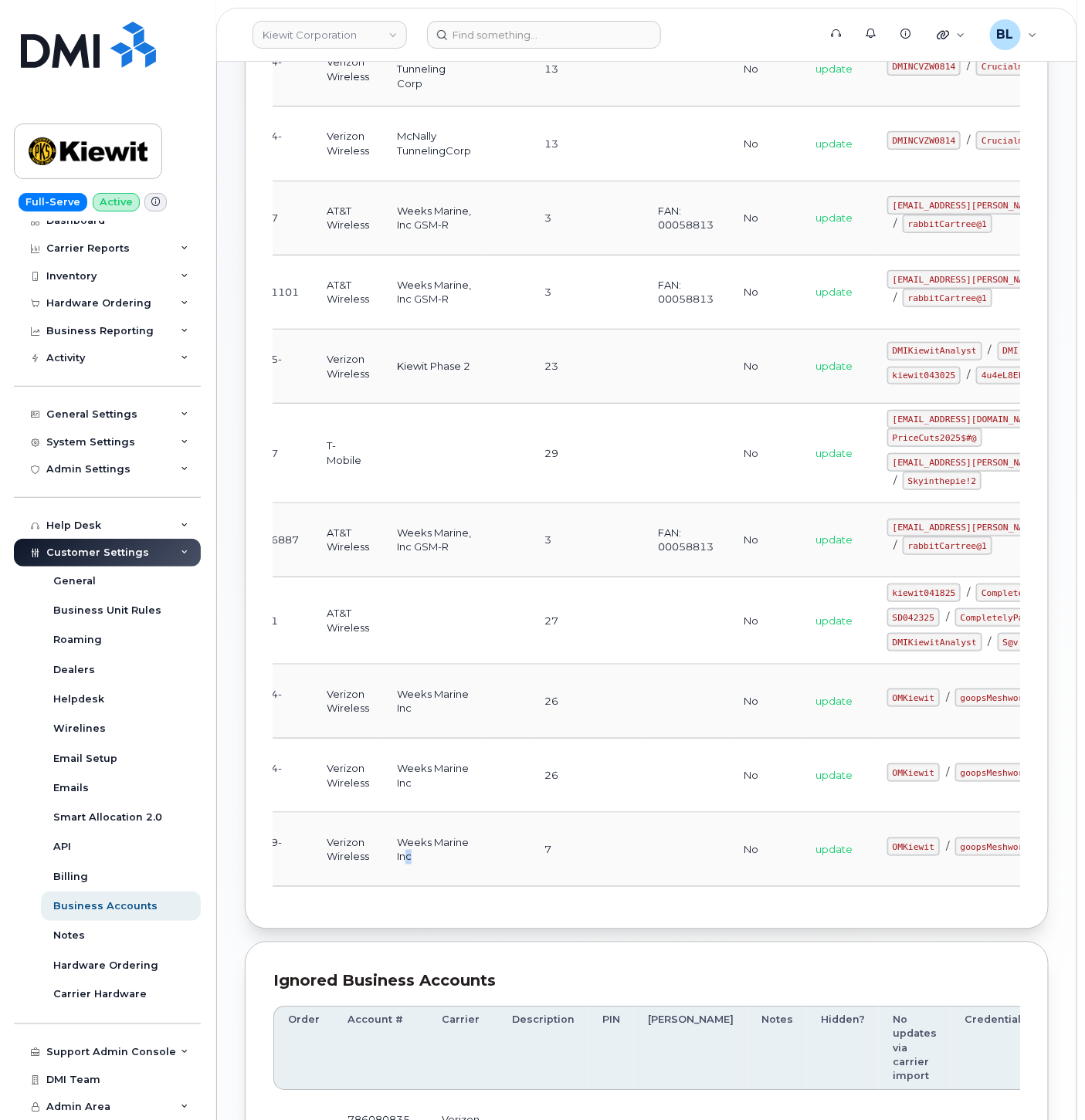
drag, startPoint x: 469, startPoint y: 970, endPoint x: 403, endPoint y: 970, distance: 66.0
click at [403, 817] on td "Weeks Marine Inc" at bounding box center [434, 849] width 102 height 74
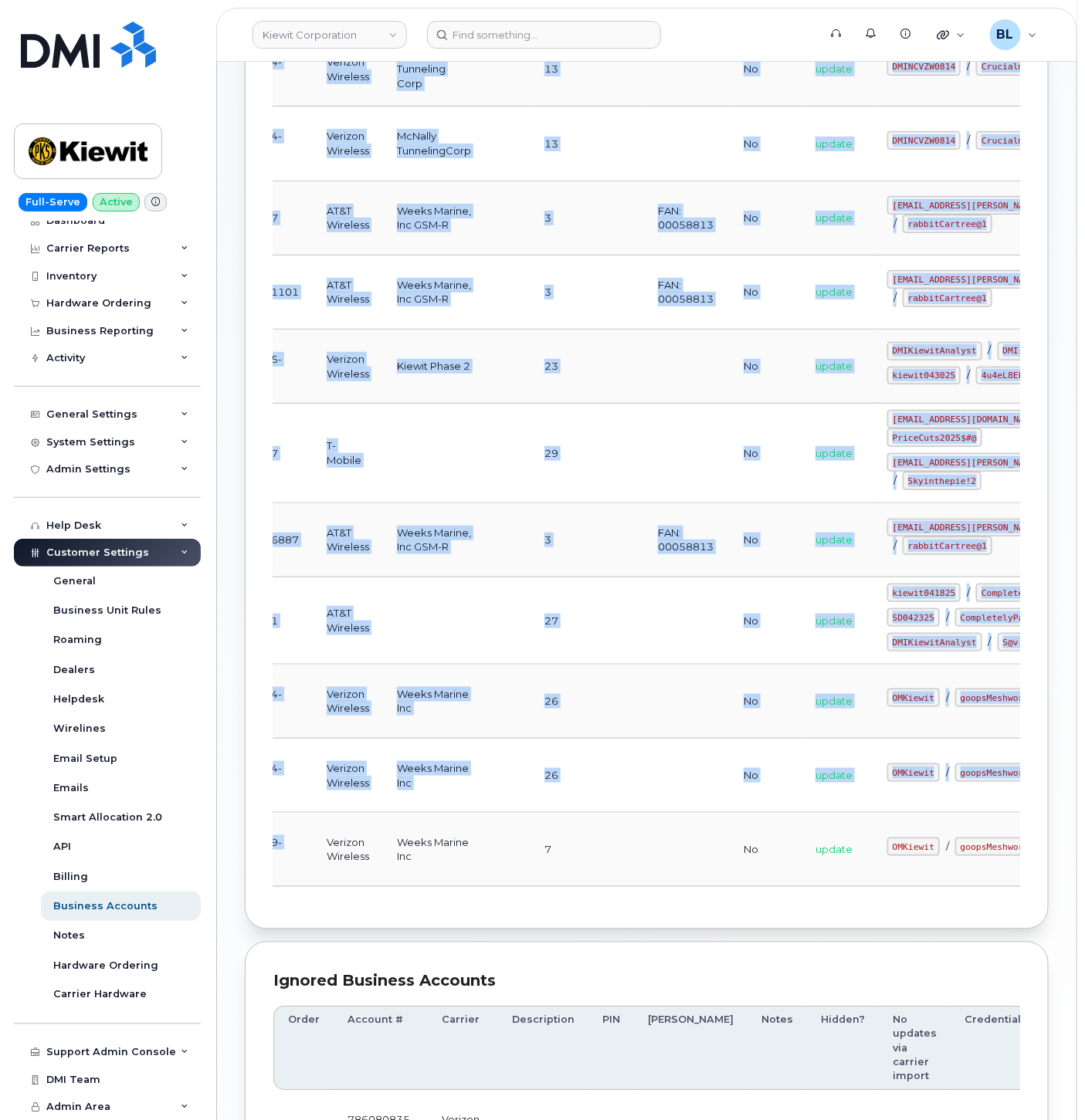
scroll to position [0, 0]
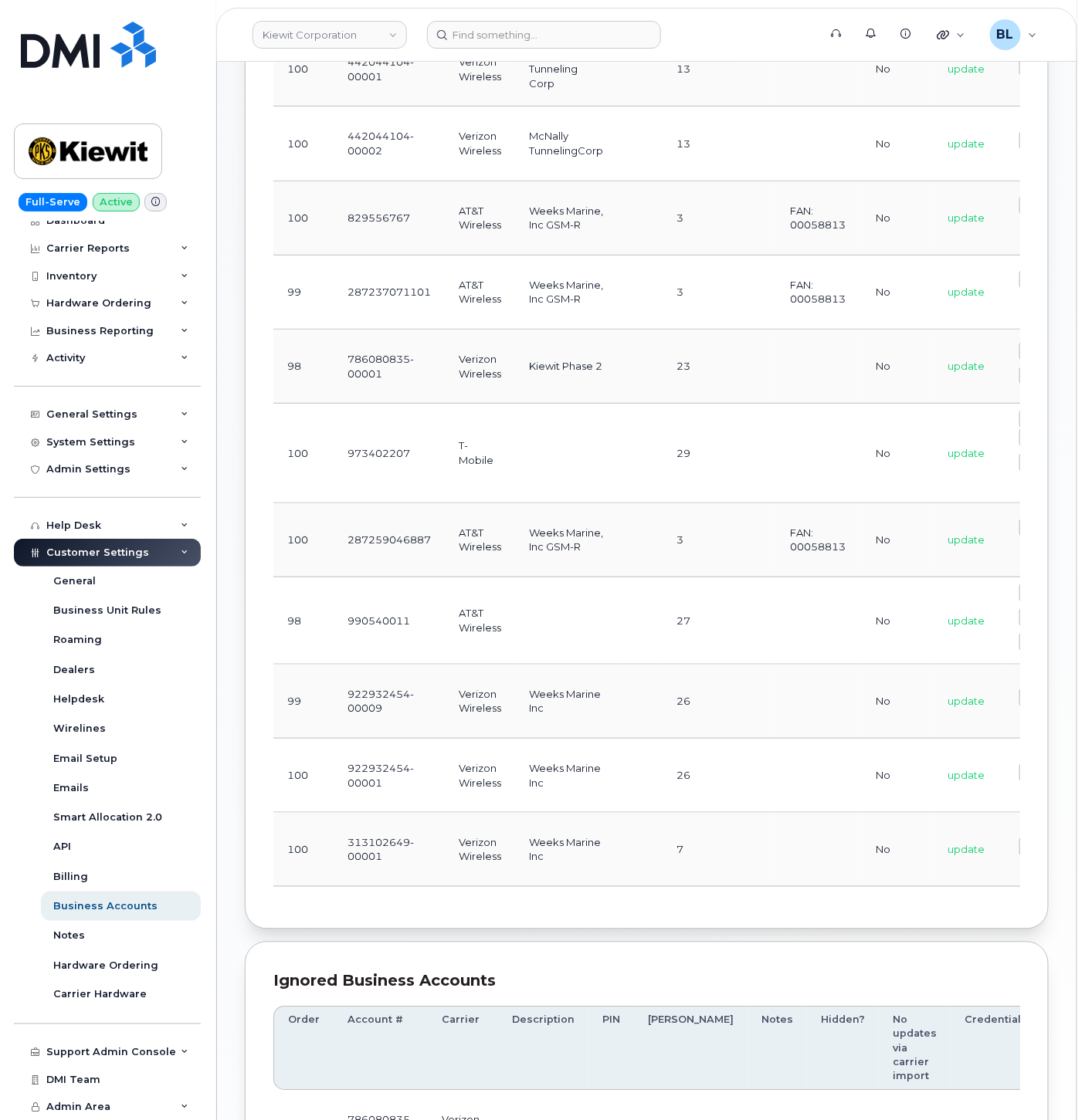
drag, startPoint x: 403, startPoint y: 970, endPoint x: 263, endPoint y: 961, distance: 140.3
click at [263, 817] on div "Order Account # Carrier Description PIN [PERSON_NAME] Notes Hidden? No updates …" at bounding box center [647, 381] width 804 height 1098
click at [358, 817] on td "313102649-00001" at bounding box center [389, 849] width 111 height 74
click at [386, 817] on td "313102649-00001" at bounding box center [389, 849] width 111 height 74
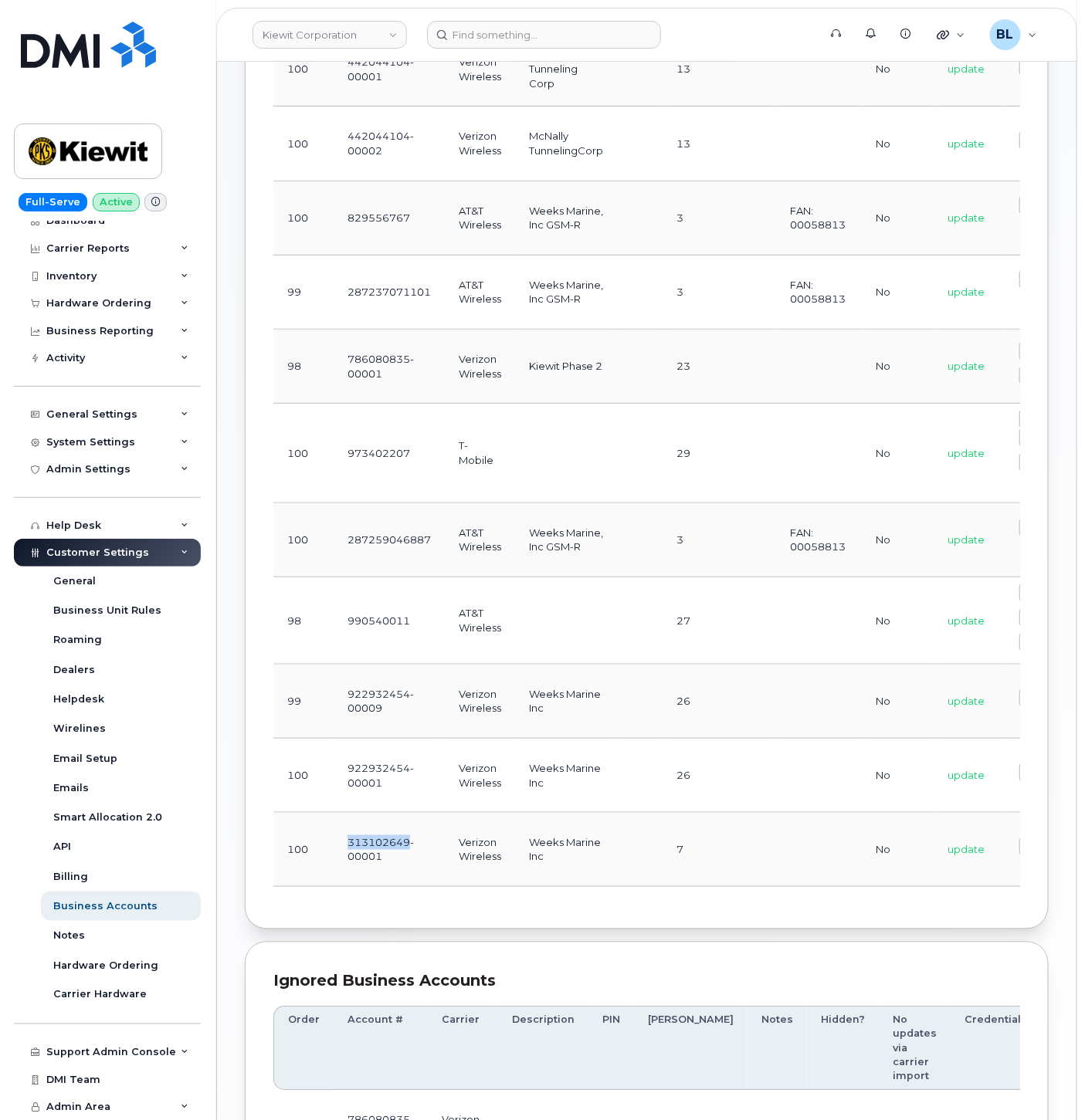
click at [386, 817] on td "313102649-00001" at bounding box center [389, 849] width 111 height 74
copy td "313102649-00001"
